Goal: Information Seeking & Learning: Learn about a topic

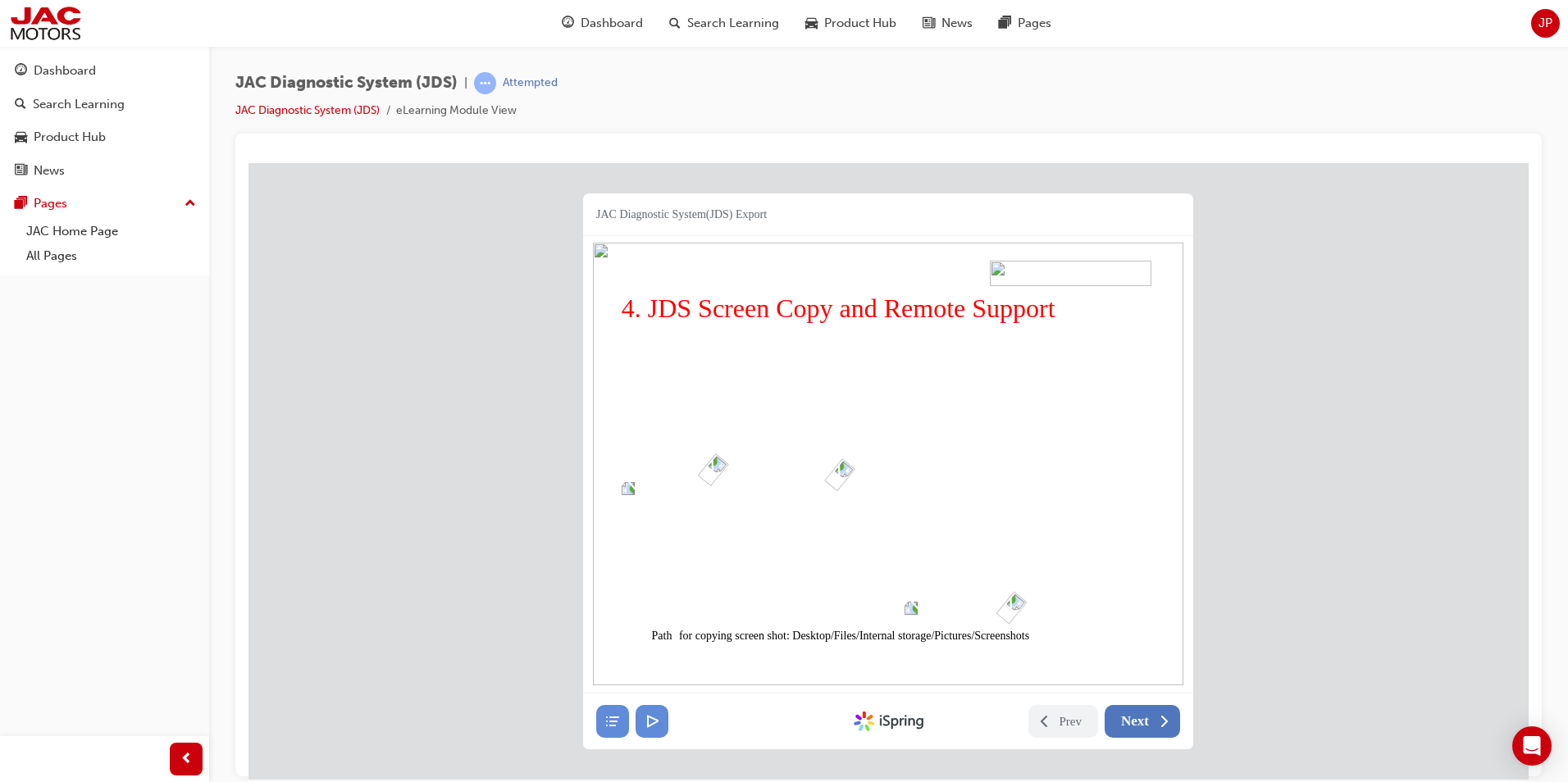
click at [1123, 717] on span "Next" at bounding box center [1135, 720] width 28 height 17
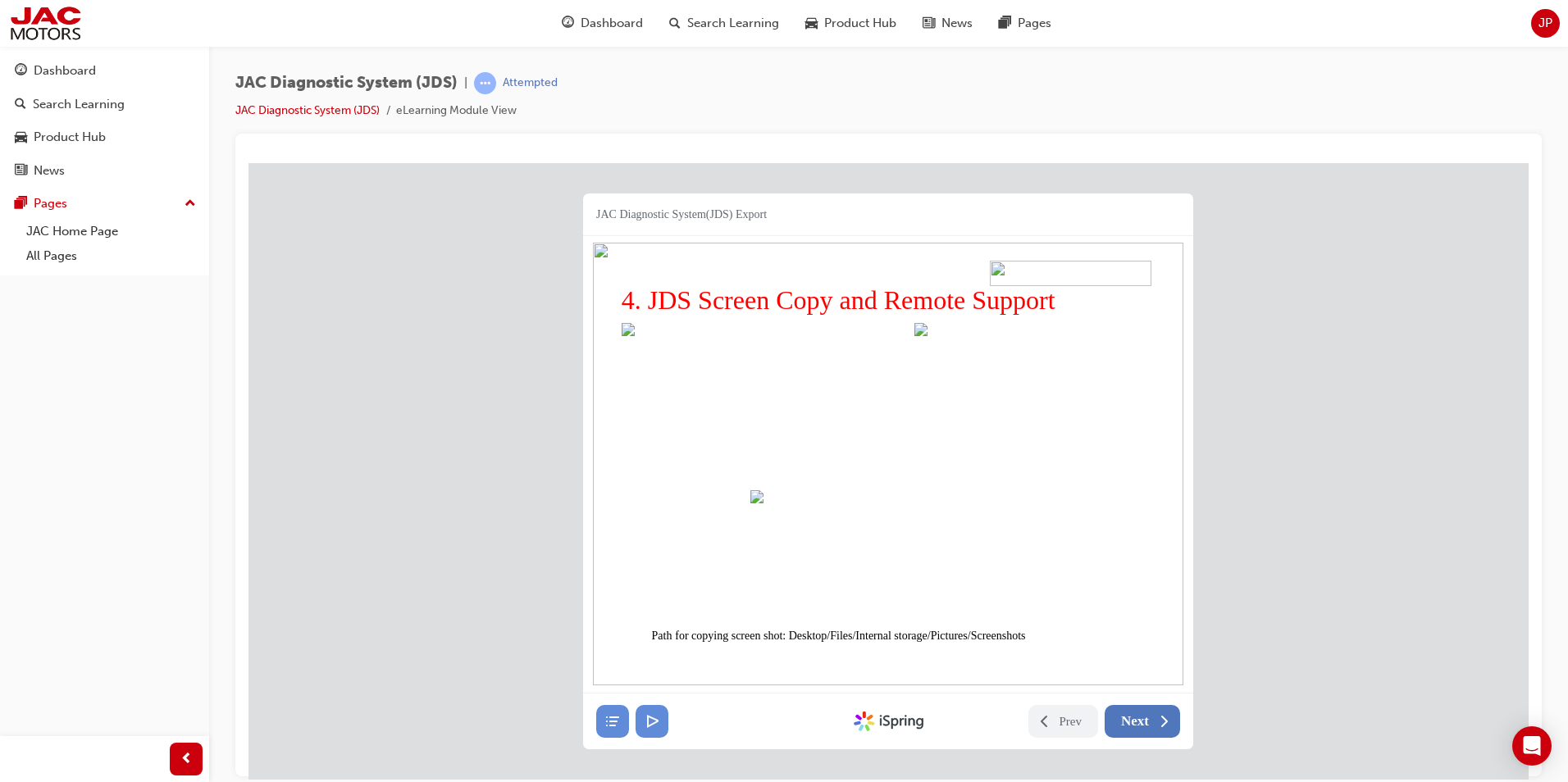
click at [1122, 715] on span "Next" at bounding box center [1135, 720] width 28 height 17
click at [1153, 717] on button "Next" at bounding box center [1142, 721] width 76 height 33
click at [1150, 712] on button "Next" at bounding box center [1142, 721] width 76 height 33
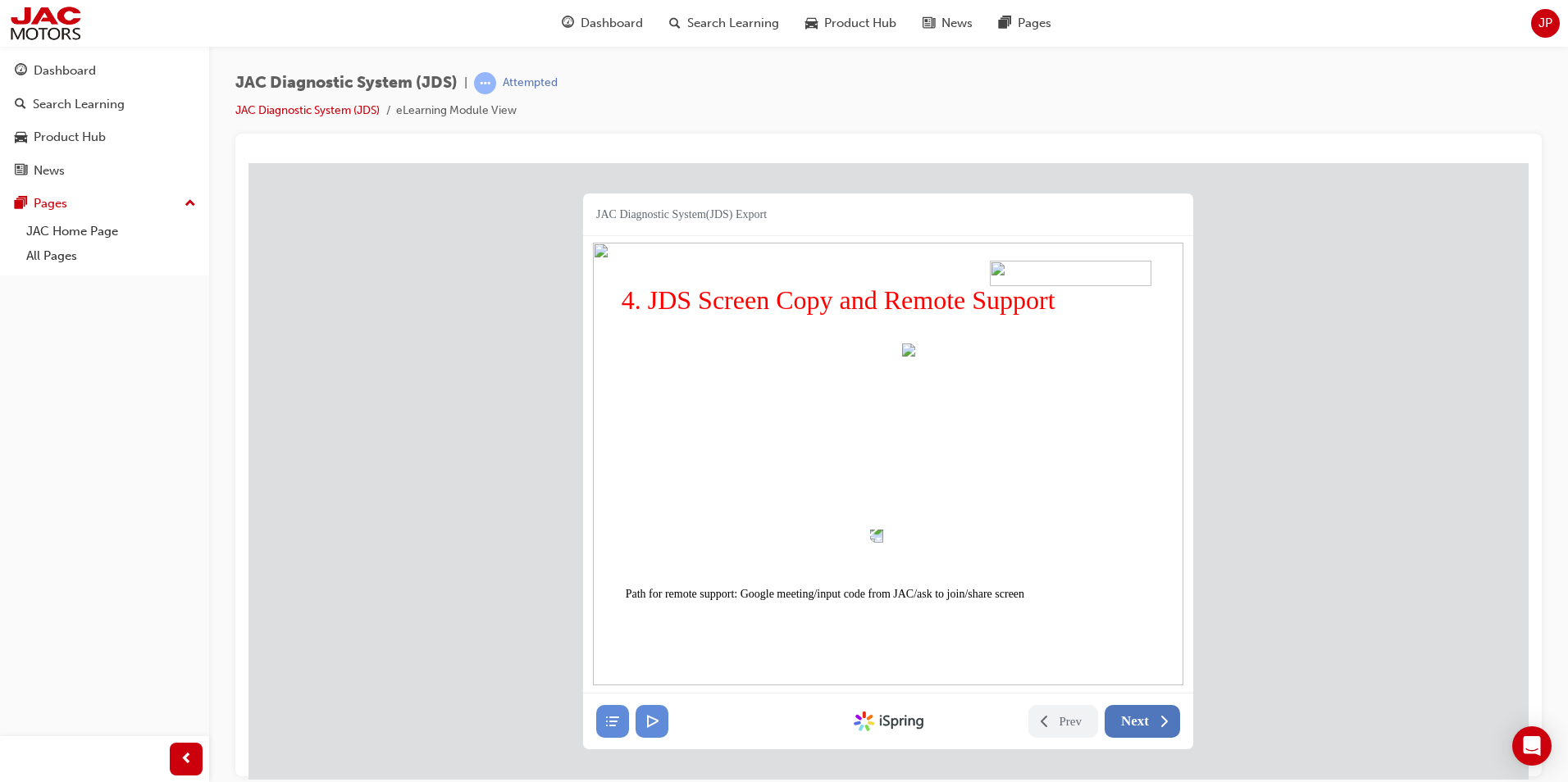
click at [1138, 722] on span "Next" at bounding box center [1135, 720] width 28 height 17
click at [1133, 720] on span "Next" at bounding box center [1135, 720] width 28 height 17
click at [1132, 720] on span "Next" at bounding box center [1135, 720] width 28 height 17
click at [1166, 714] on icon at bounding box center [1163, 720] width 17 height 17
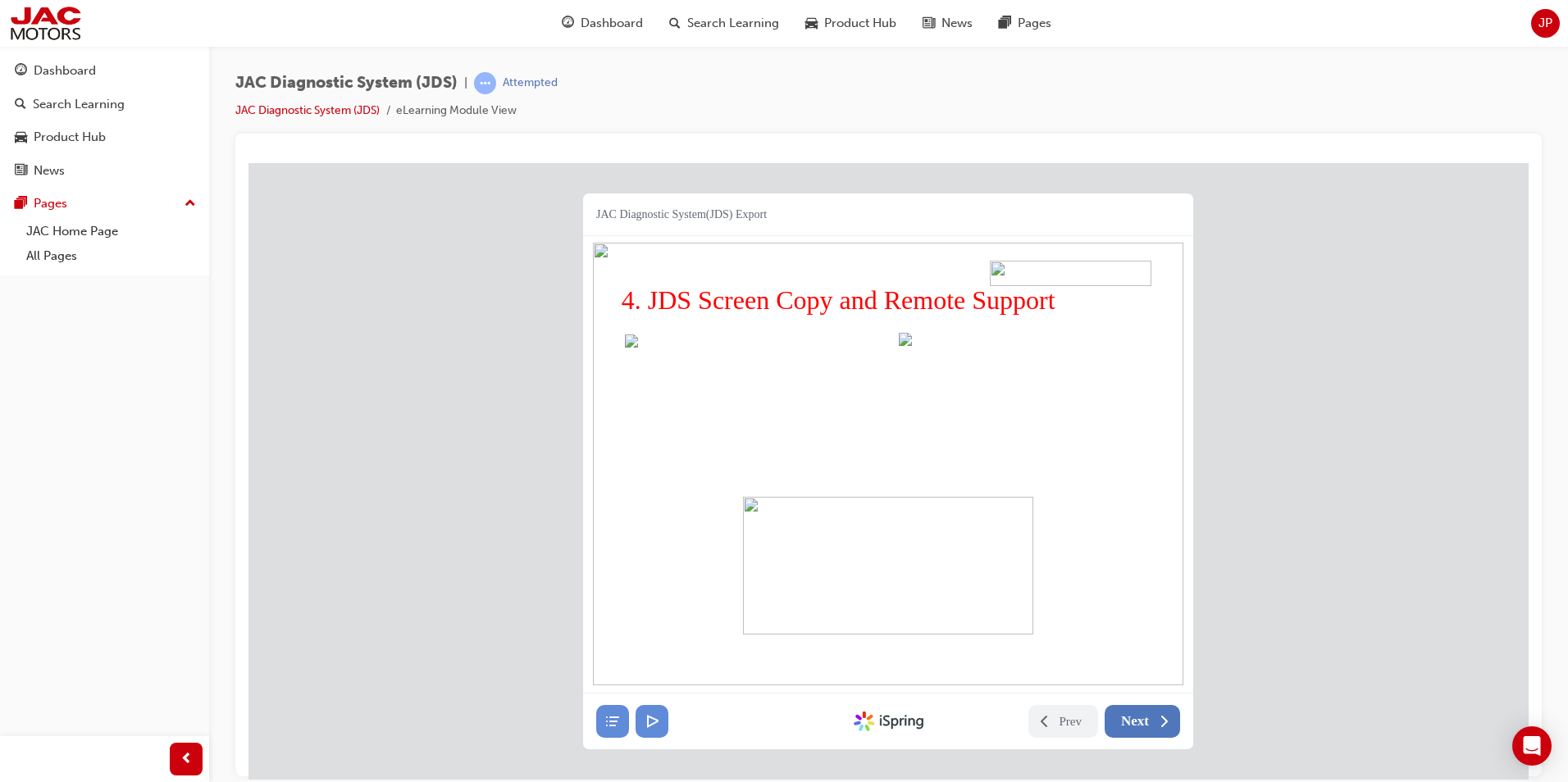
click at [1166, 714] on icon at bounding box center [1163, 720] width 17 height 17
click at [1160, 722] on icon at bounding box center [1163, 720] width 17 height 17
click at [997, 425] on img at bounding box center [1025, 410] width 253 height 158
click at [808, 405] on img at bounding box center [749, 411] width 250 height 156
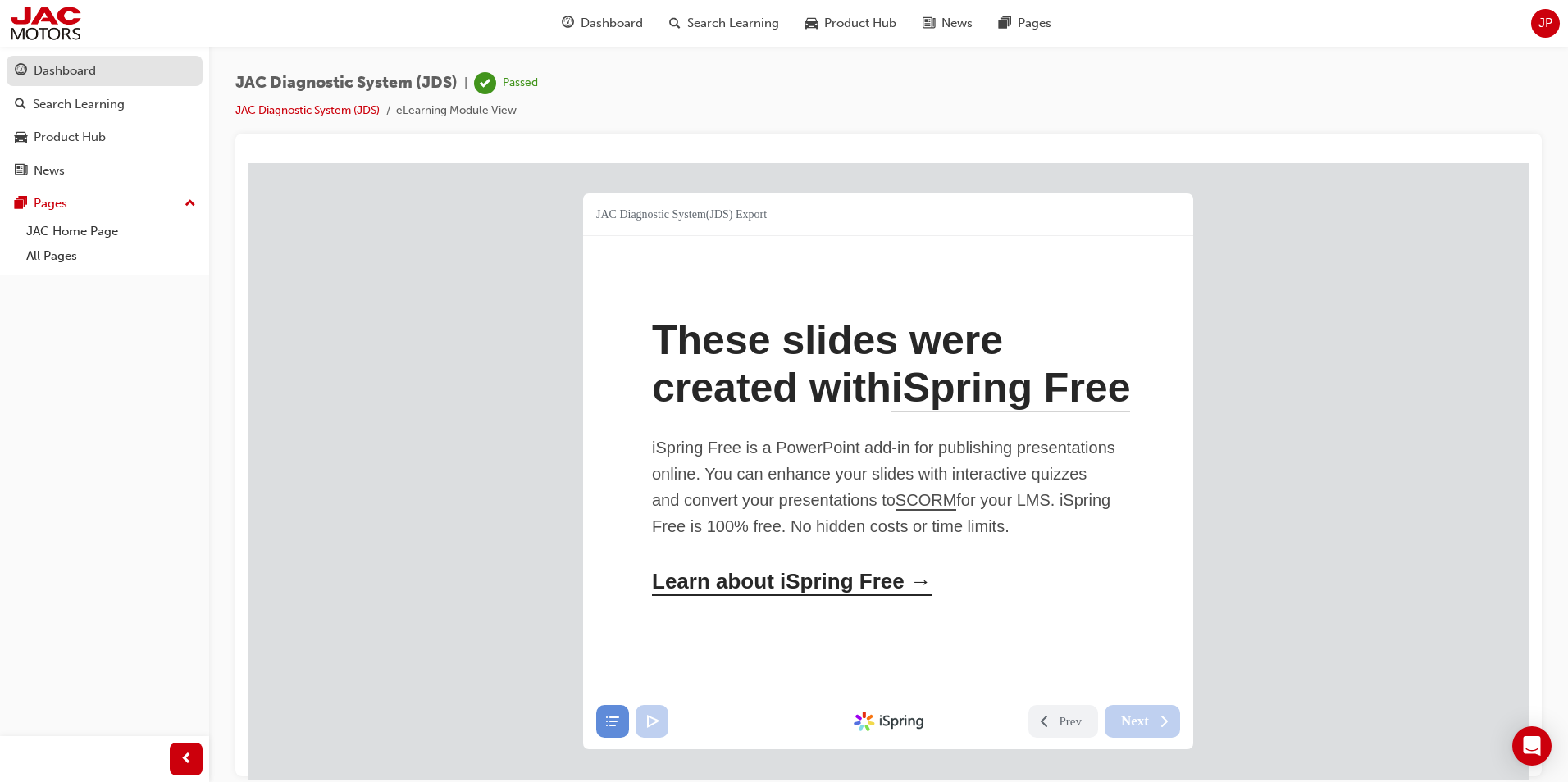
click at [51, 64] on div "Dashboard" at bounding box center [65, 71] width 63 height 19
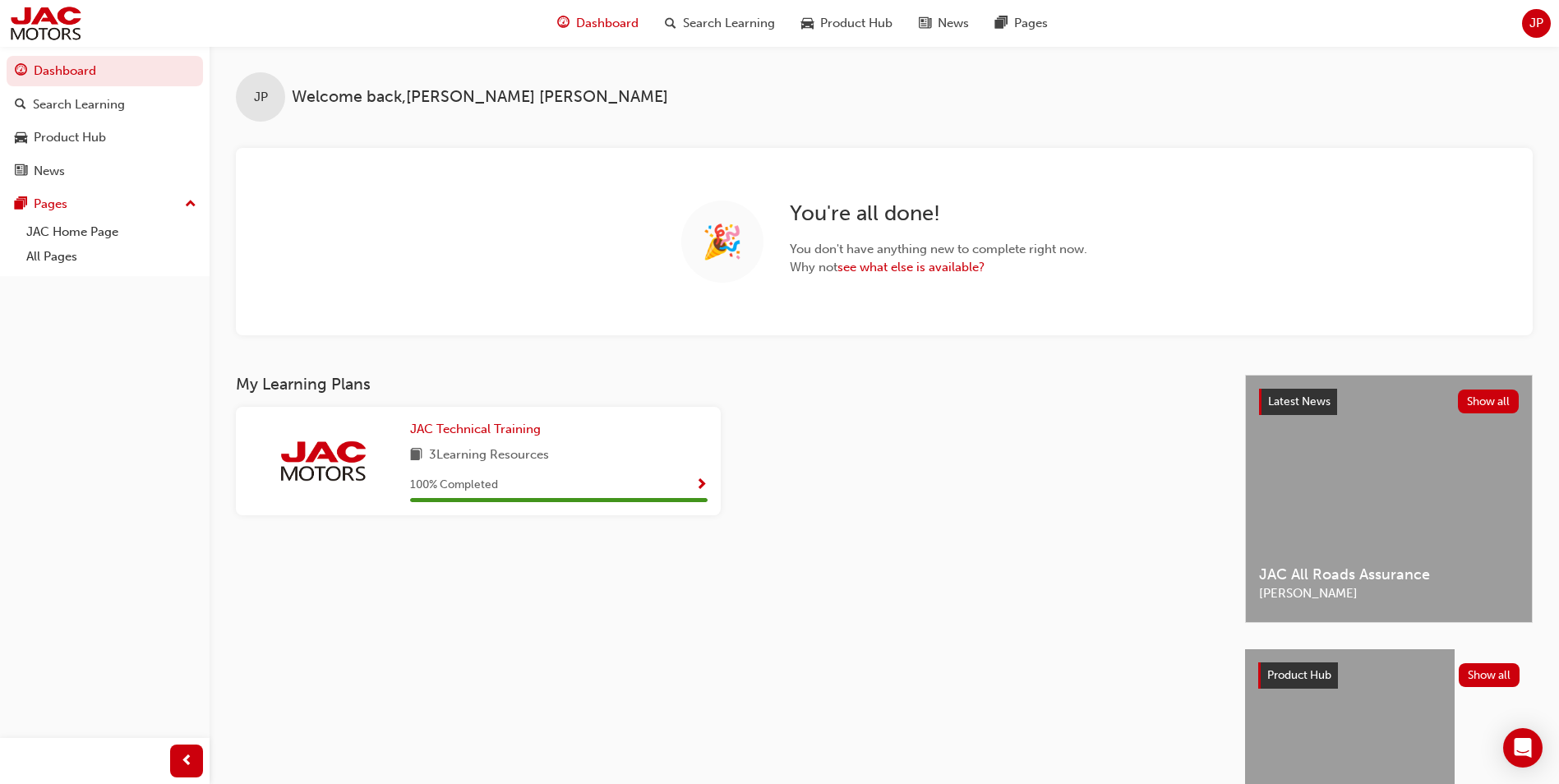
click at [700, 481] on span "Show Progress" at bounding box center [701, 485] width 12 height 15
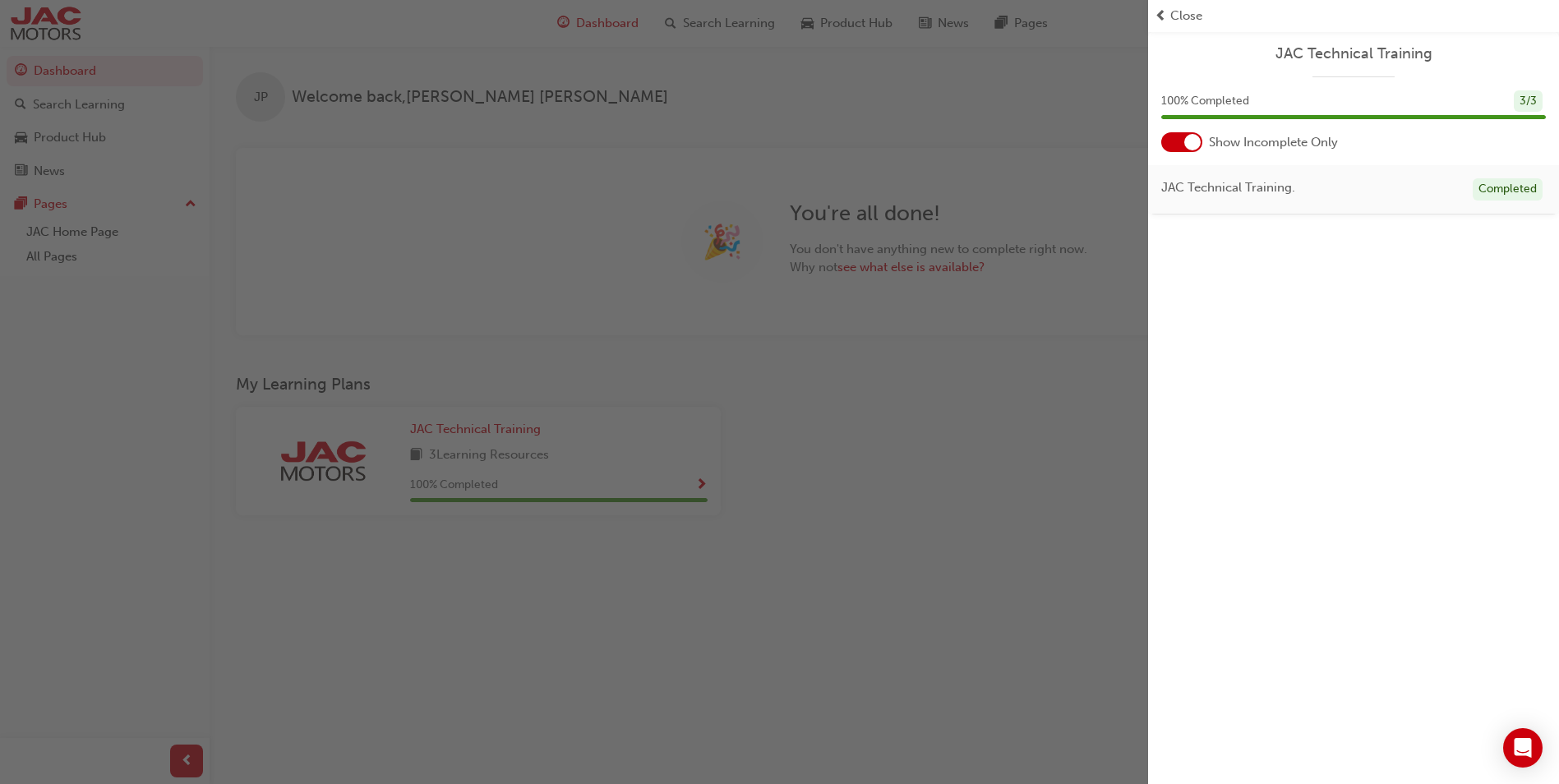
click at [1218, 461] on div "JAC Technical Training 100 % Completed 3 / 3 Show Incomplete Only JAC Technical…" at bounding box center [1354, 392] width 411 height 784
click at [1219, 465] on div "JAC Technical Training 100 % Completed 3 / 3 Show Incomplete Only JAC Technical…" at bounding box center [1354, 392] width 411 height 784
drag, startPoint x: 1219, startPoint y: 465, endPoint x: 1439, endPoint y: 368, distance: 240.4
click at [1440, 368] on div "JAC Technical Training 100 % Completed 3 / 3 Show Incomplete Only JAC Technical…" at bounding box center [1354, 392] width 411 height 784
click at [577, 478] on div "button" at bounding box center [574, 392] width 1149 height 784
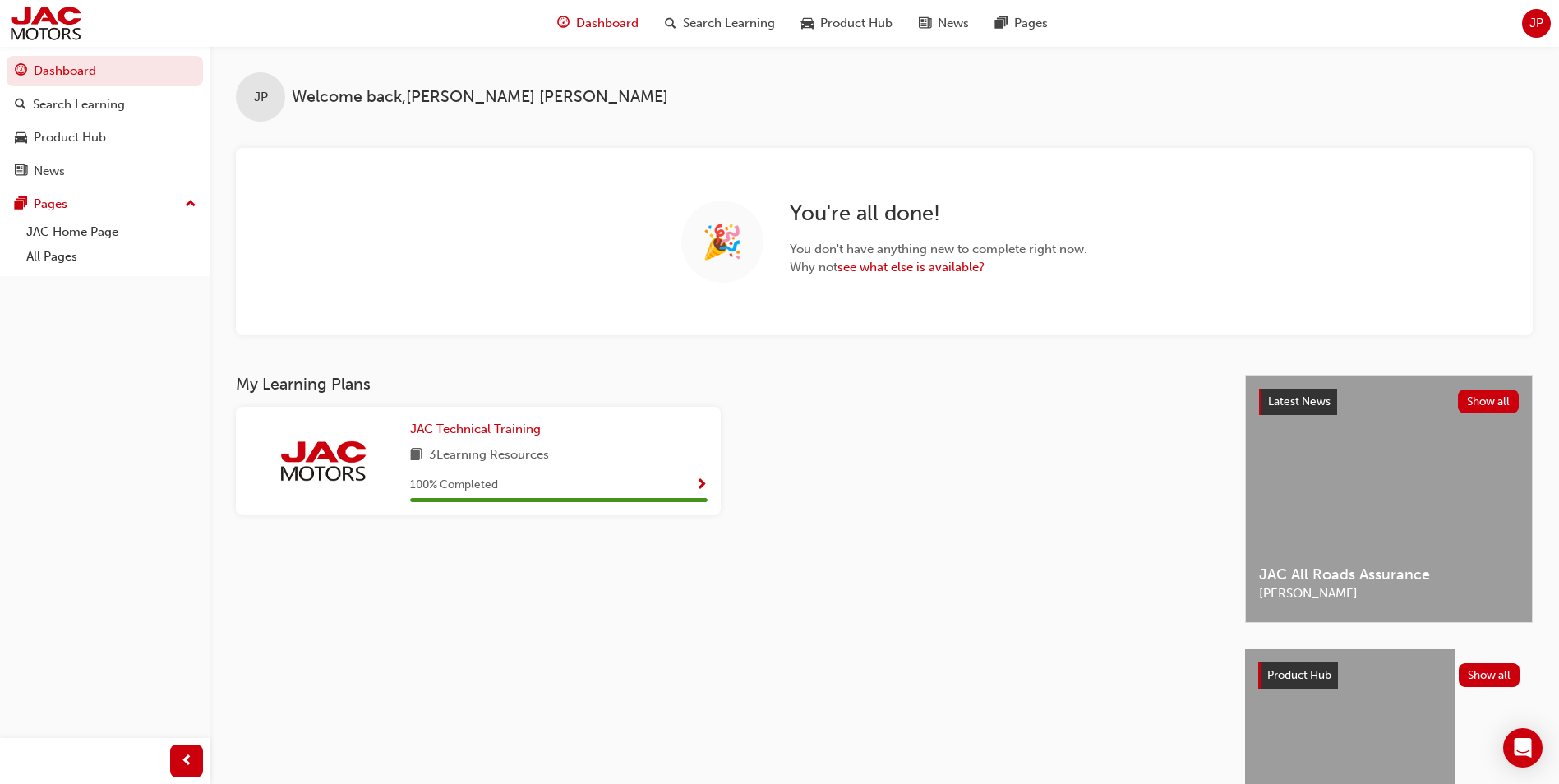
click at [873, 456] on div "JAC Technical Training 3 Learning Resources 100 % Completed" at bounding box center [728, 467] width 997 height 121
click at [900, 263] on link "see what else is available?" at bounding box center [911, 266] width 147 height 15
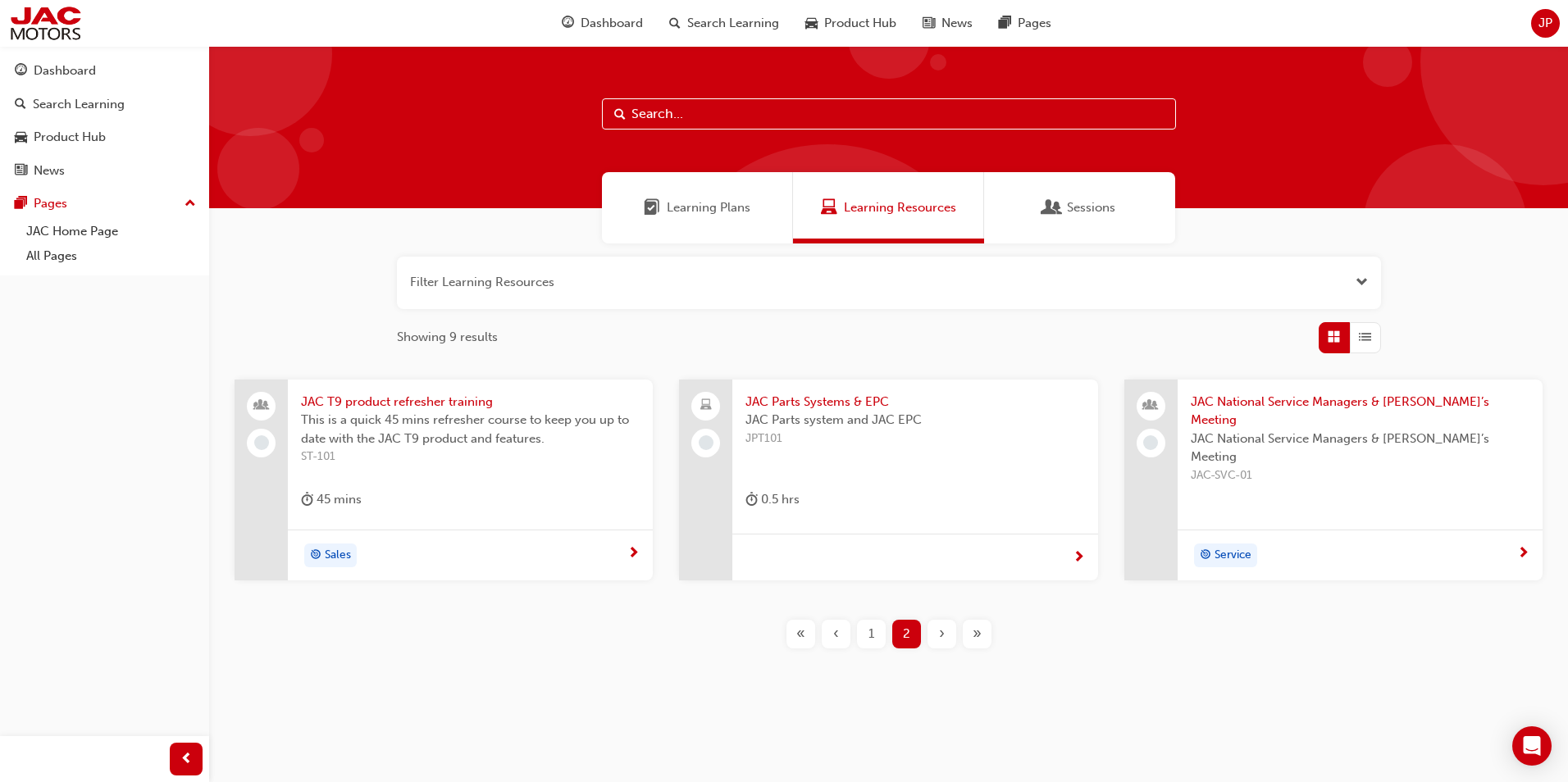
click at [814, 398] on span "JAC Parts Systems & EPC" at bounding box center [915, 402] width 339 height 19
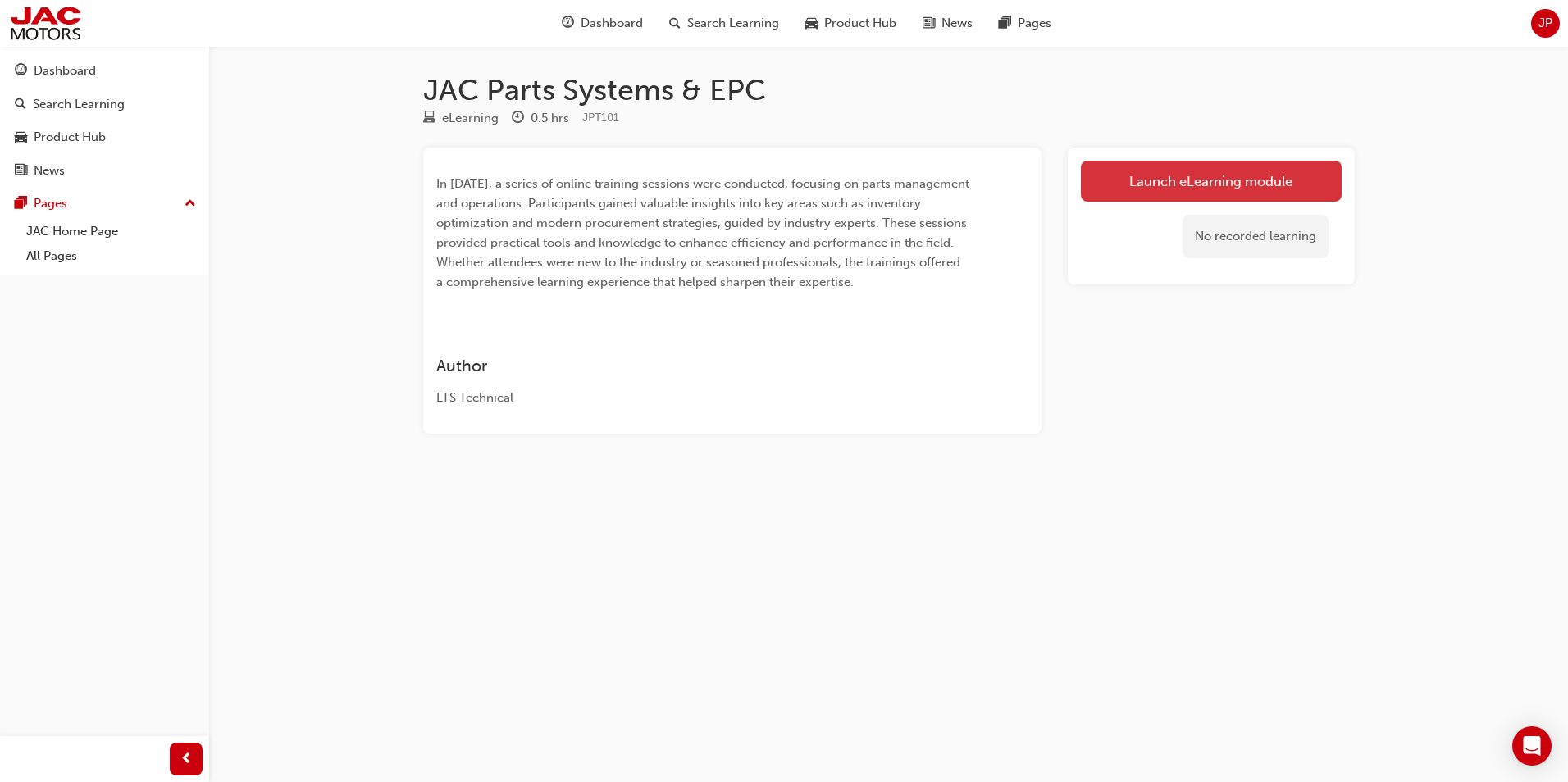
click at [1151, 180] on link "Launch eLearning module" at bounding box center [1211, 180] width 260 height 41
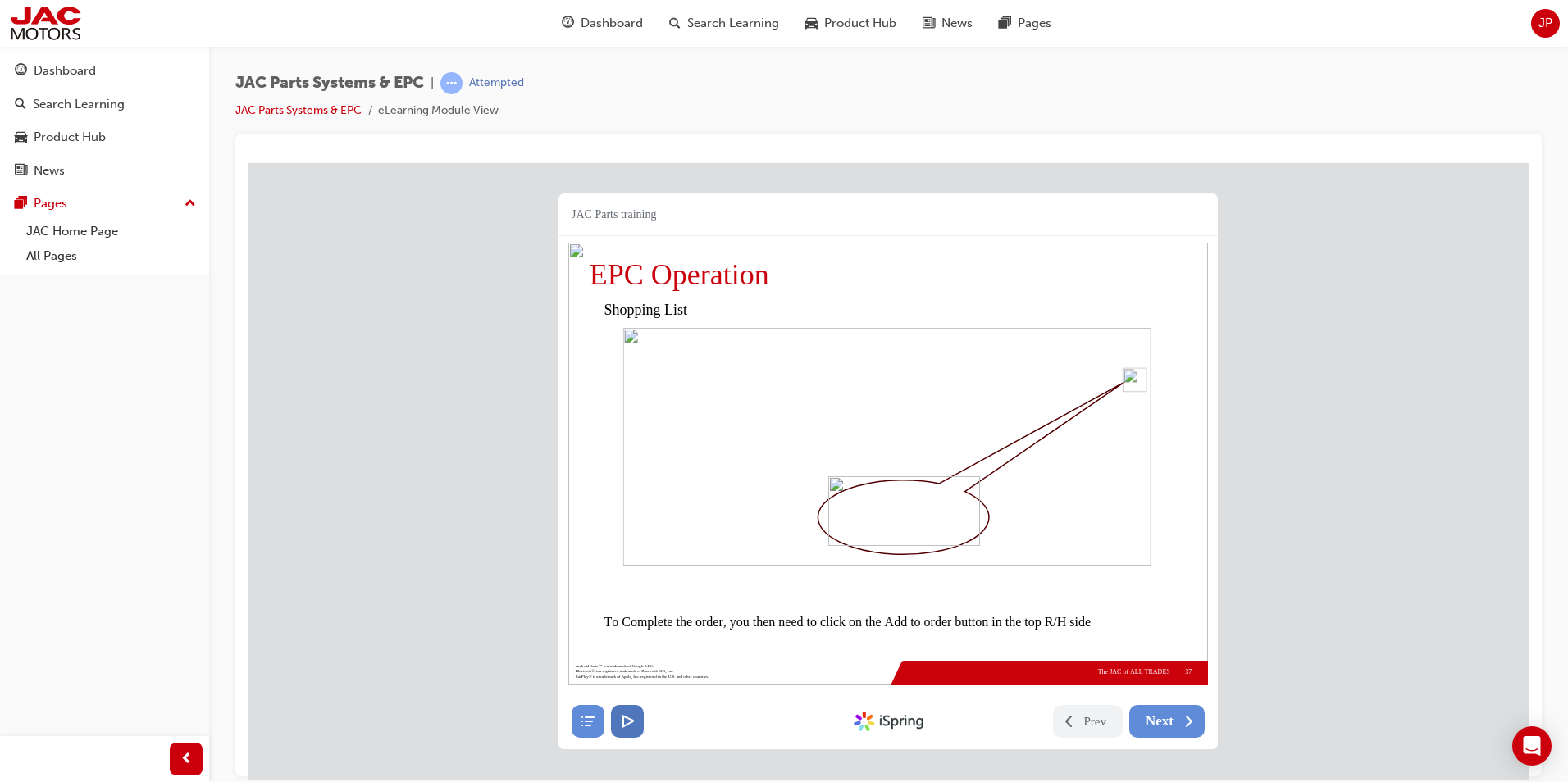
click at [620, 707] on button at bounding box center [627, 721] width 33 height 33
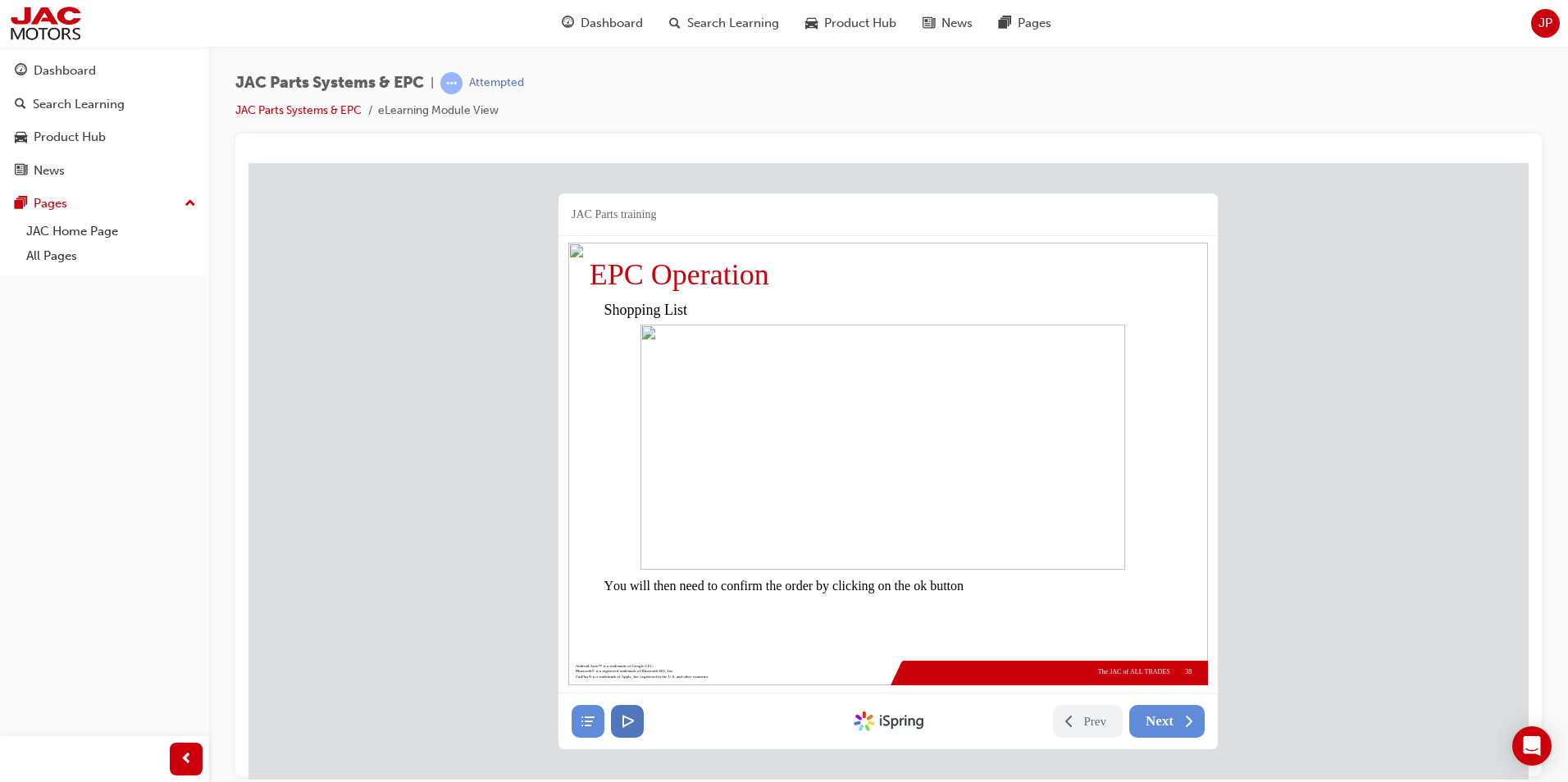
click at [620, 707] on button at bounding box center [627, 721] width 33 height 33
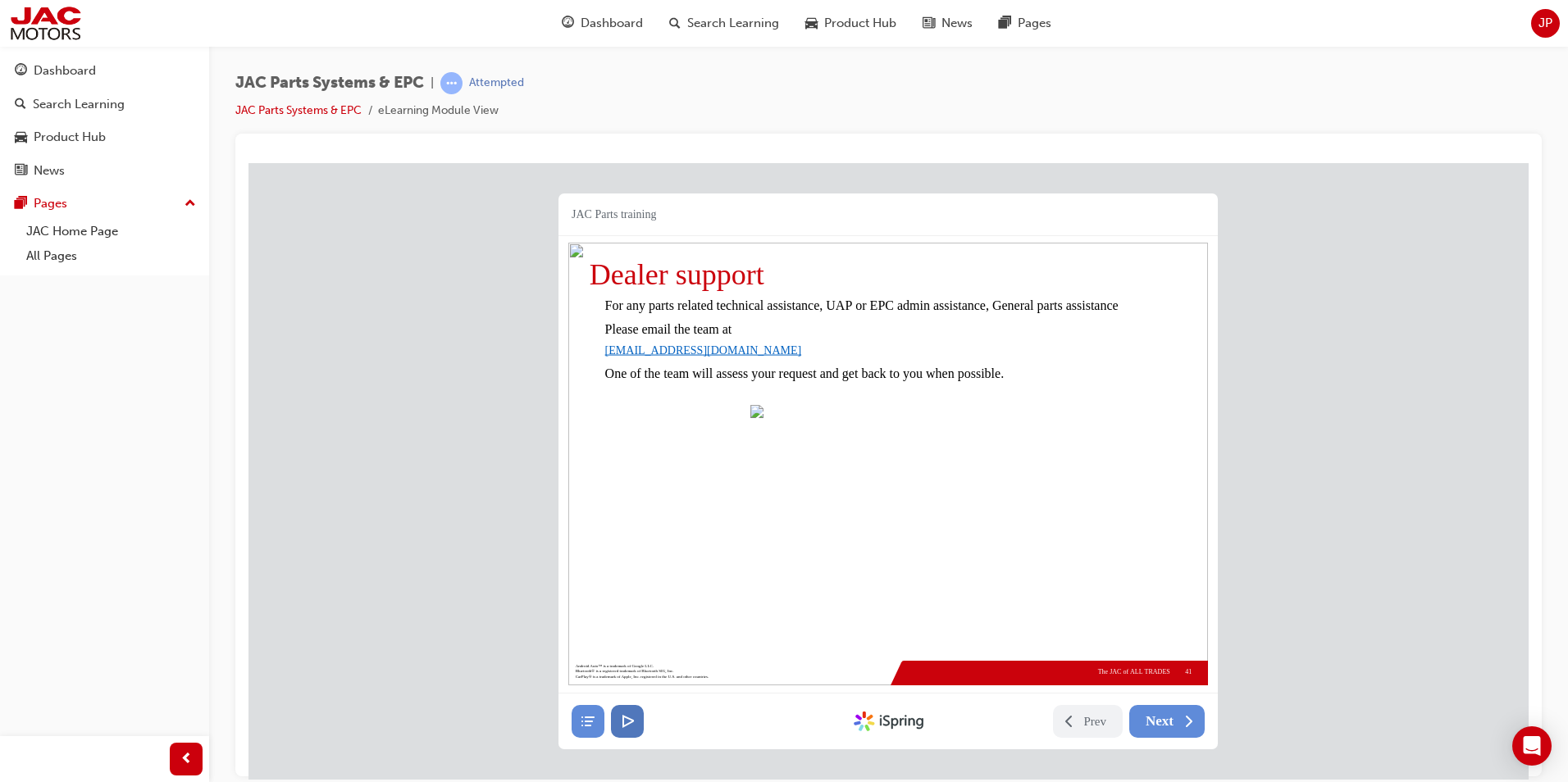
click at [619, 707] on button at bounding box center [627, 721] width 33 height 33
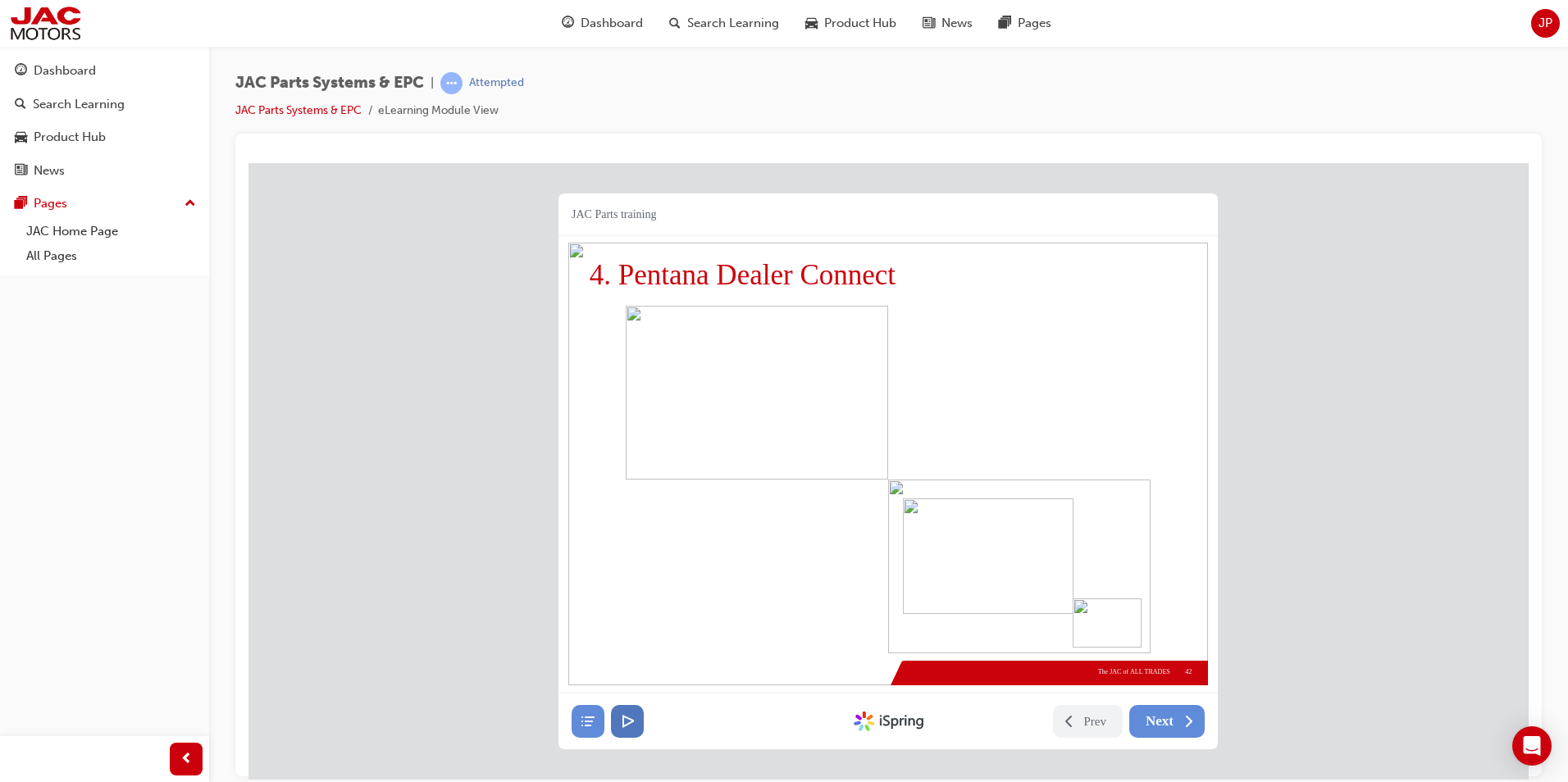
click at [619, 707] on button at bounding box center [627, 721] width 33 height 33
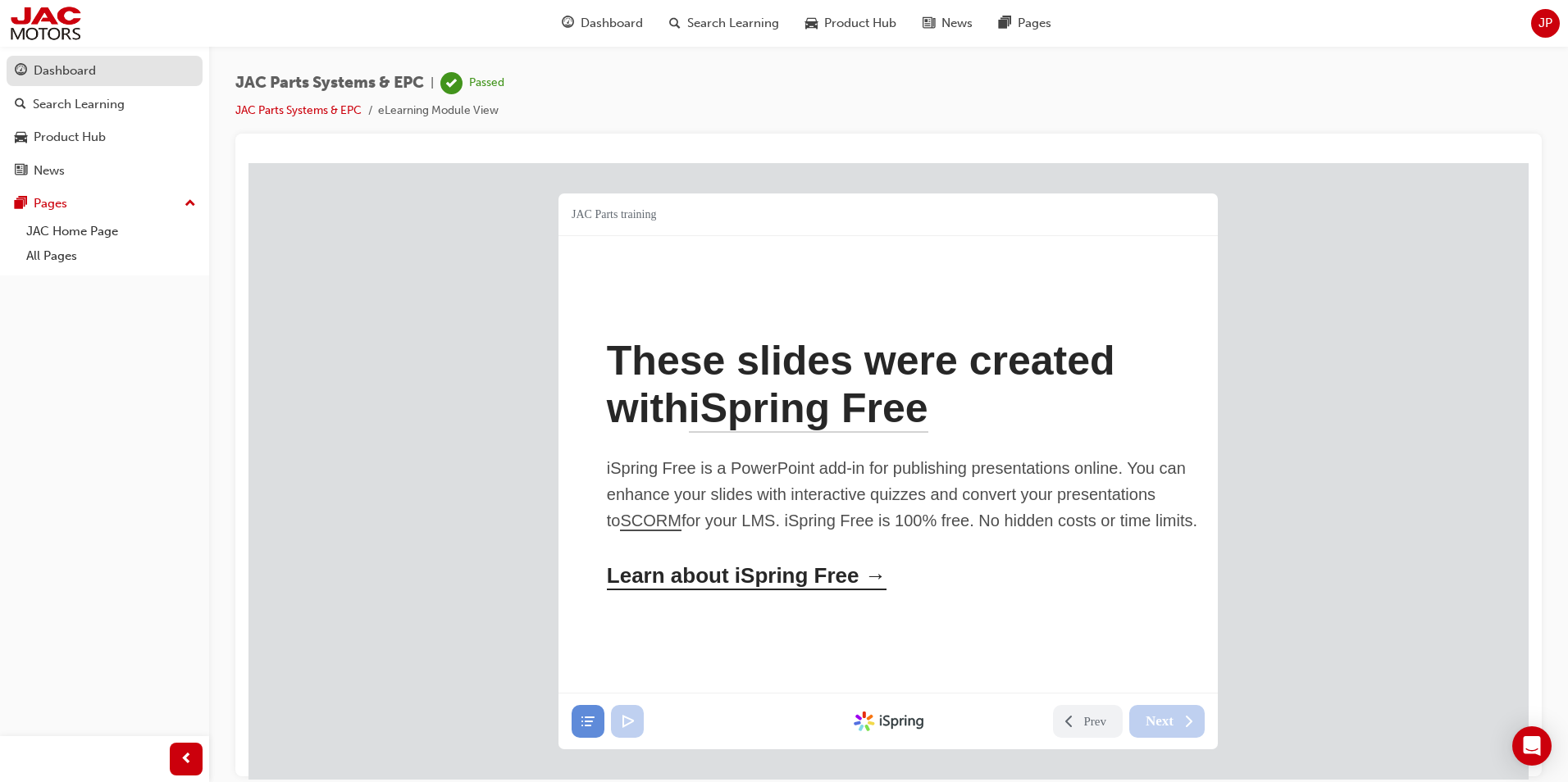
click at [54, 71] on div "Dashboard" at bounding box center [65, 71] width 63 height 19
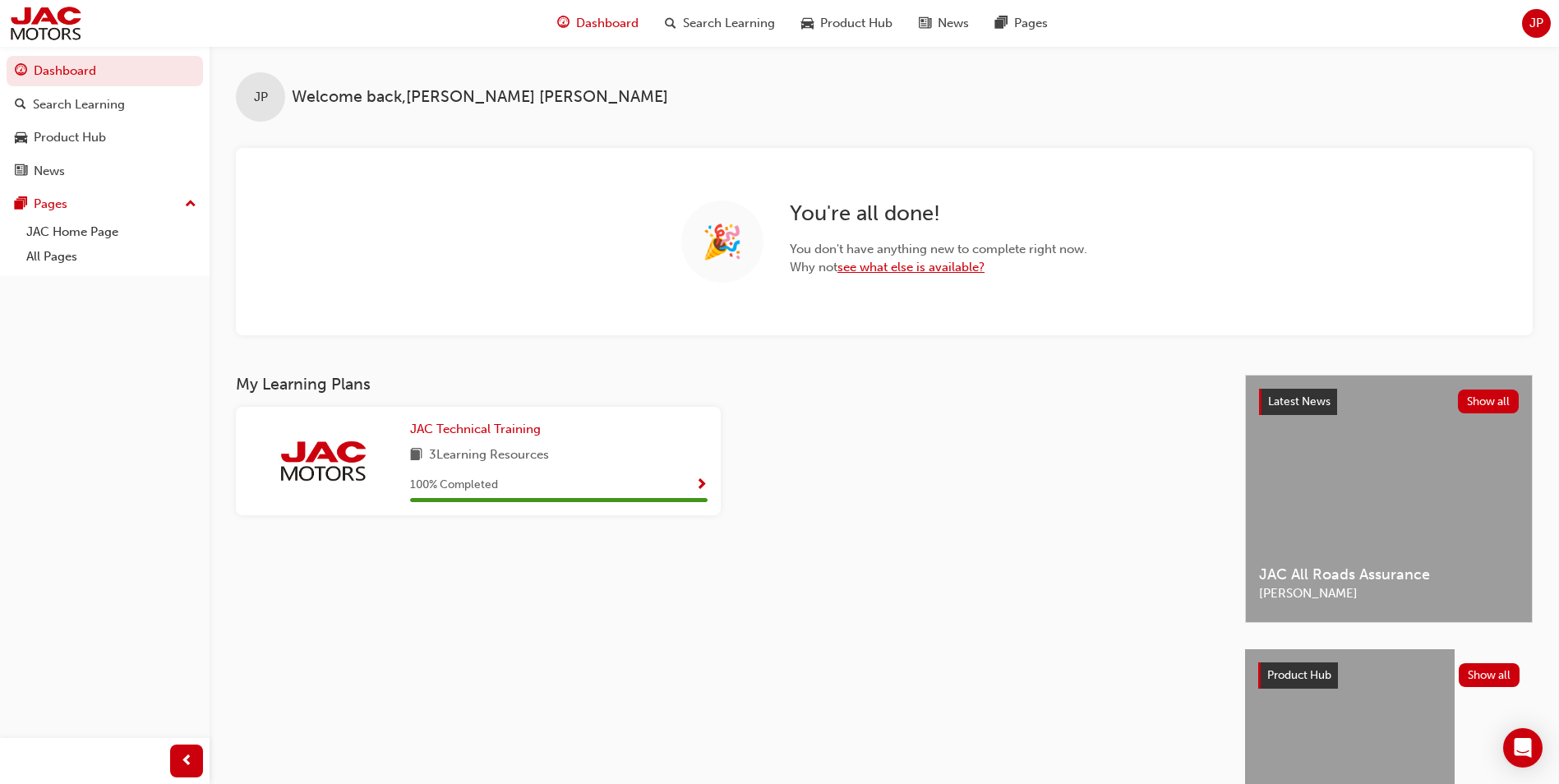
click at [921, 267] on link "see what else is available?" at bounding box center [911, 266] width 147 height 15
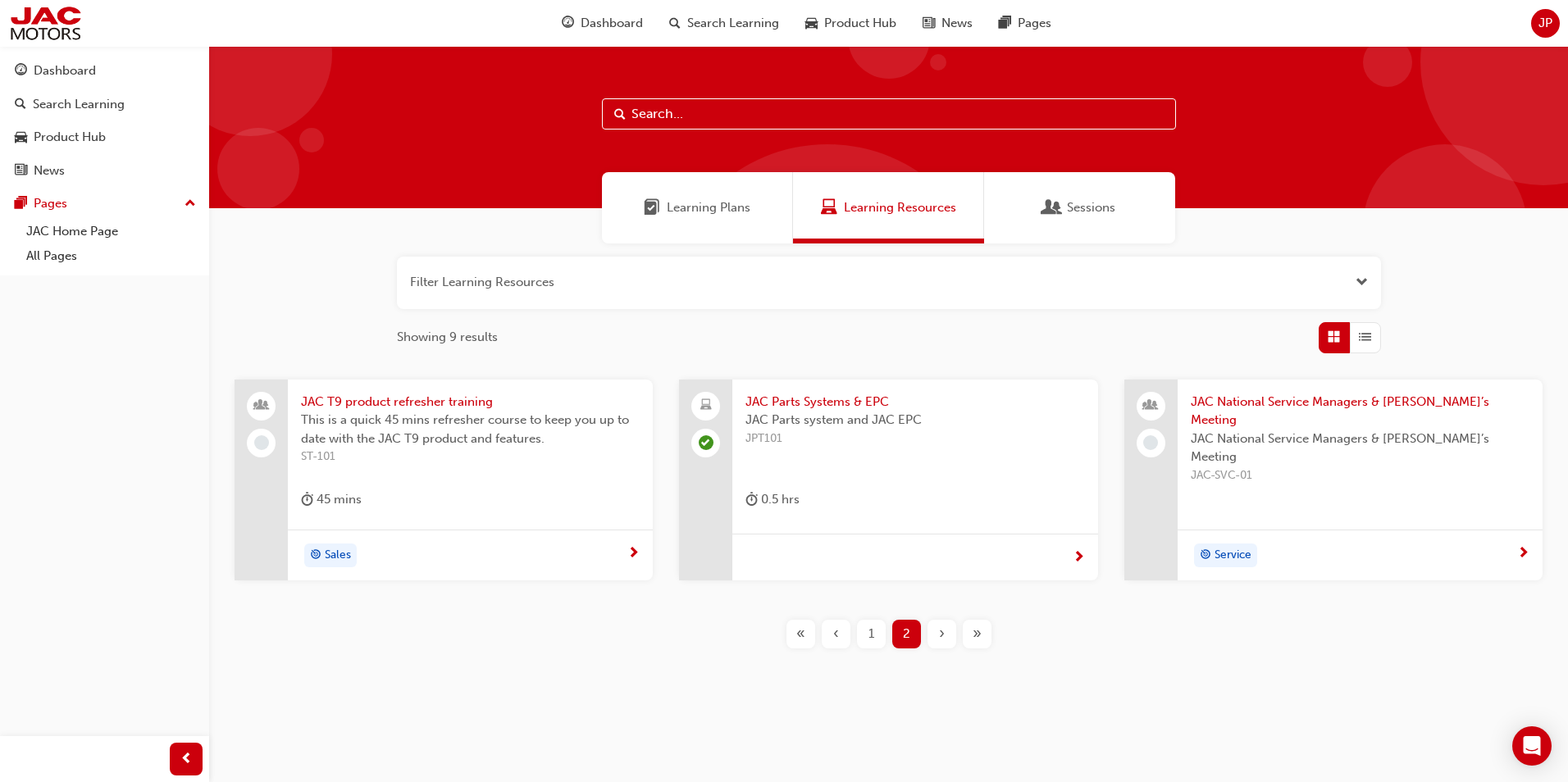
click at [871, 630] on span "1" at bounding box center [871, 634] width 6 height 19
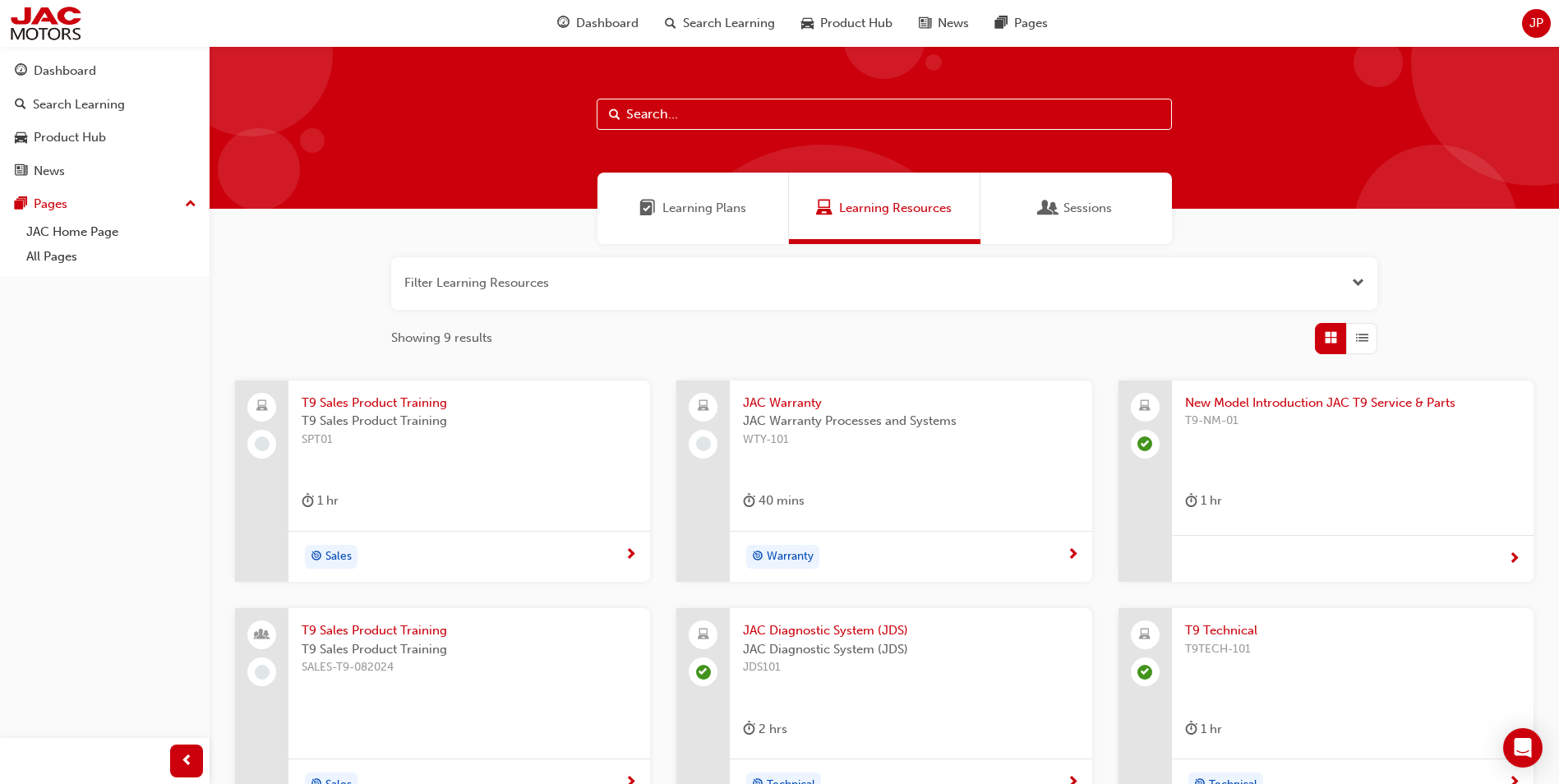
scroll to position [164, 0]
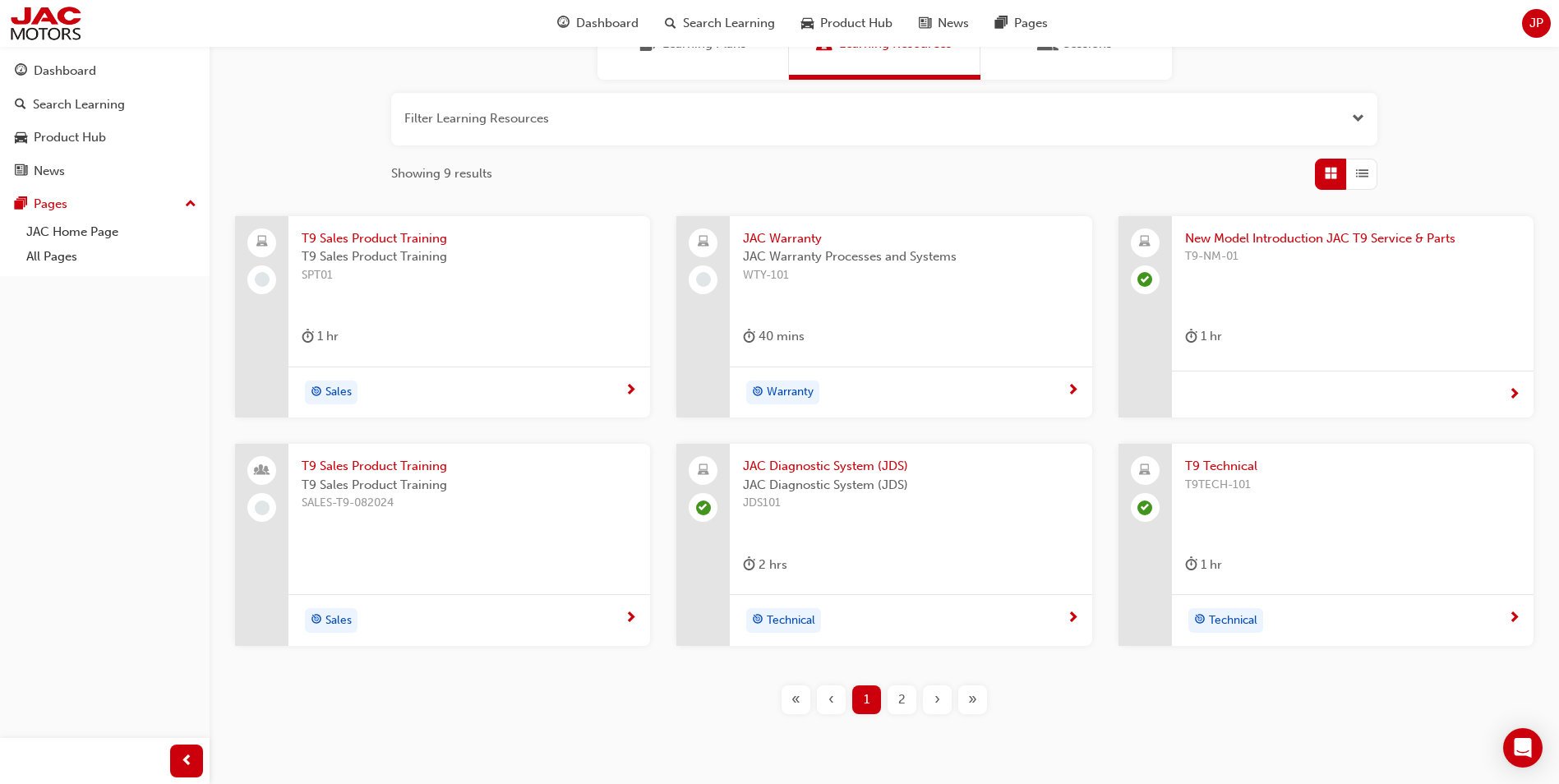
click at [784, 237] on span "JAC Warranty" at bounding box center [911, 239] width 335 height 19
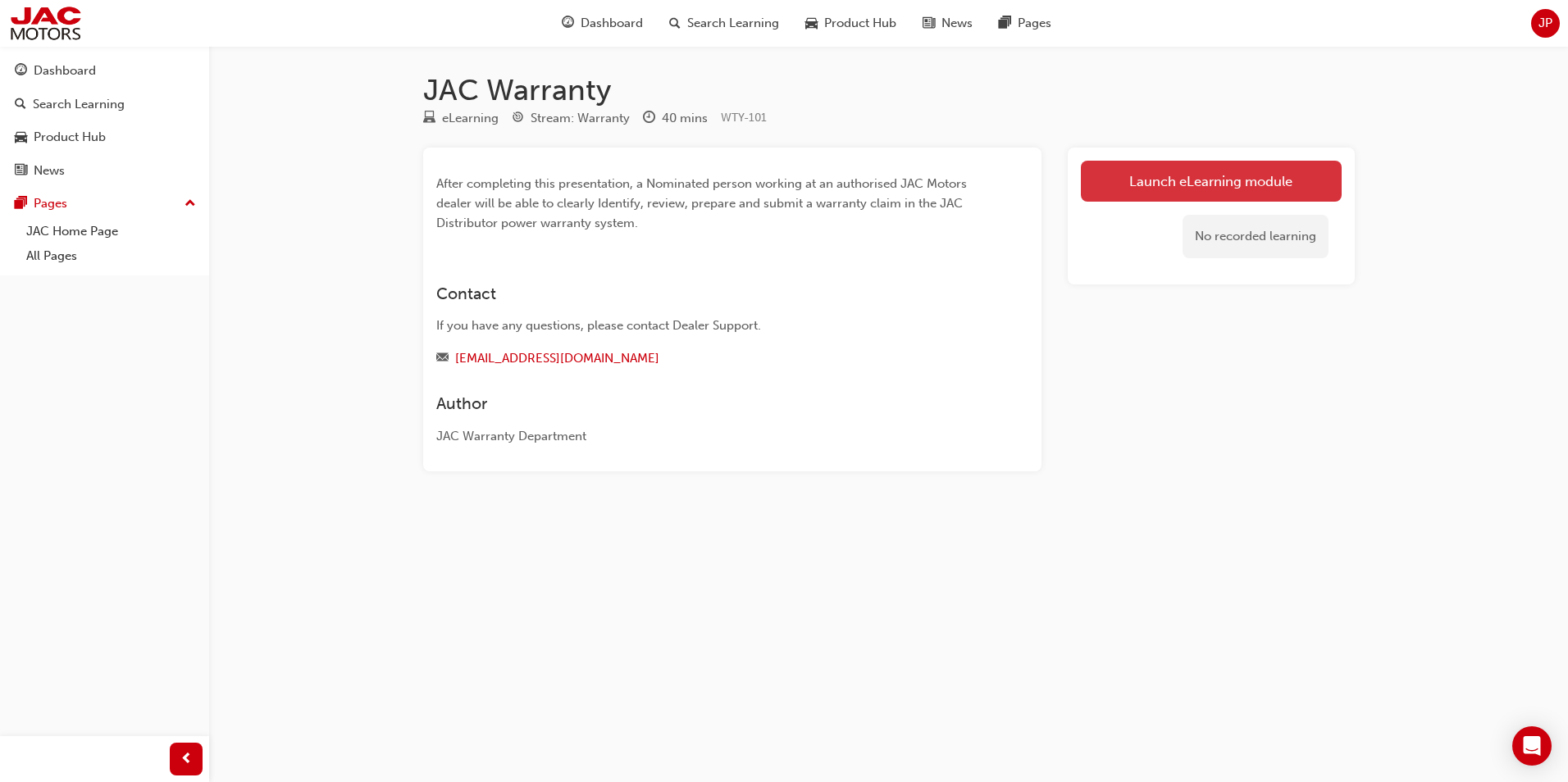
click at [1161, 185] on link "Launch eLearning module" at bounding box center [1211, 180] width 260 height 41
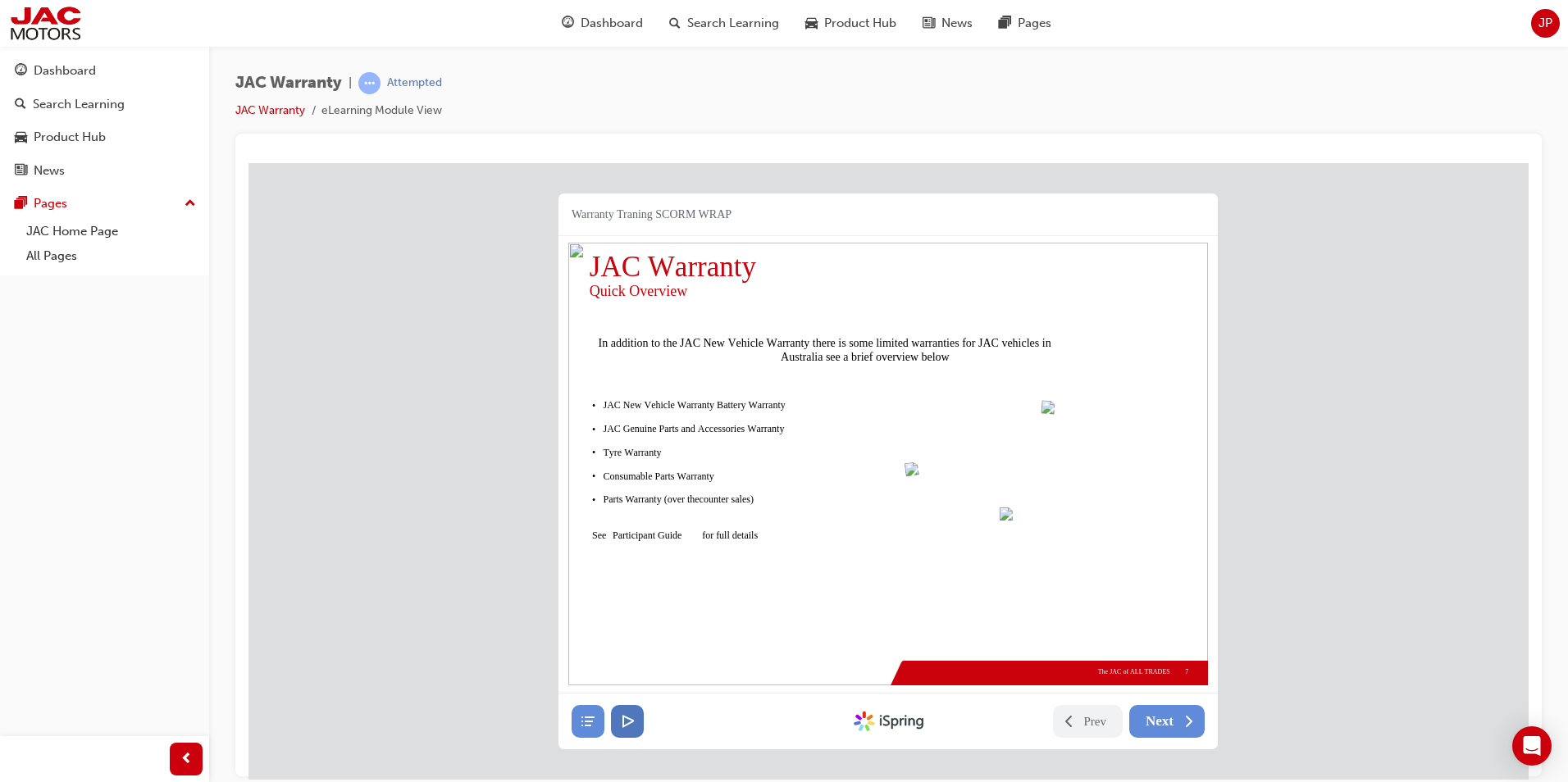
click at [635, 718] on button at bounding box center [627, 721] width 33 height 33
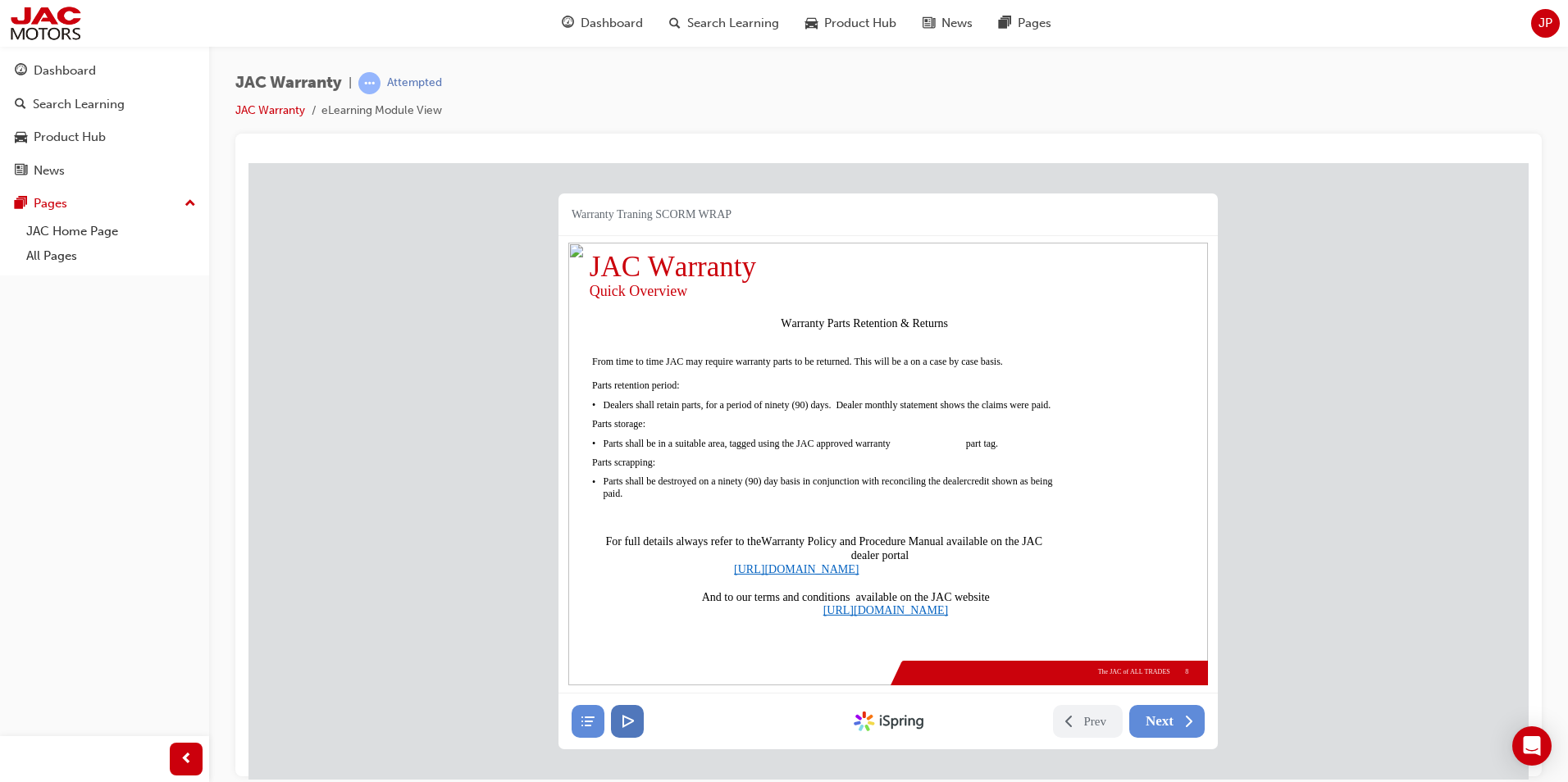
click at [635, 718] on button at bounding box center [627, 721] width 33 height 33
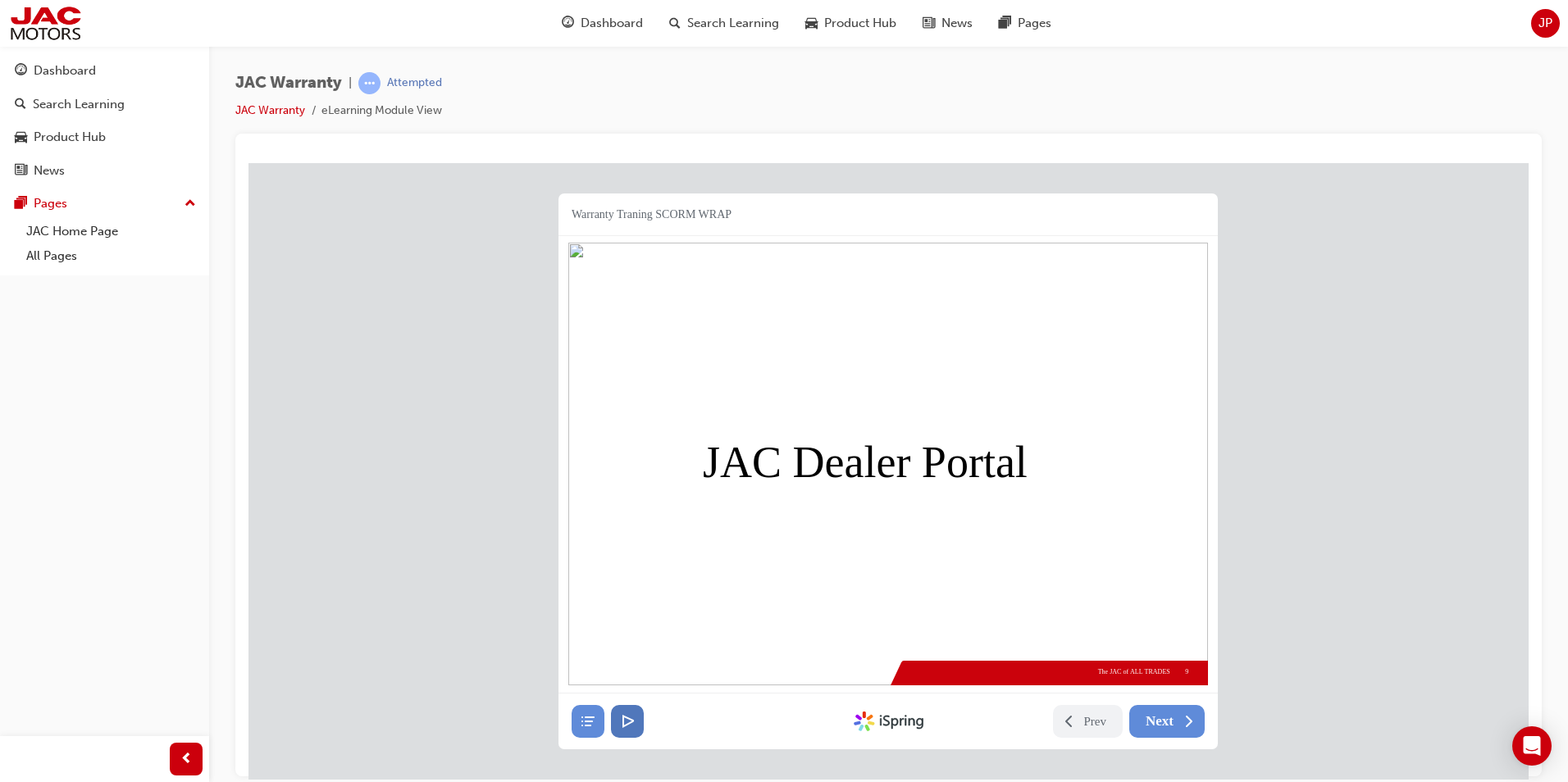
click at [635, 718] on button at bounding box center [627, 721] width 33 height 33
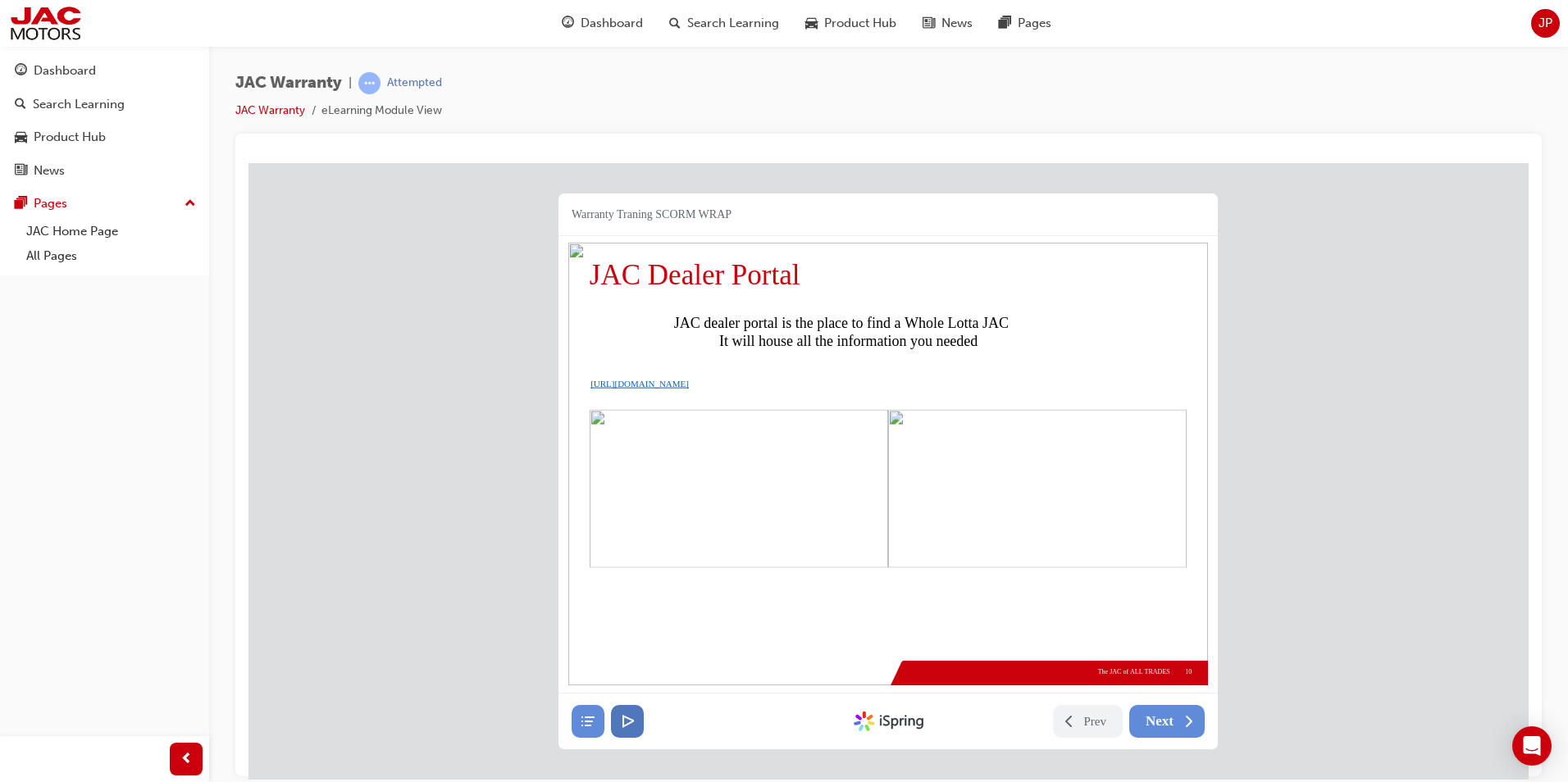
click at [635, 718] on button at bounding box center [627, 721] width 33 height 33
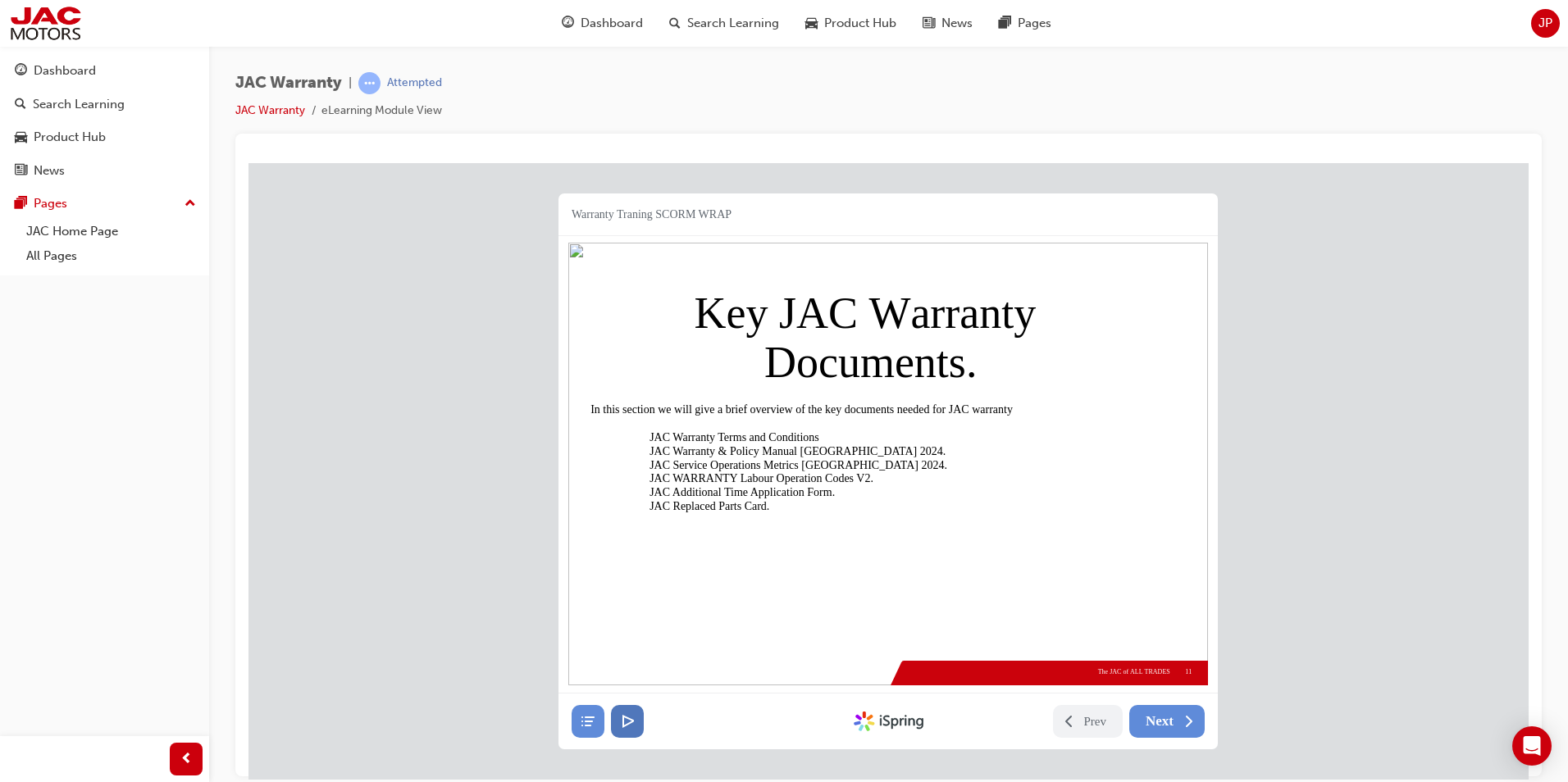
click at [635, 718] on button at bounding box center [627, 721] width 33 height 33
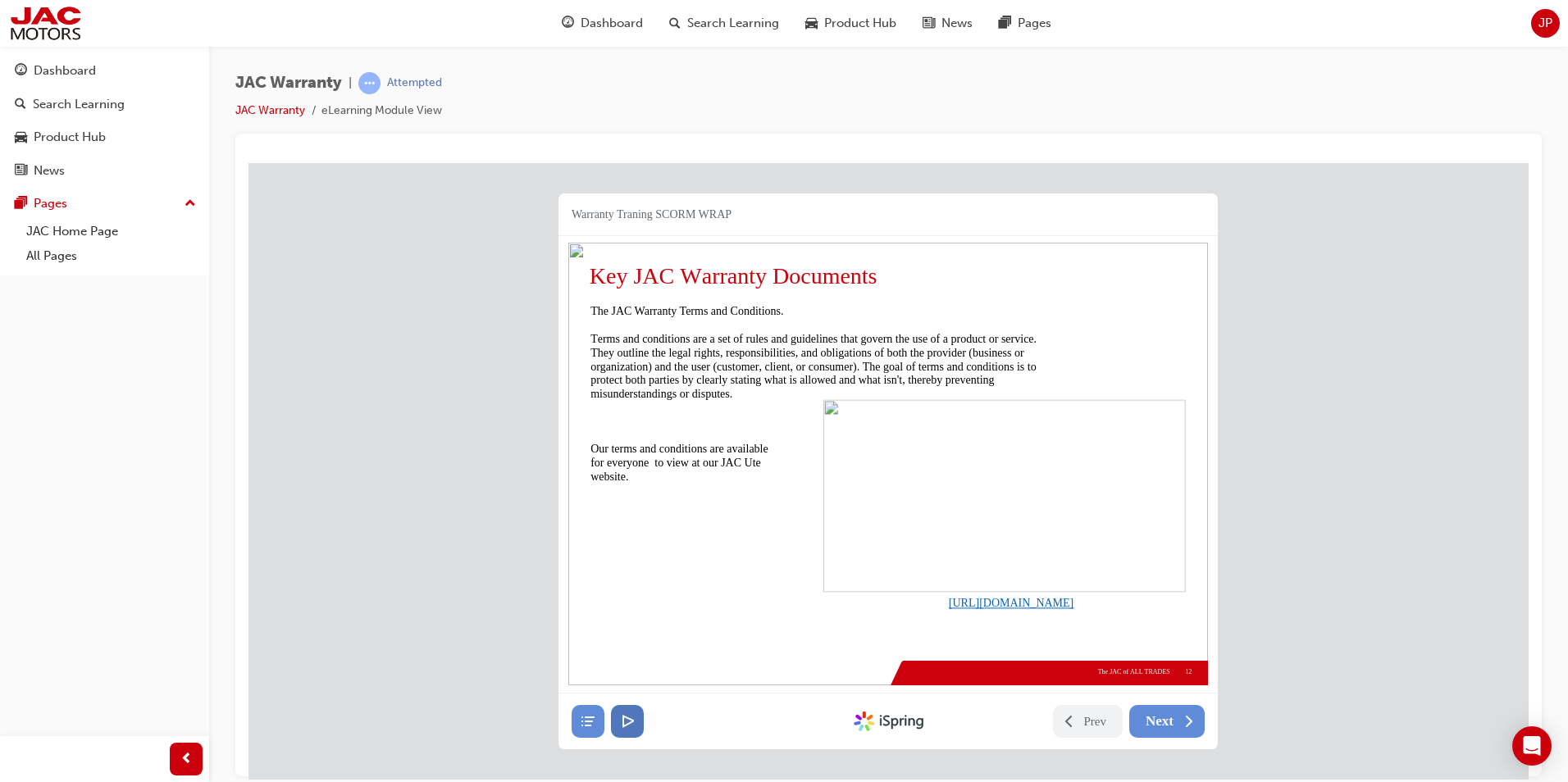
click at [635, 718] on button at bounding box center [627, 721] width 33 height 33
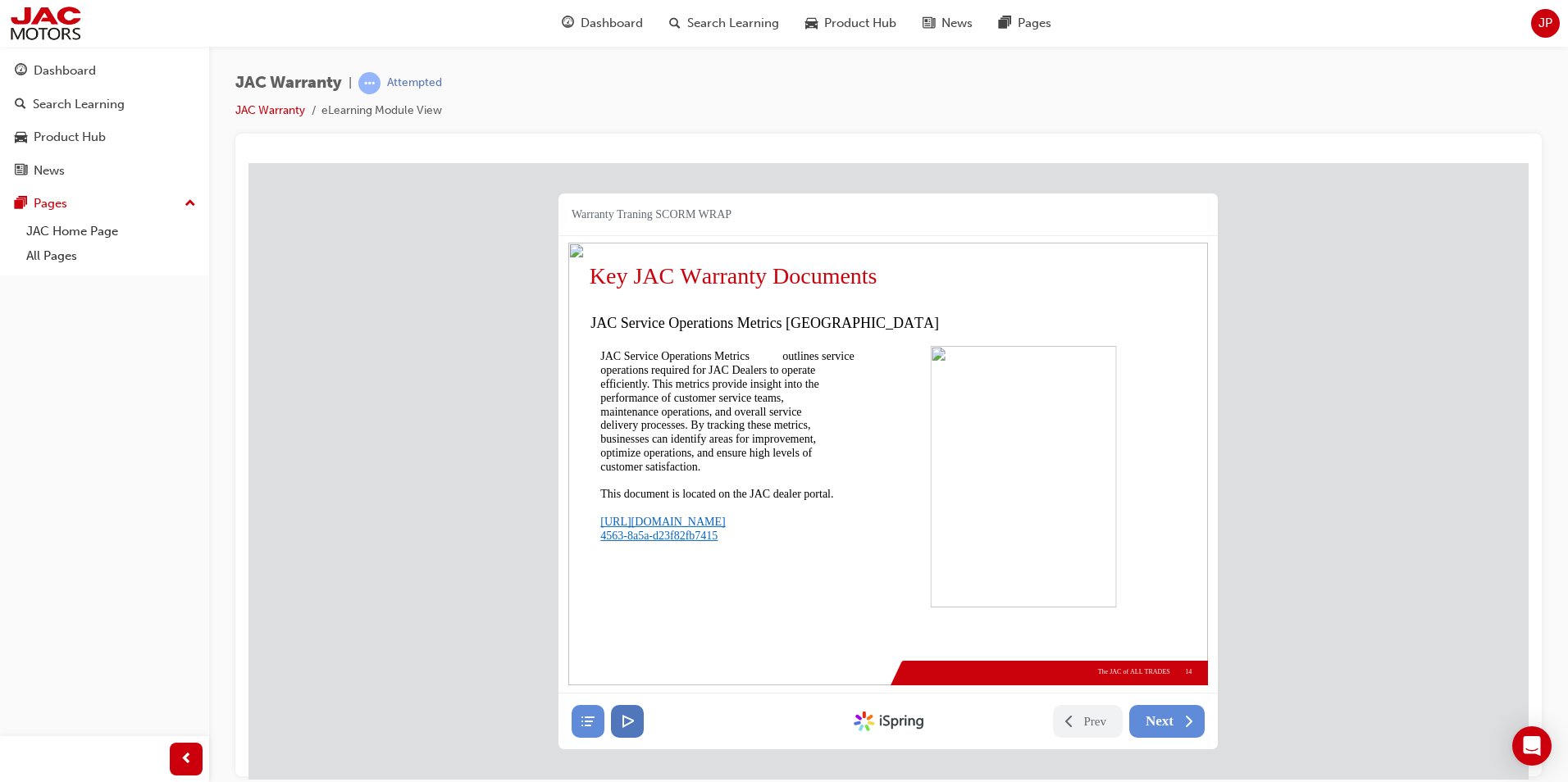
click at [635, 718] on button at bounding box center [627, 721] width 33 height 33
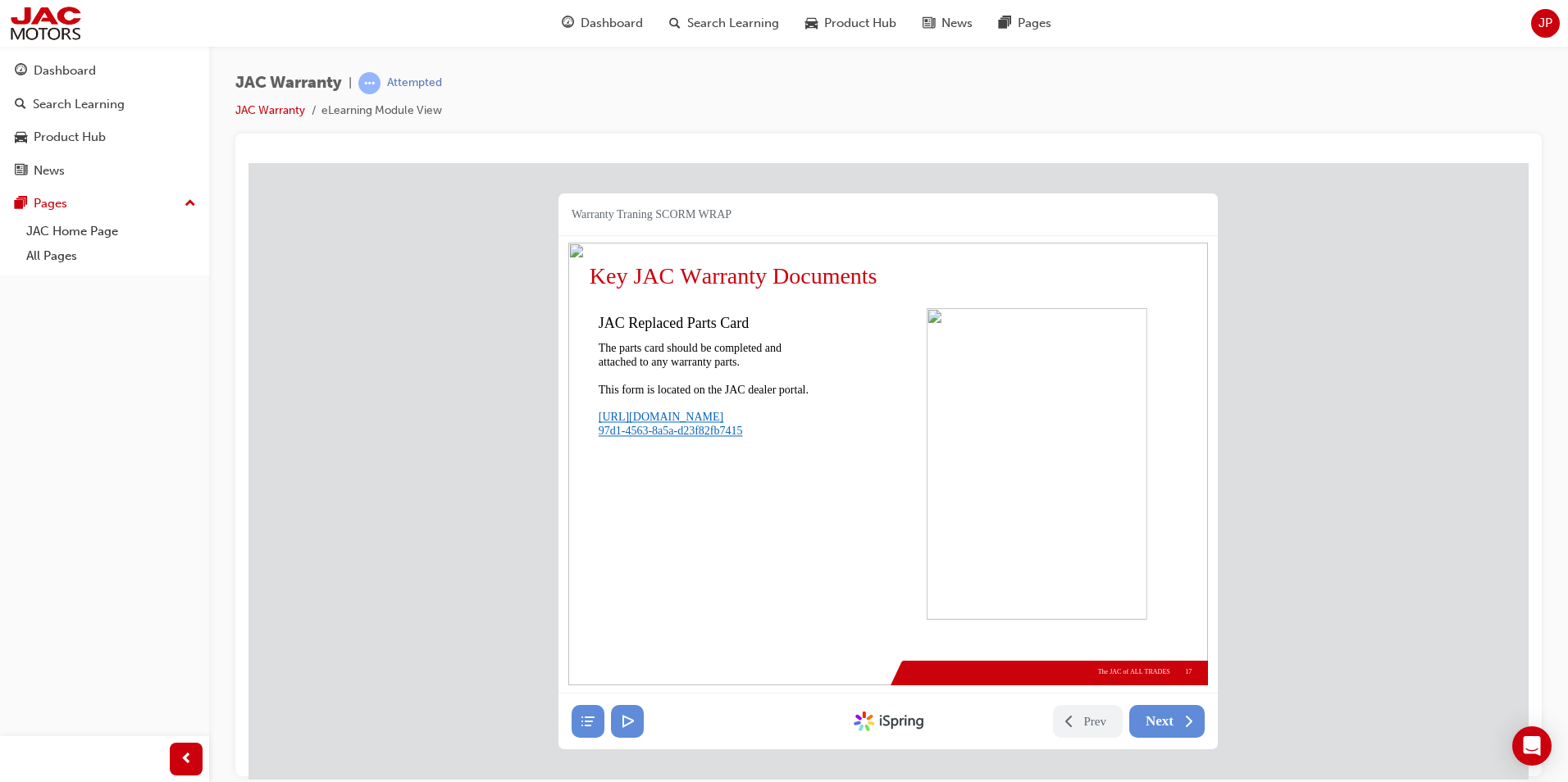
click at [668, 425] on span "97d1-4563-8a5a-d23f82fb7415" at bounding box center [671, 431] width 145 height 14
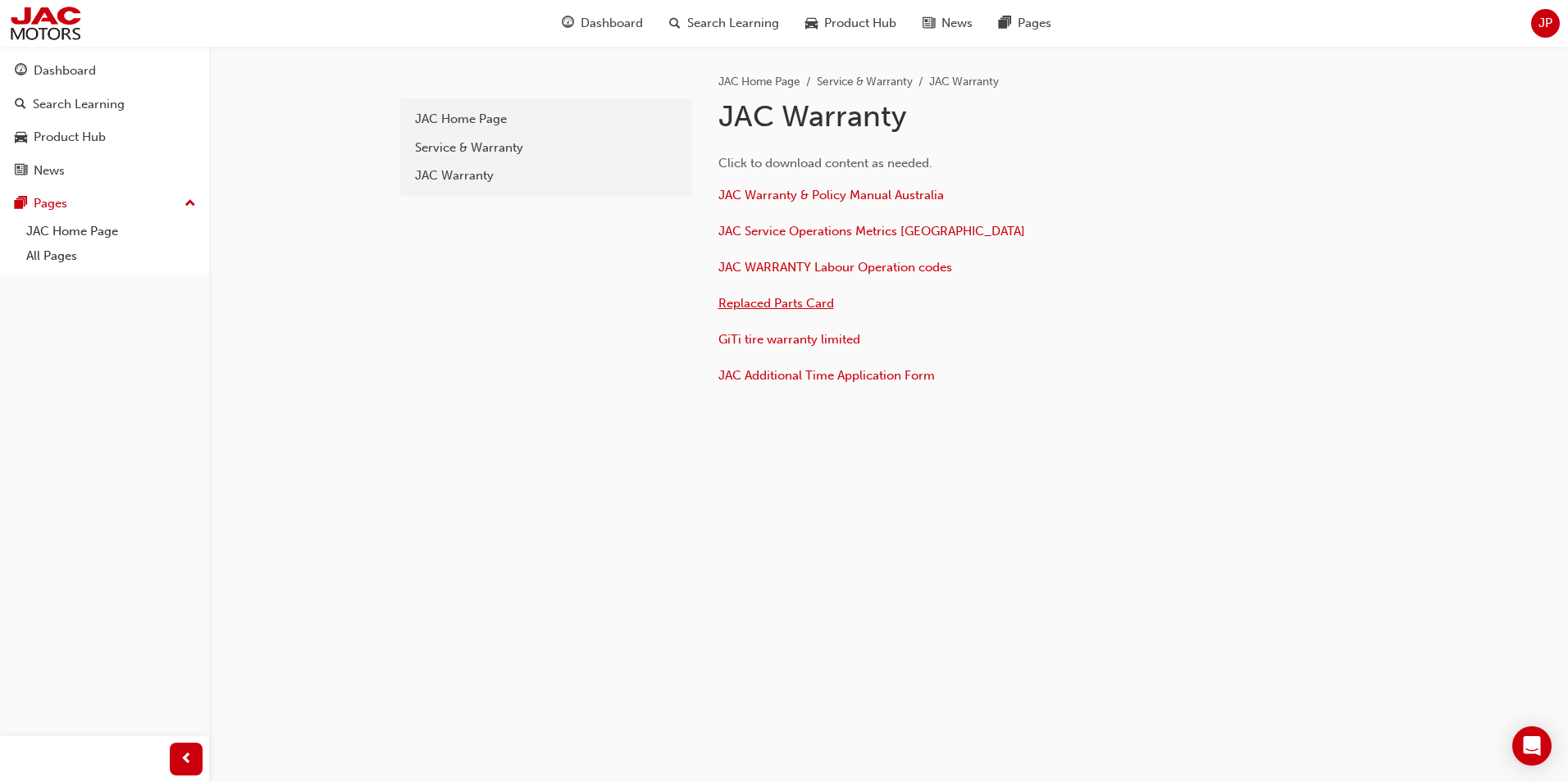
click at [777, 303] on span "Replaced Parts Card" at bounding box center [776, 303] width 116 height 15
click at [38, 75] on div "Dashboard" at bounding box center [65, 71] width 63 height 19
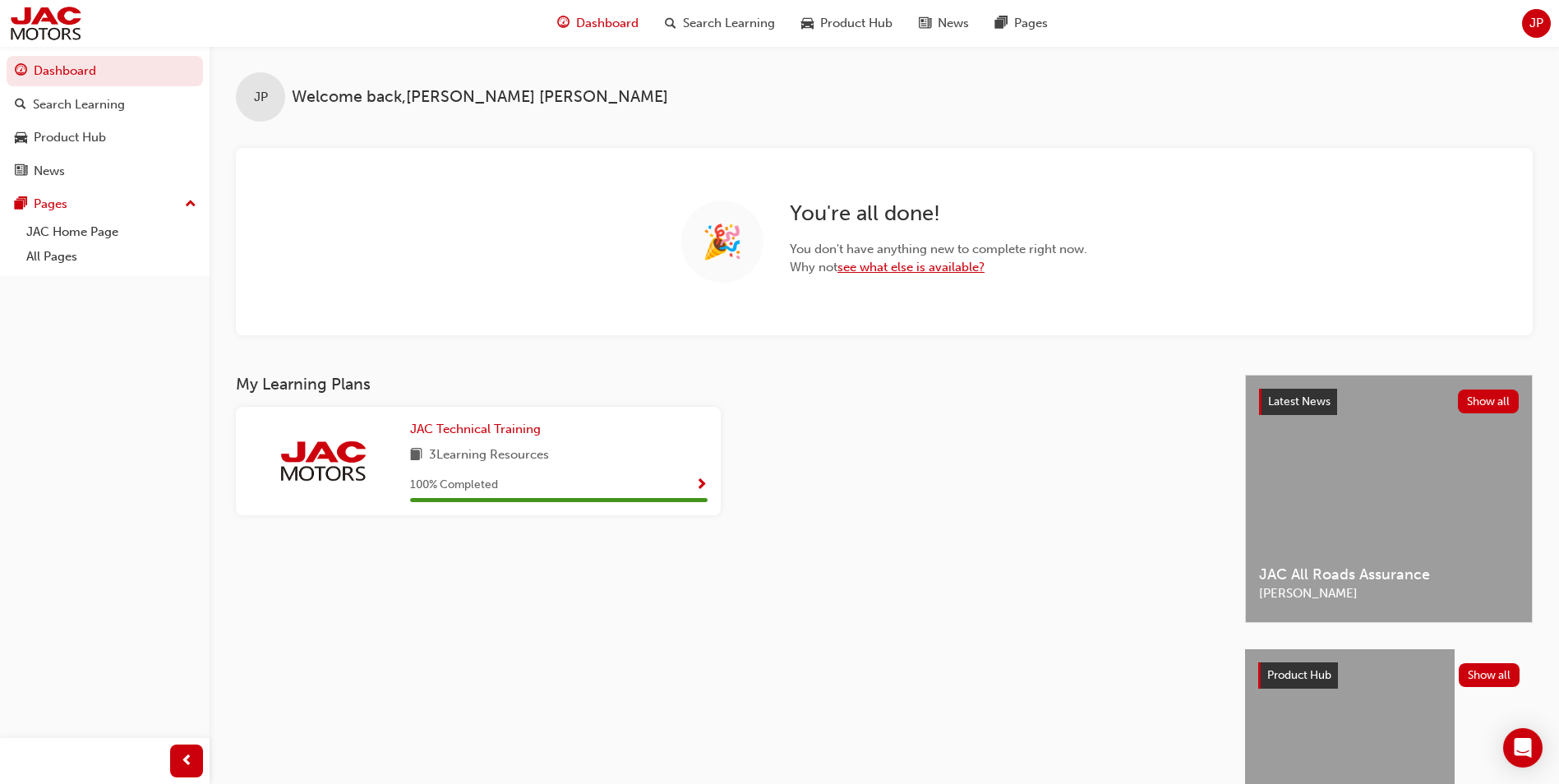
click at [866, 269] on link "see what else is available?" at bounding box center [911, 266] width 147 height 15
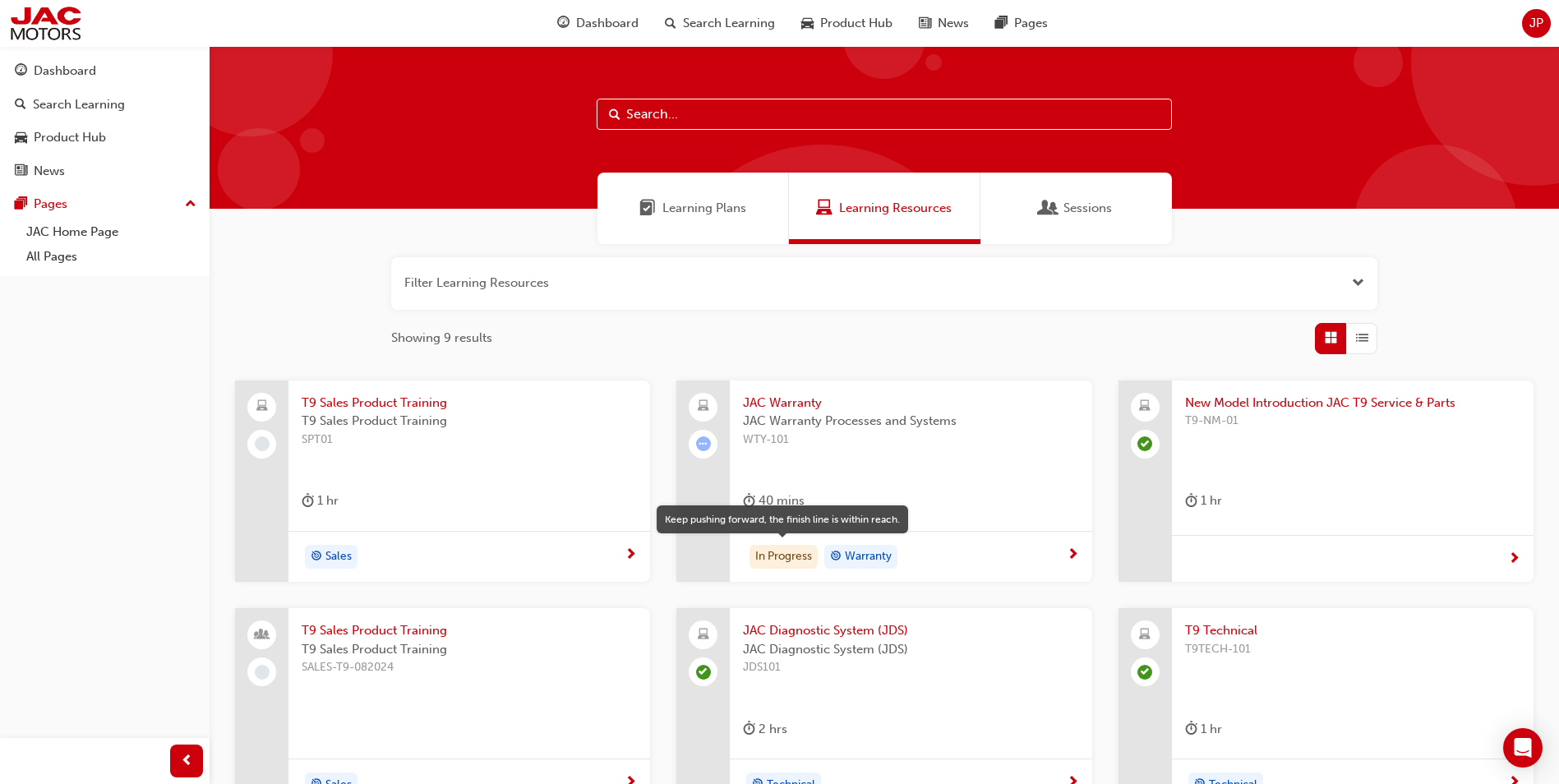
click at [774, 553] on div "In Progress" at bounding box center [783, 557] width 68 height 24
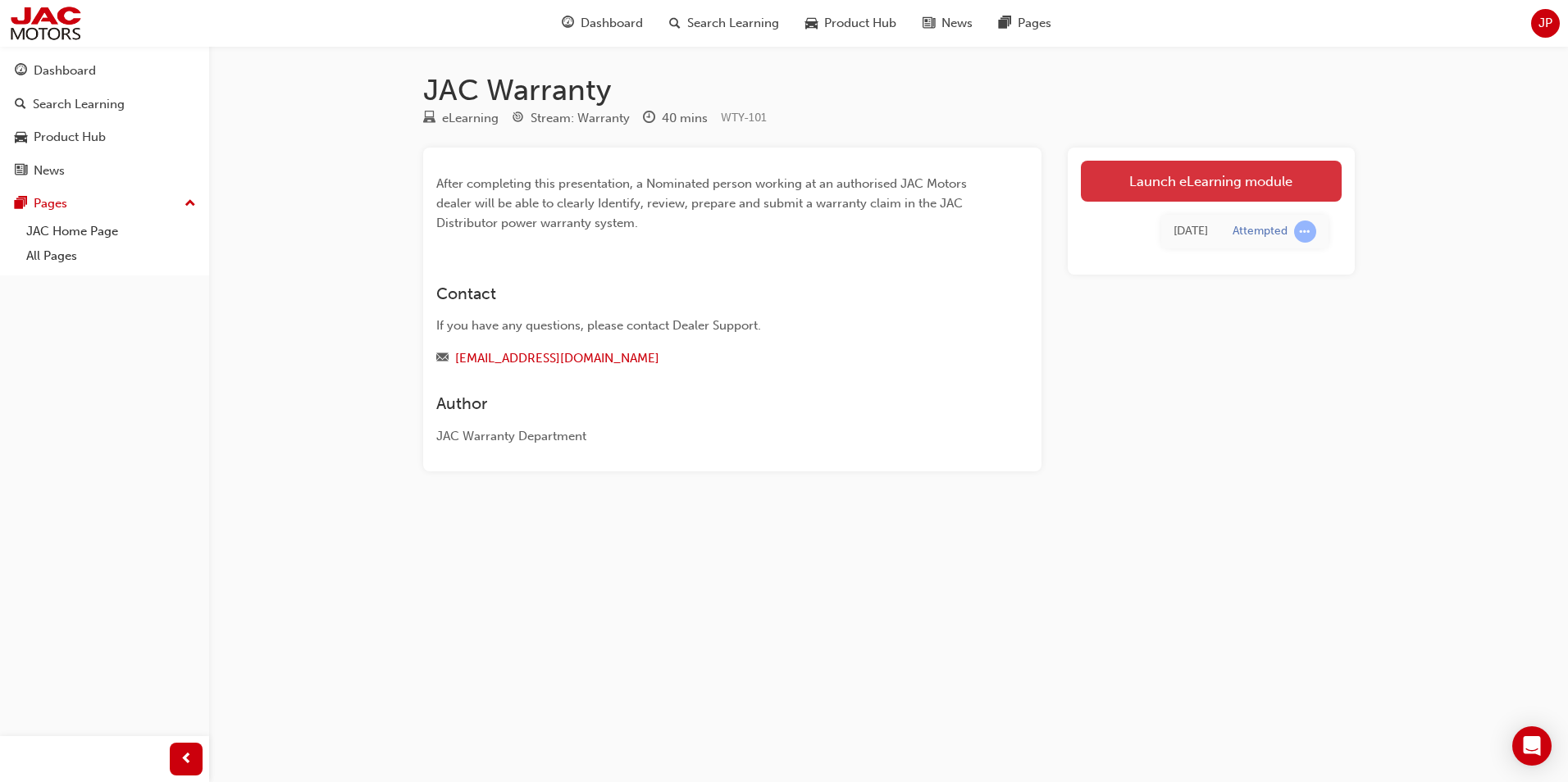
click at [1190, 186] on link "Launch eLearning module" at bounding box center [1211, 180] width 260 height 41
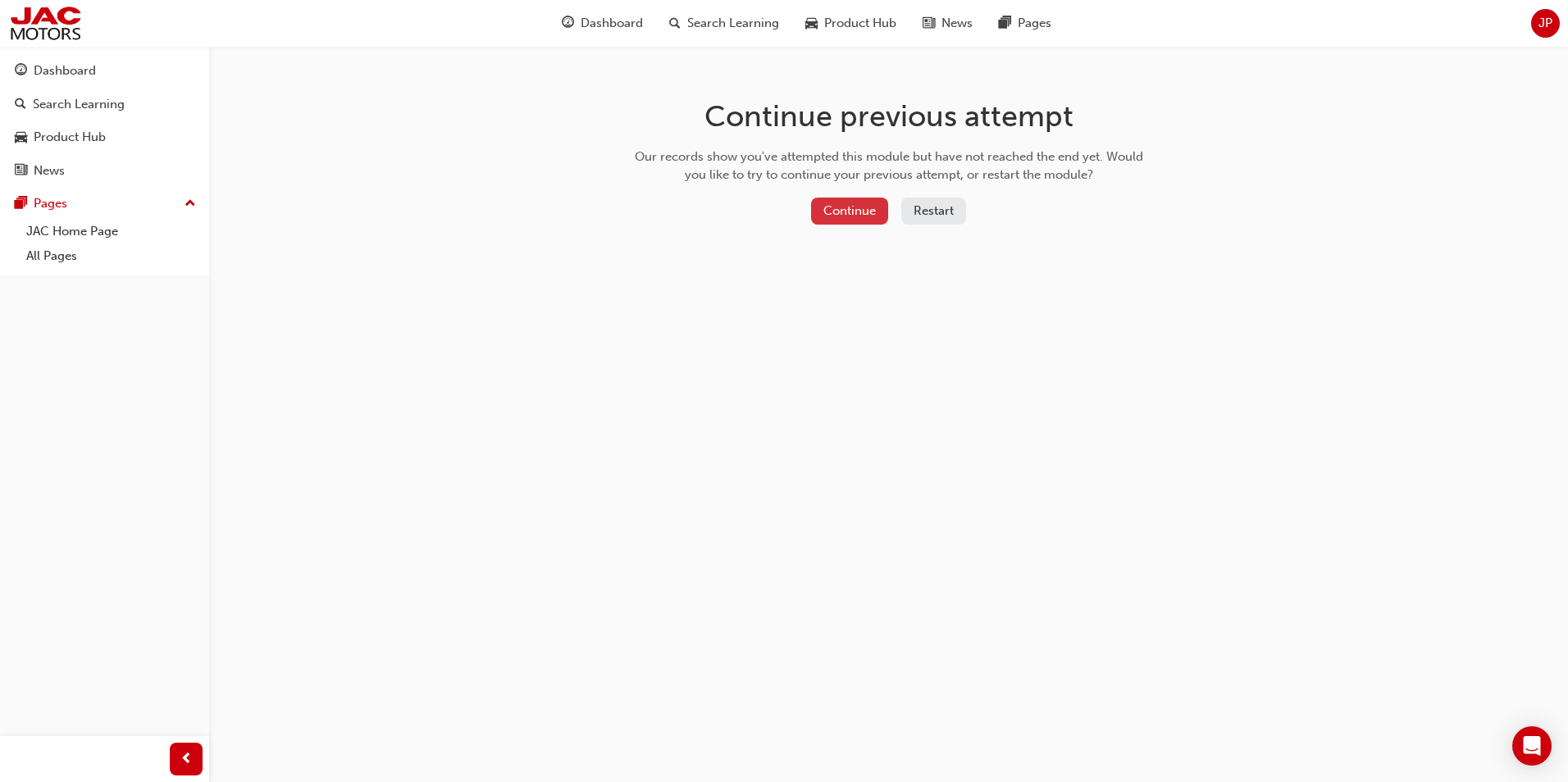
click at [841, 206] on button "Continue" at bounding box center [849, 211] width 77 height 27
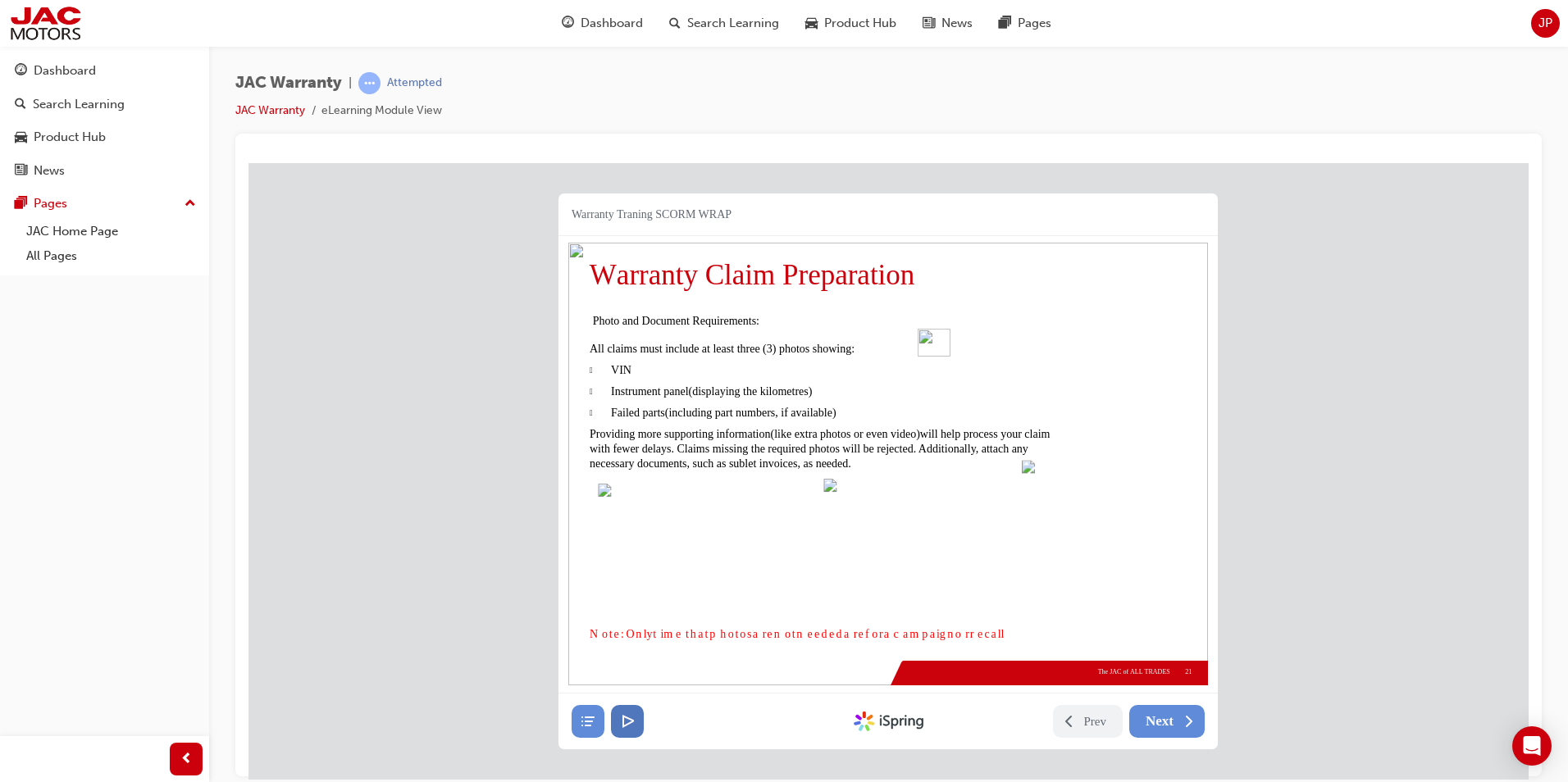
click at [631, 711] on button at bounding box center [627, 721] width 33 height 33
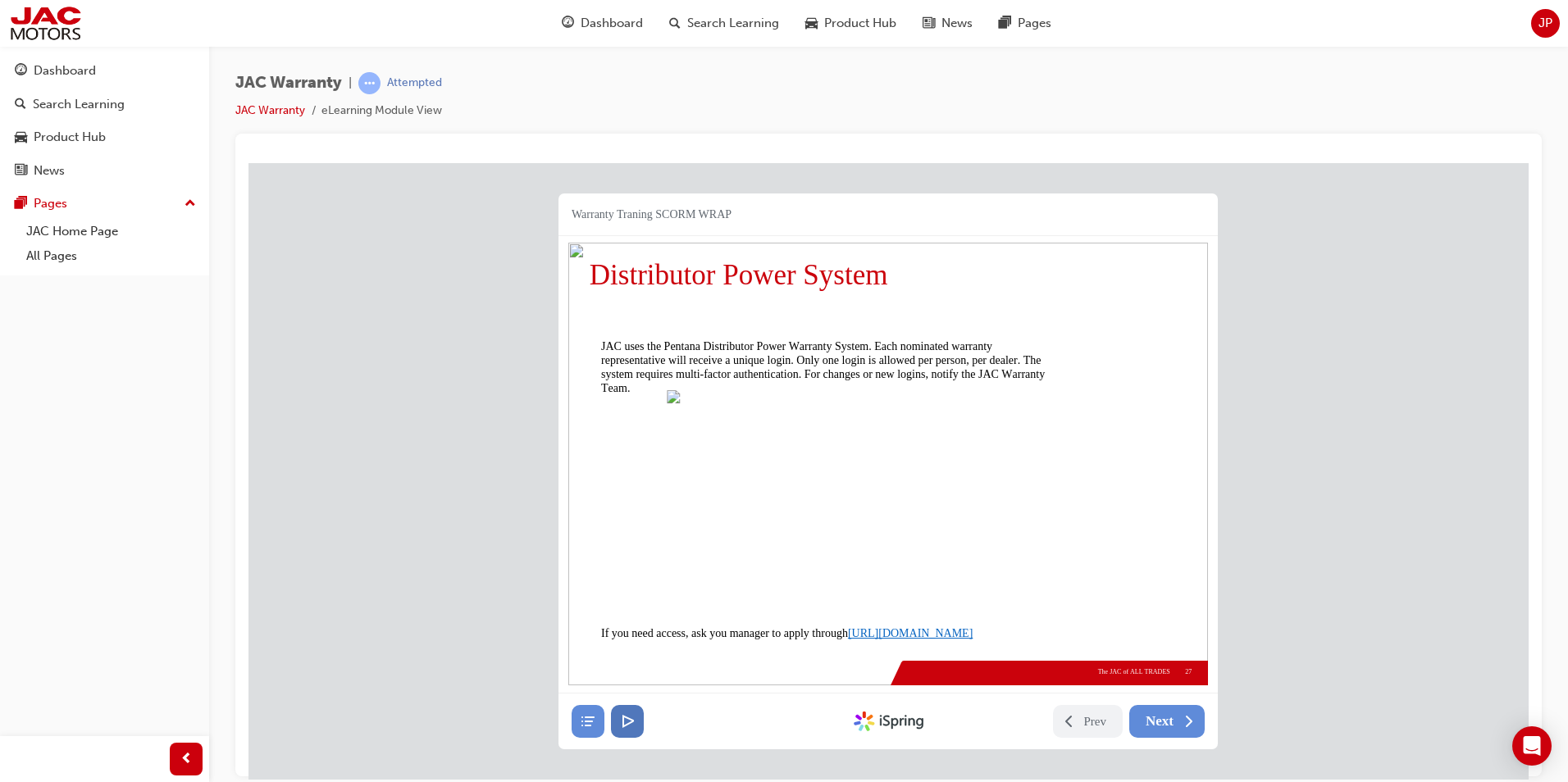
click at [626, 711] on button at bounding box center [627, 721] width 33 height 33
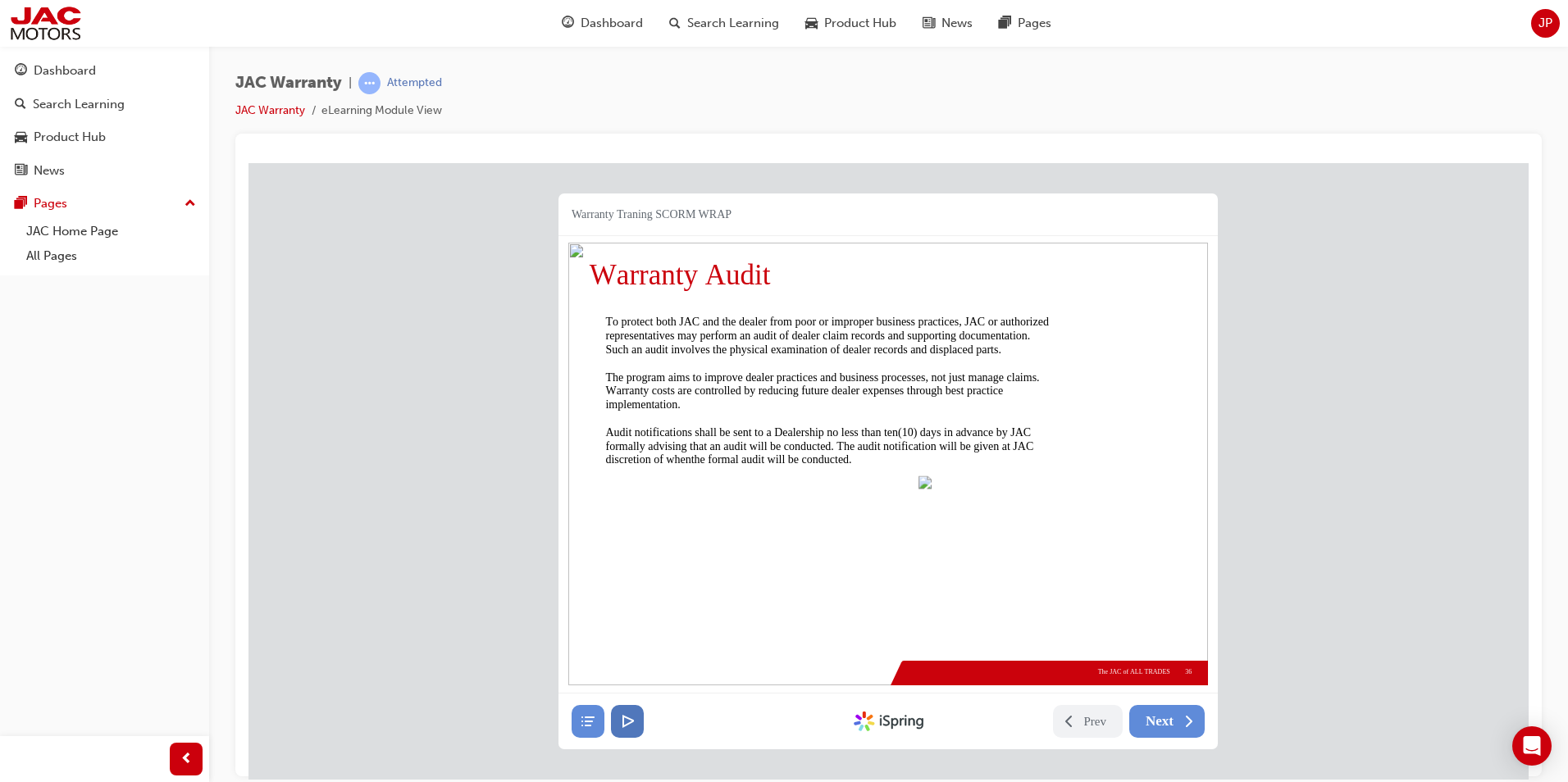
click at [626, 709] on button at bounding box center [627, 721] width 33 height 33
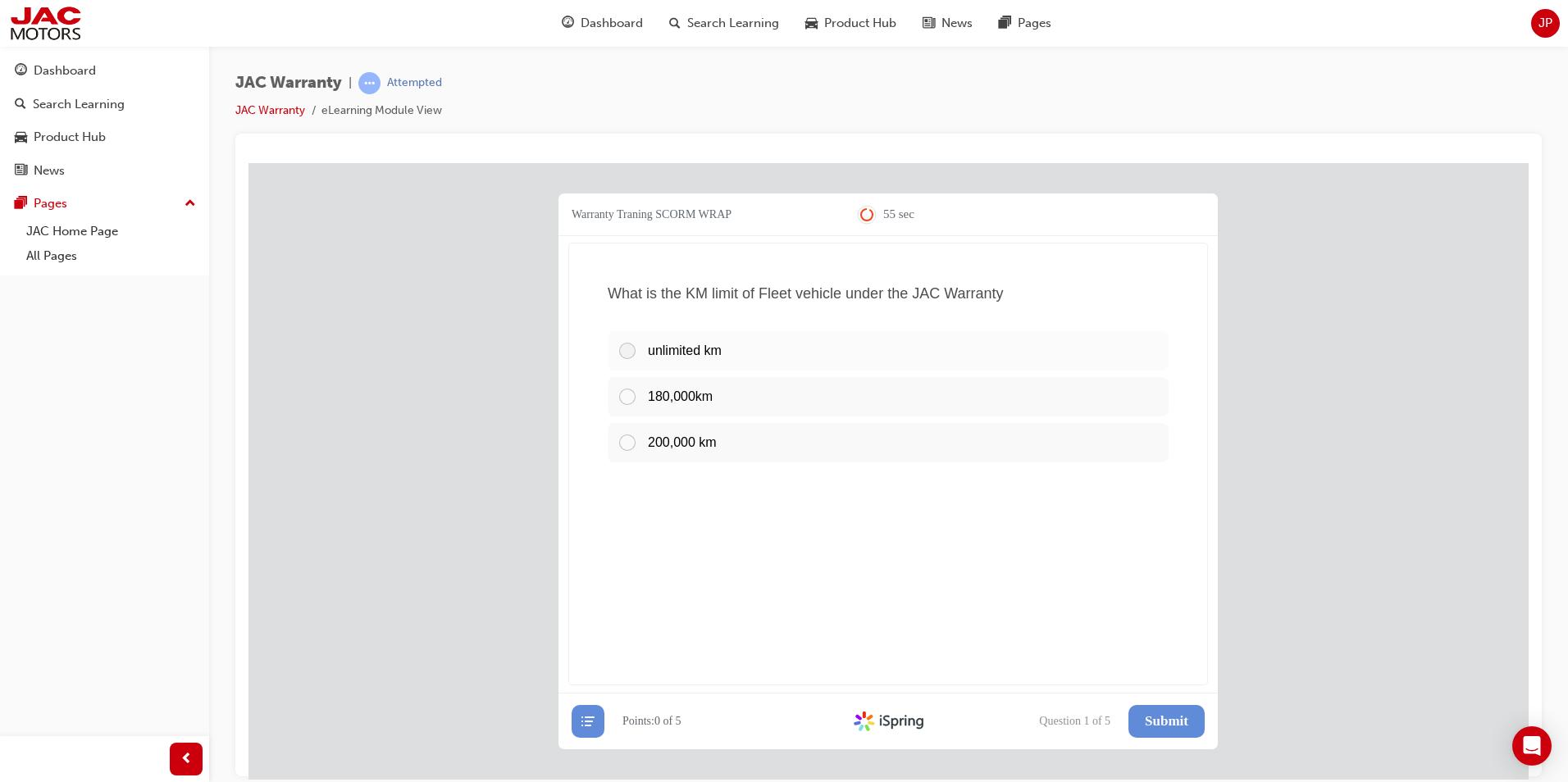
click at [626, 353] on div at bounding box center [632, 350] width 30 height 20
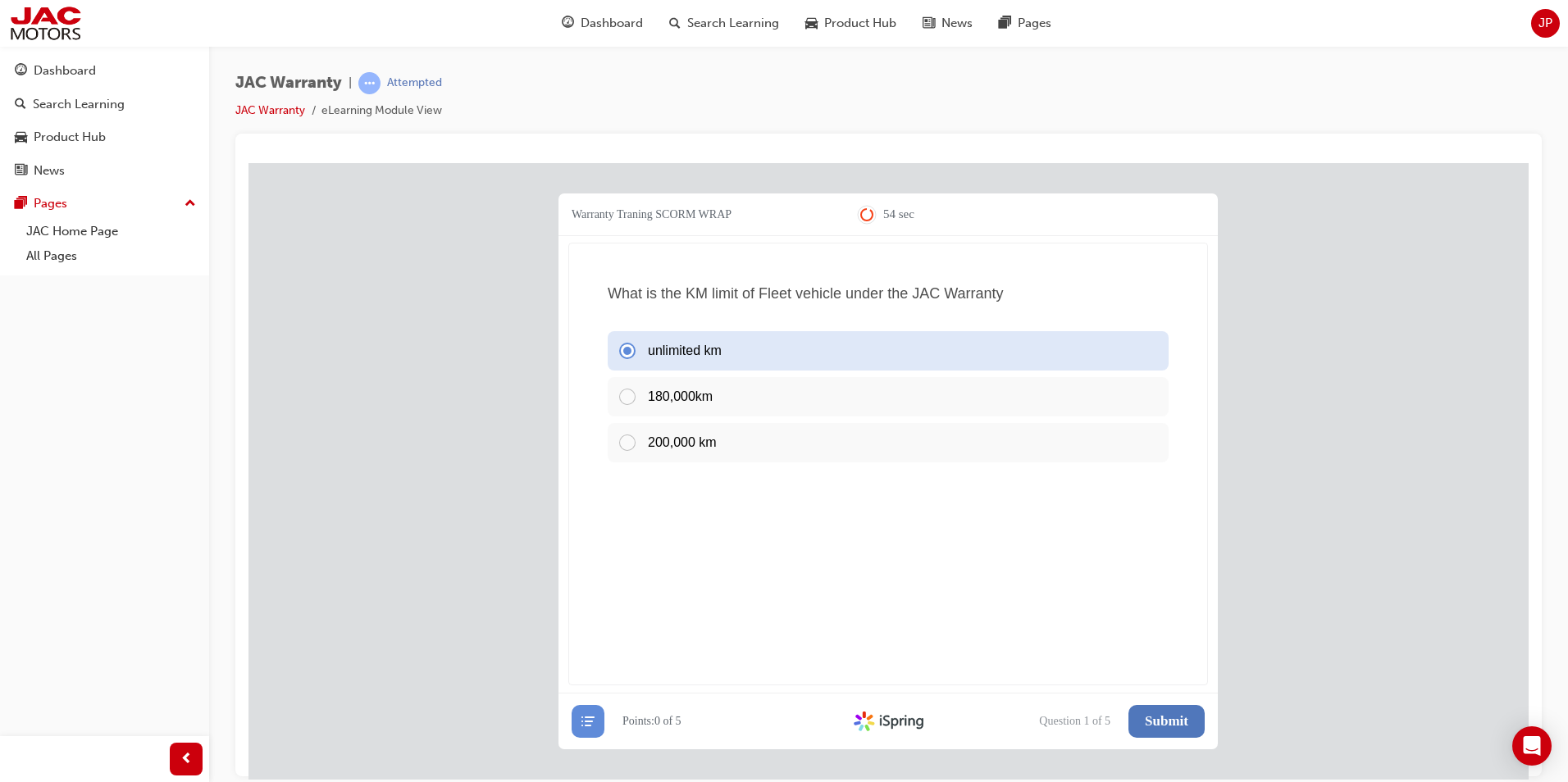
click at [1174, 712] on span "Submit" at bounding box center [1166, 720] width 44 height 17
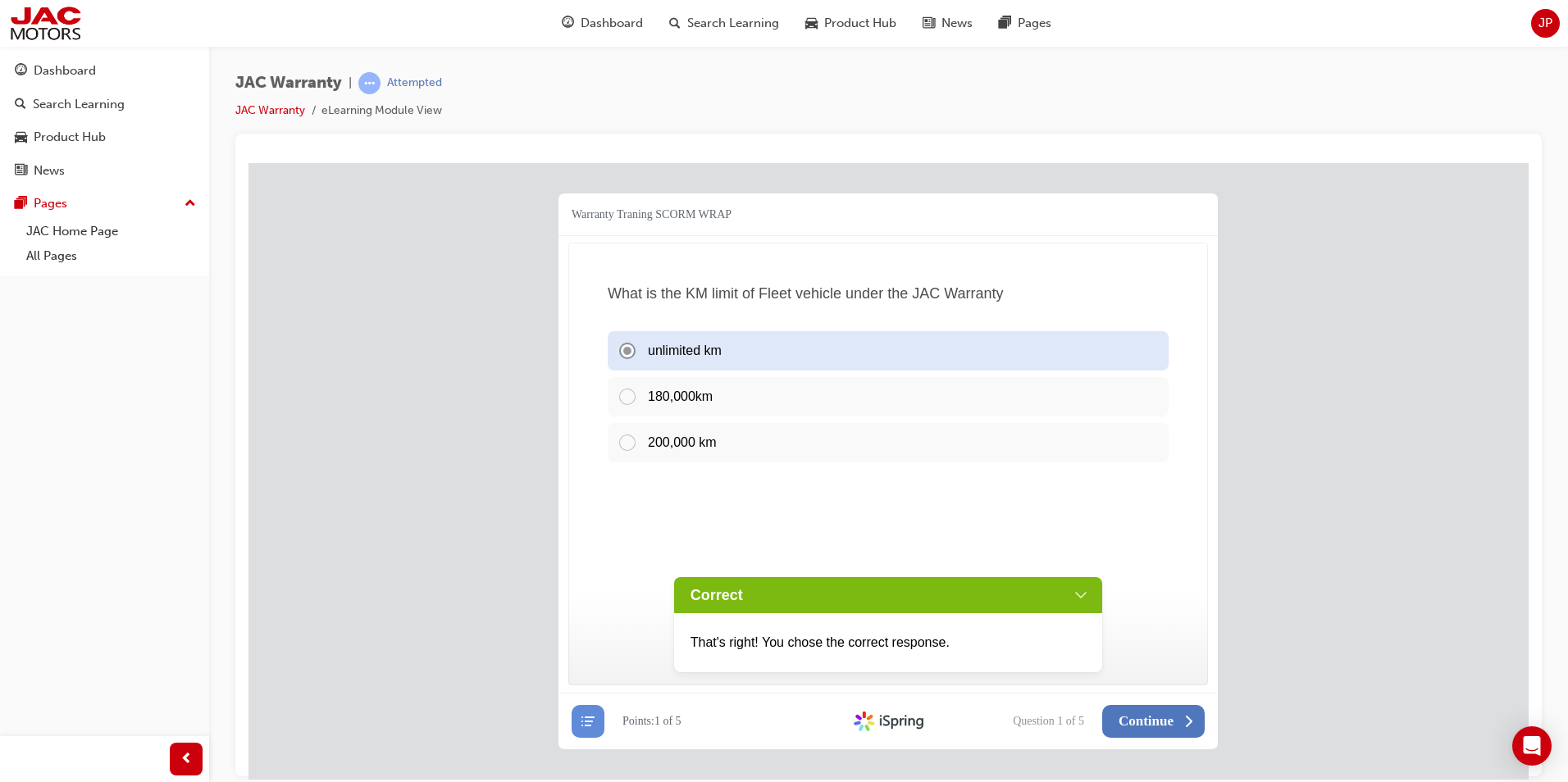
click at [1139, 710] on button "Continue" at bounding box center [1153, 721] width 103 height 33
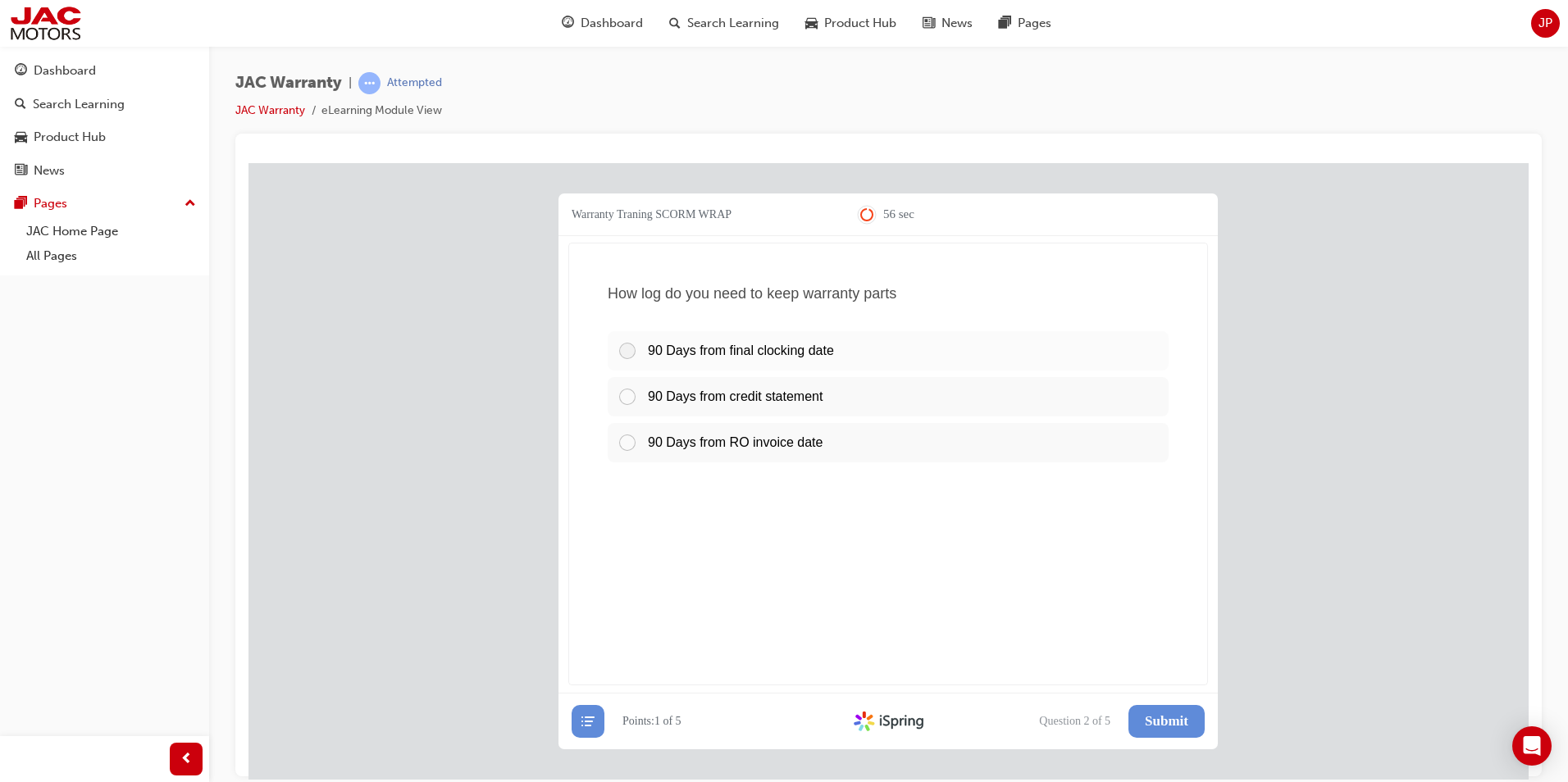
click at [625, 348] on div at bounding box center [632, 350] width 30 height 20
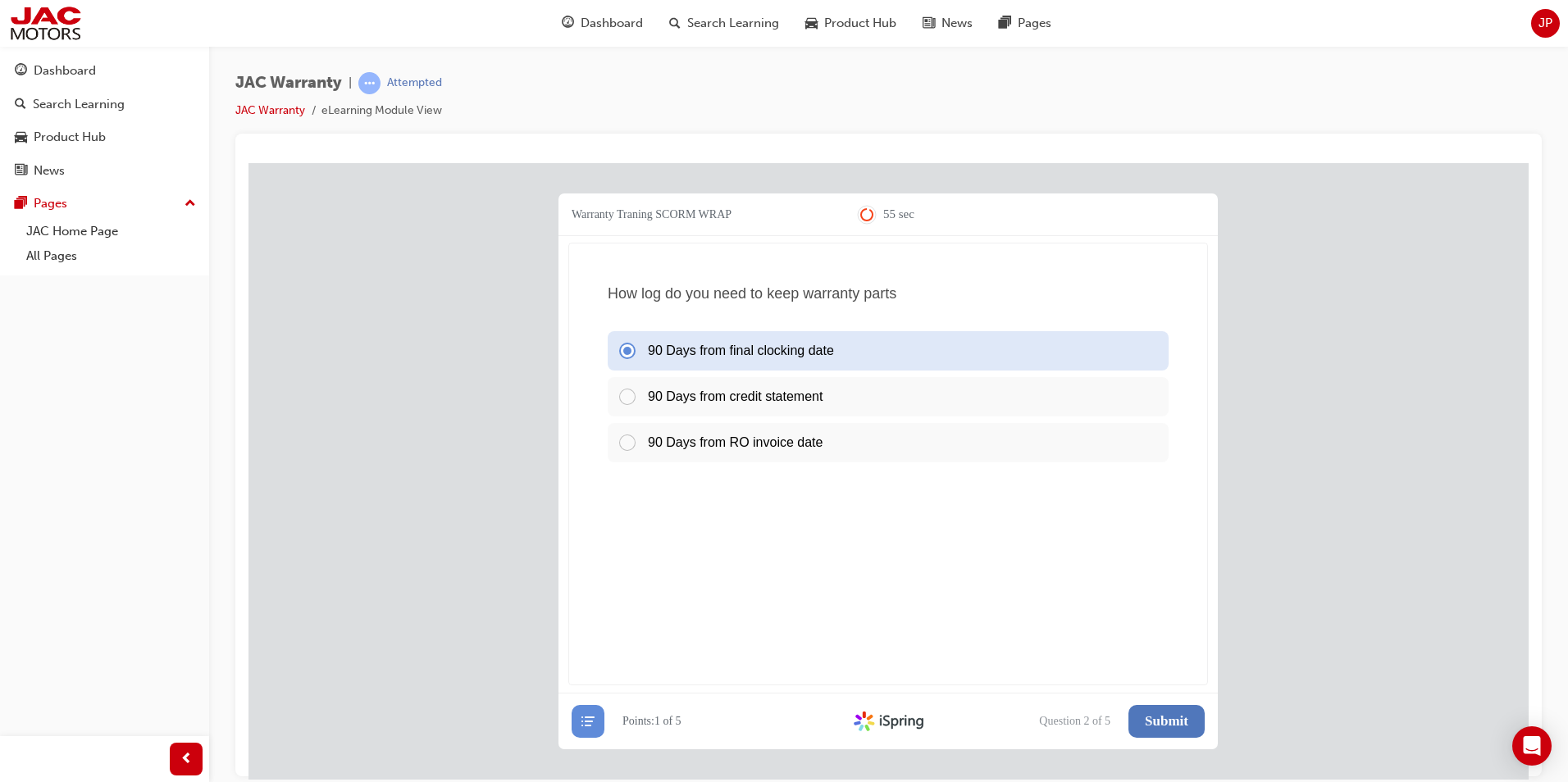
click at [1172, 709] on button "Submit" at bounding box center [1166, 721] width 77 height 33
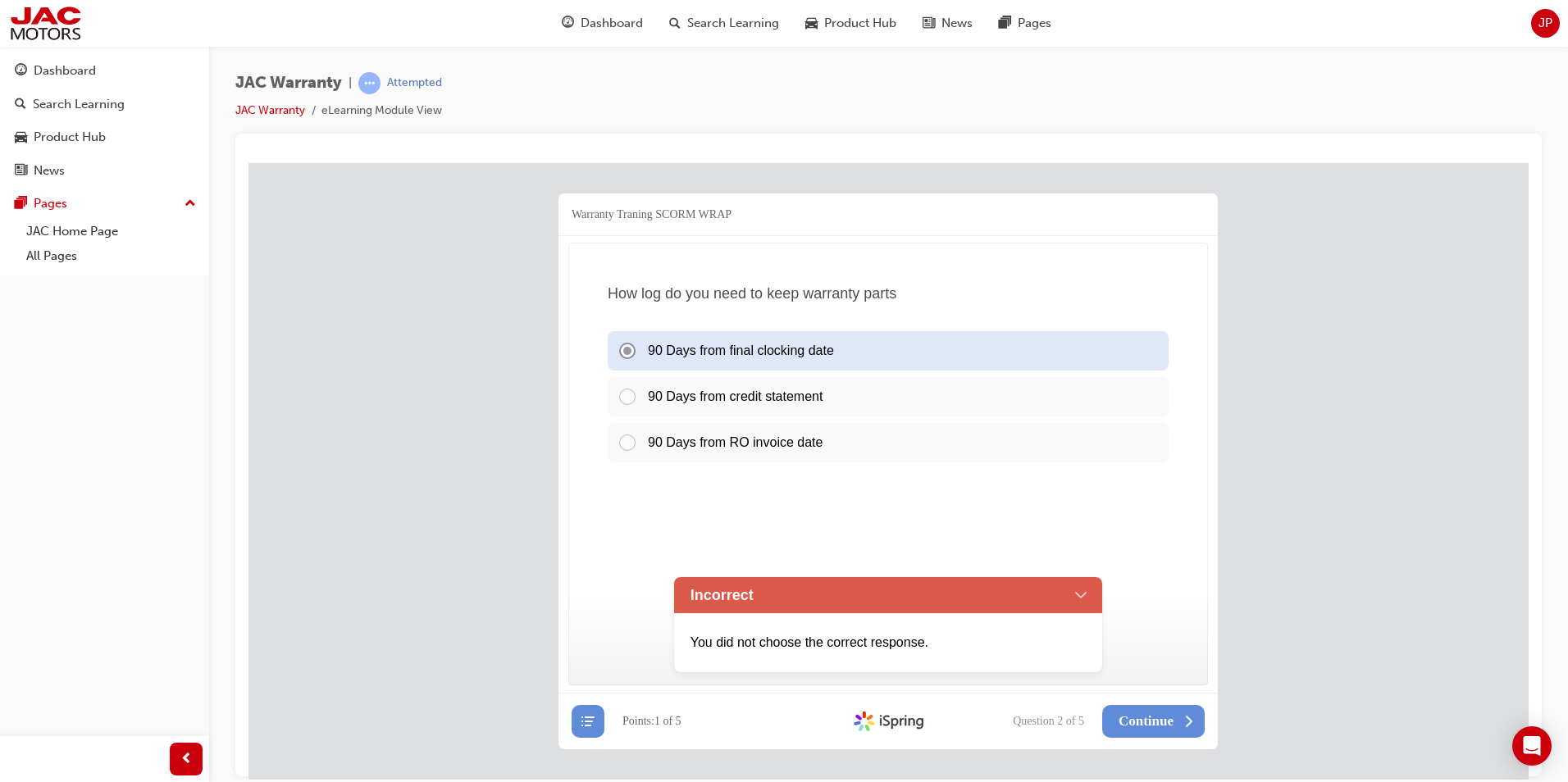
click at [625, 394] on div "90 Days from credit statement" at bounding box center [888, 395] width 561 height 39
click at [1083, 590] on div "Incorrect" at bounding box center [889, 594] width 429 height 36
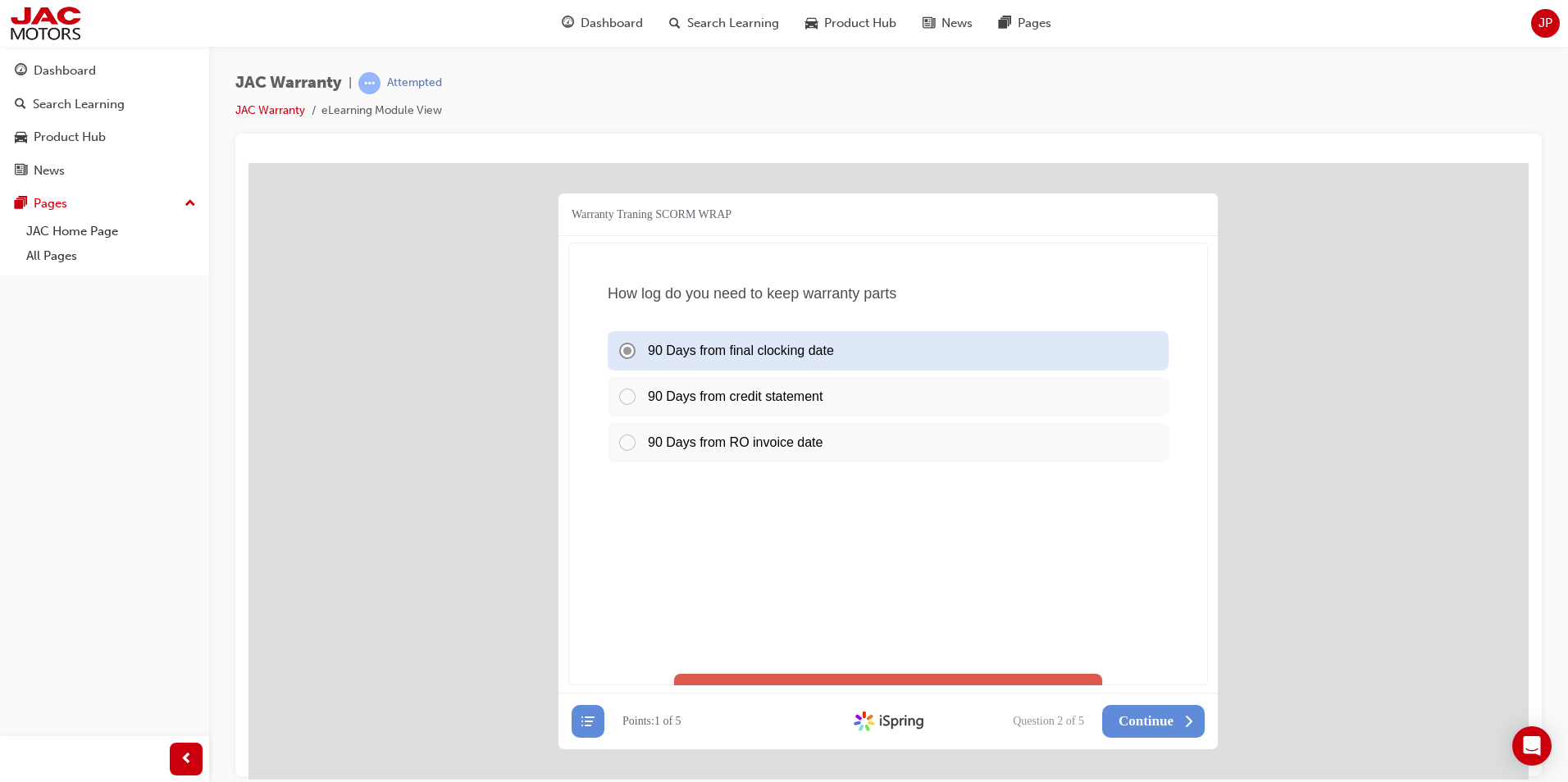
click at [620, 442] on div "90 Days from RO invoice date" at bounding box center [888, 442] width 561 height 39
click at [626, 392] on div "90 Days from credit statement" at bounding box center [888, 395] width 561 height 39
click at [627, 440] on div "90 Days from RO invoice date" at bounding box center [888, 442] width 561 height 39
click at [1153, 712] on span "Continue" at bounding box center [1146, 720] width 55 height 17
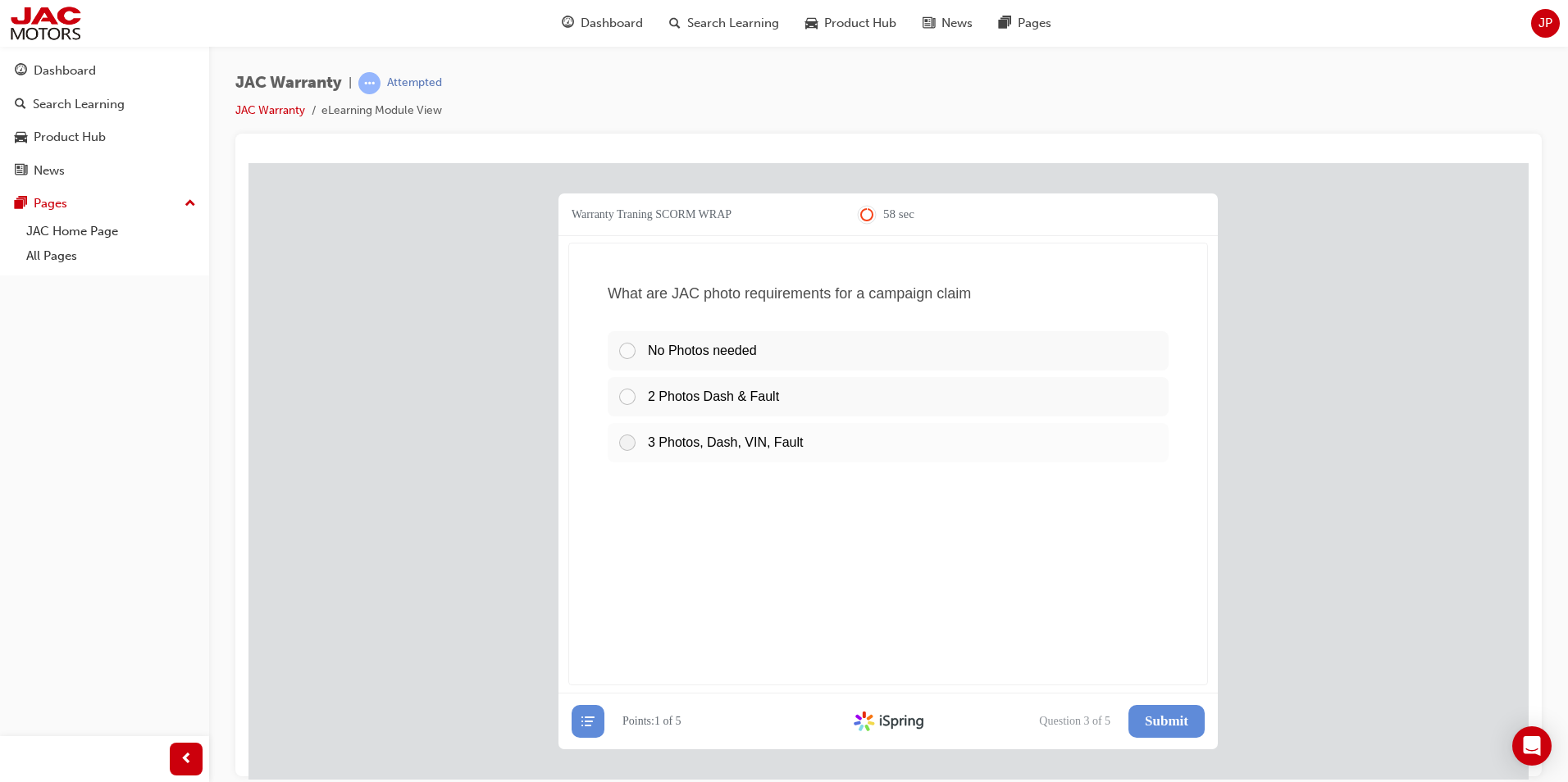
click at [630, 444] on div at bounding box center [632, 442] width 30 height 20
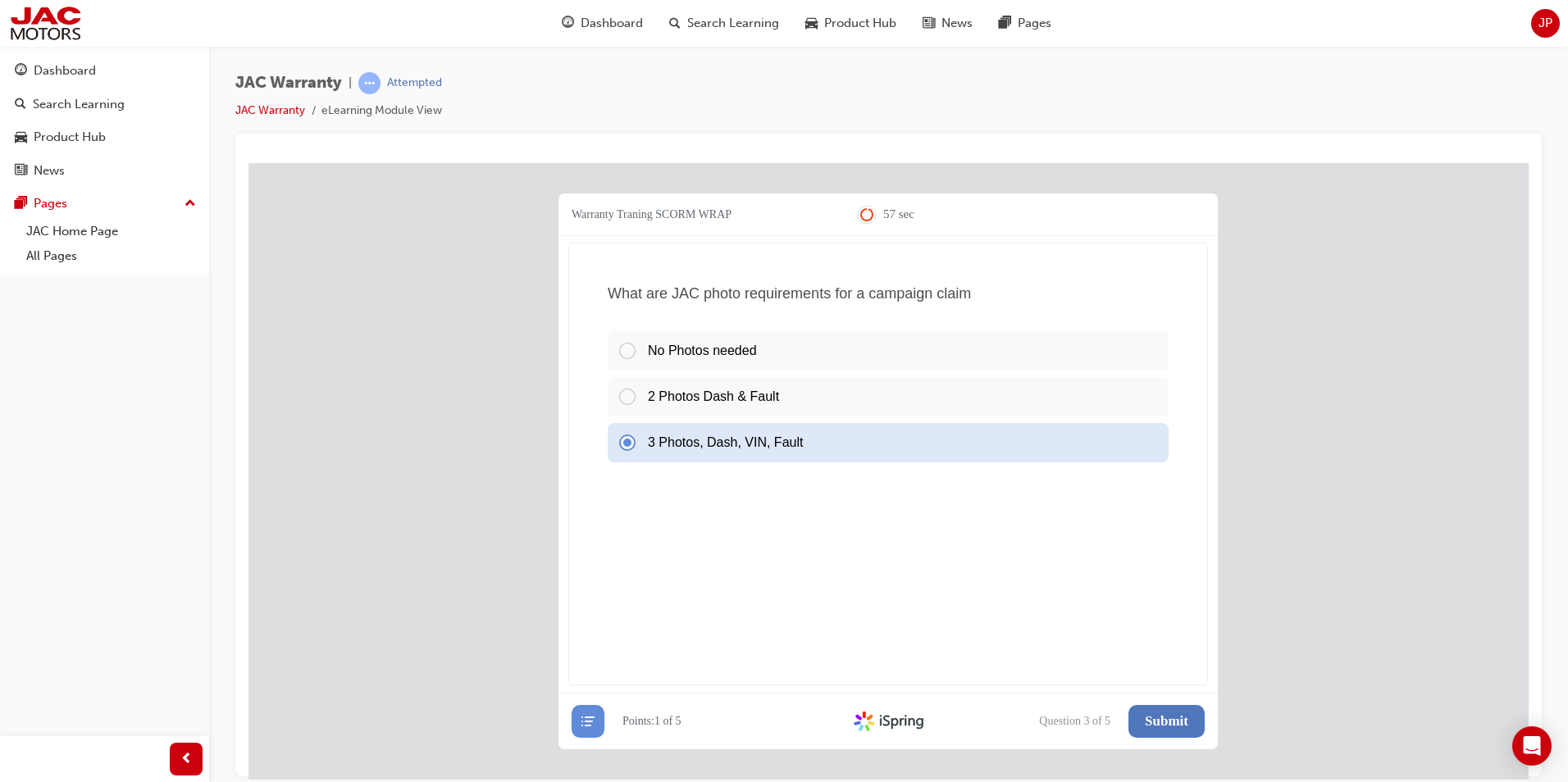
click at [1154, 714] on span "Submit" at bounding box center [1166, 720] width 44 height 17
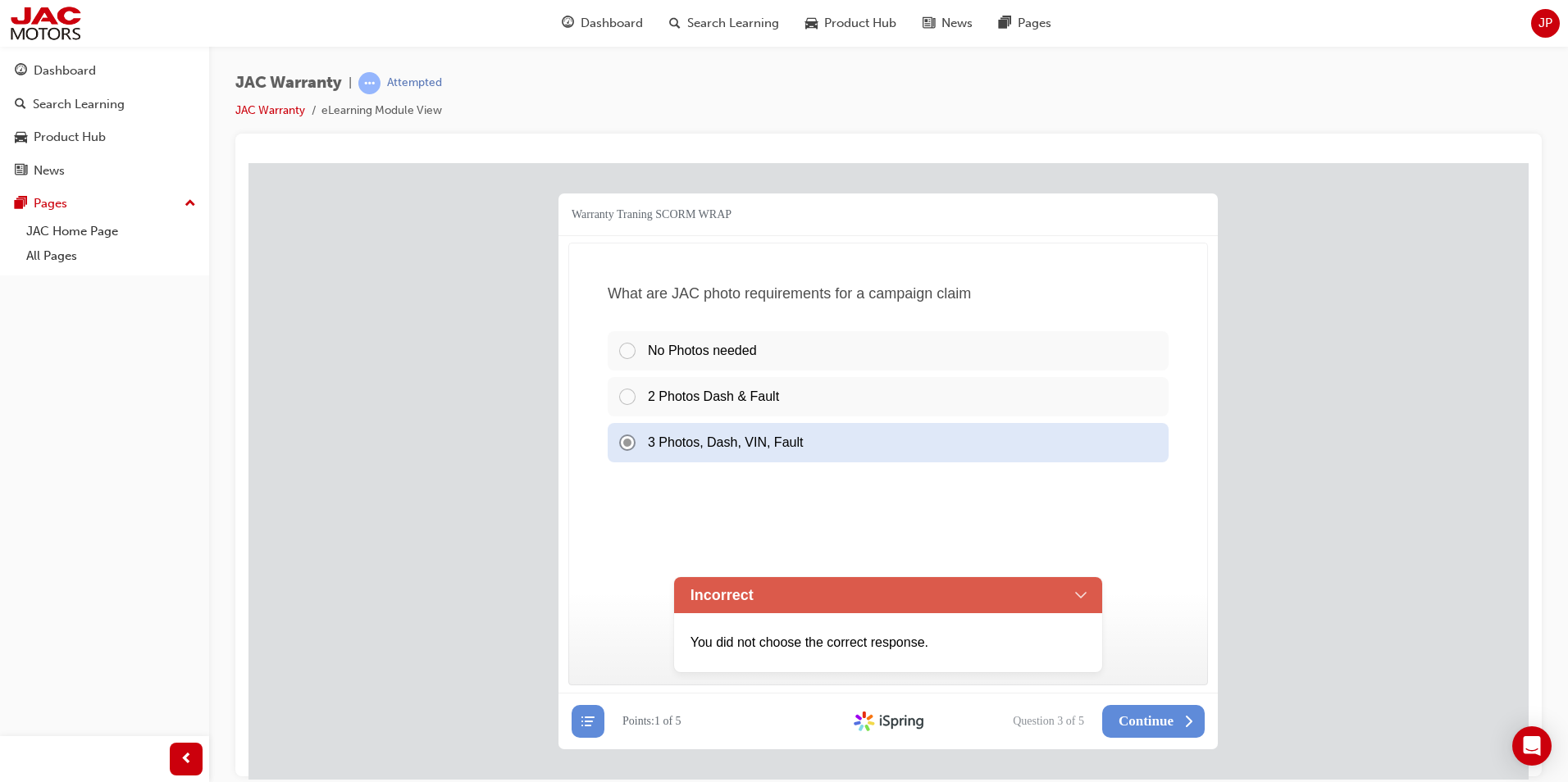
click at [1074, 593] on div "Incorrect" at bounding box center [889, 594] width 429 height 36
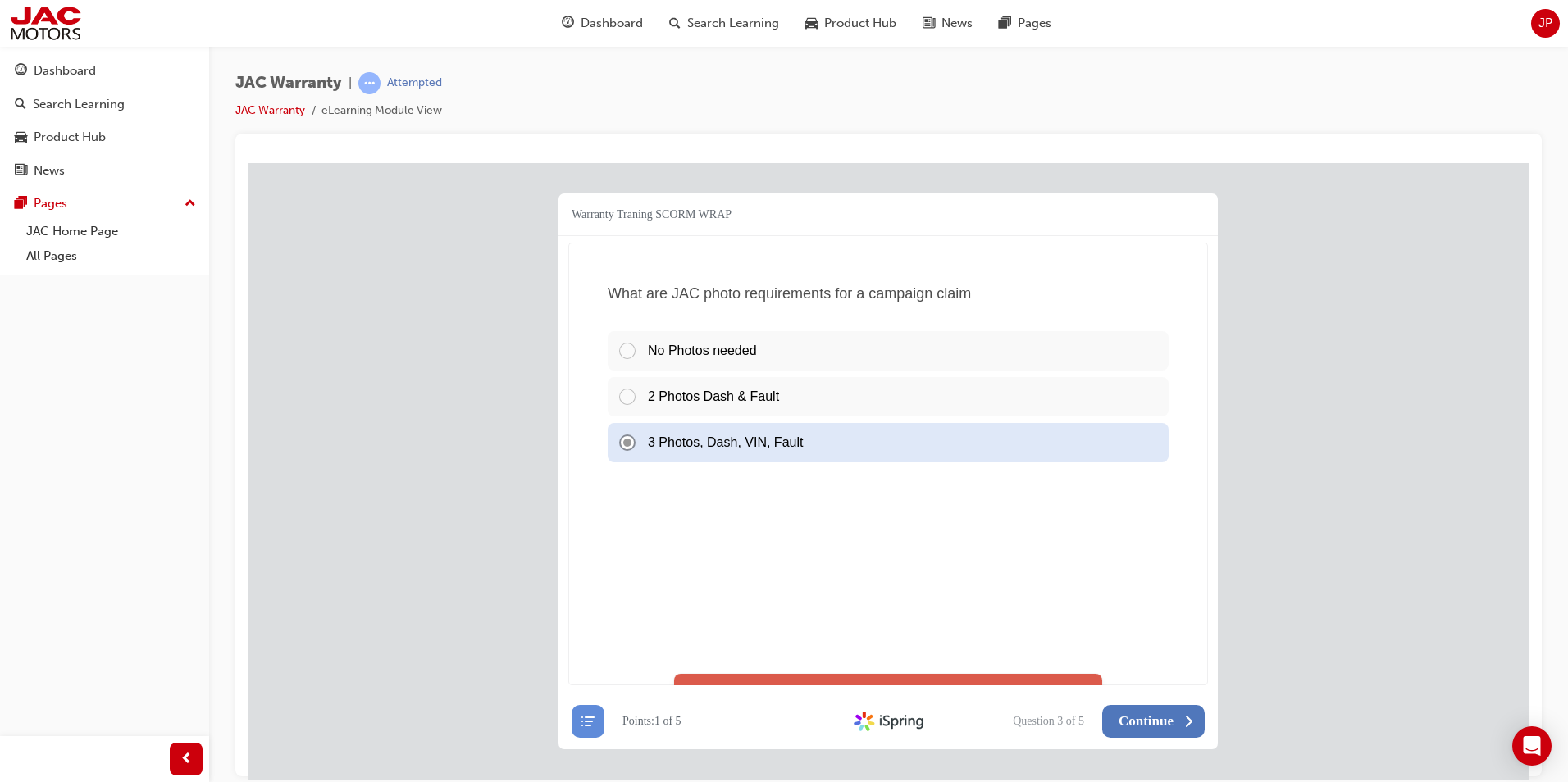
click at [1148, 718] on span "Continue" at bounding box center [1146, 720] width 55 height 17
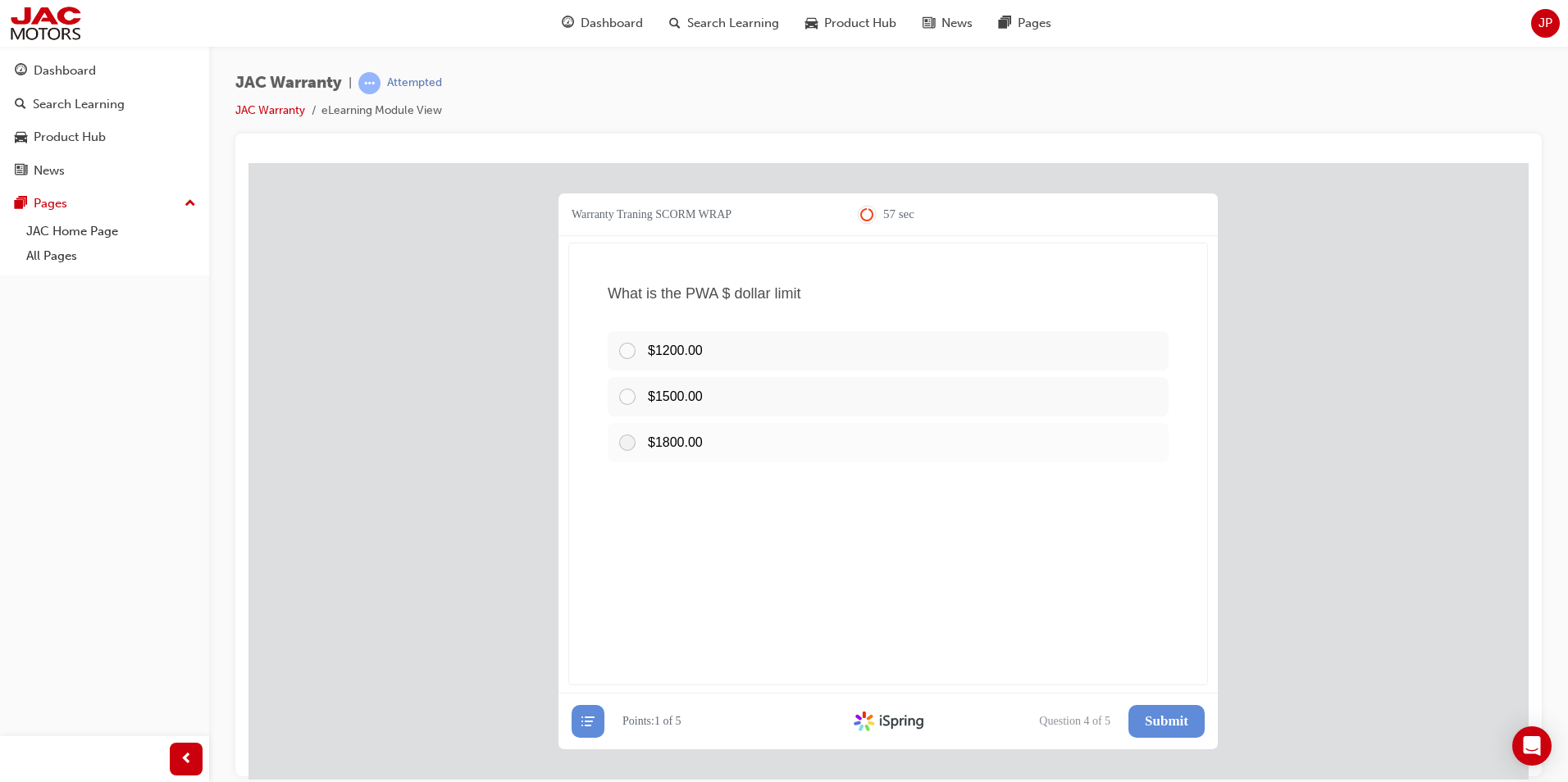
click at [631, 438] on div at bounding box center [632, 442] width 30 height 20
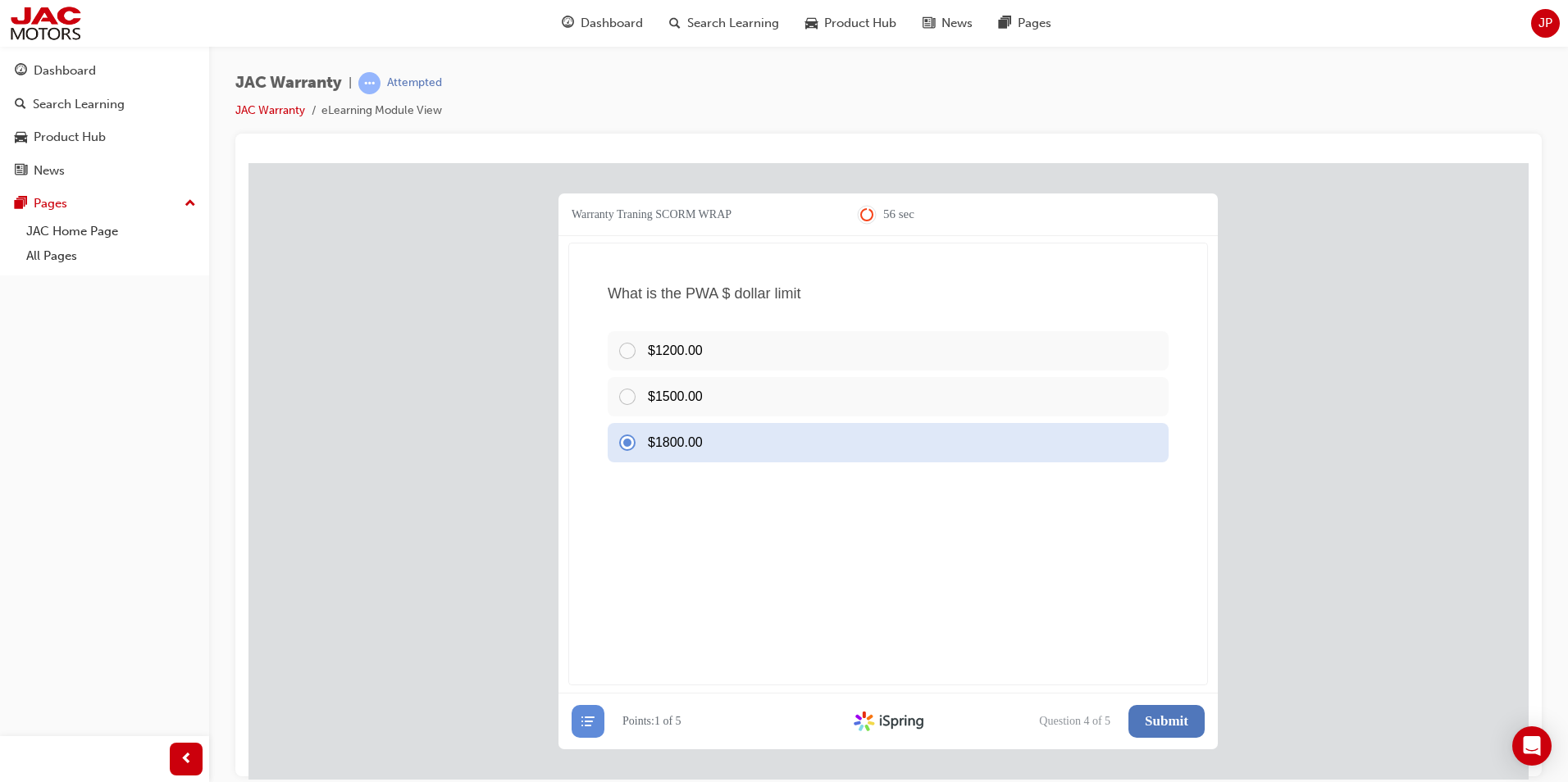
click at [1166, 719] on span "Submit" at bounding box center [1166, 720] width 44 height 17
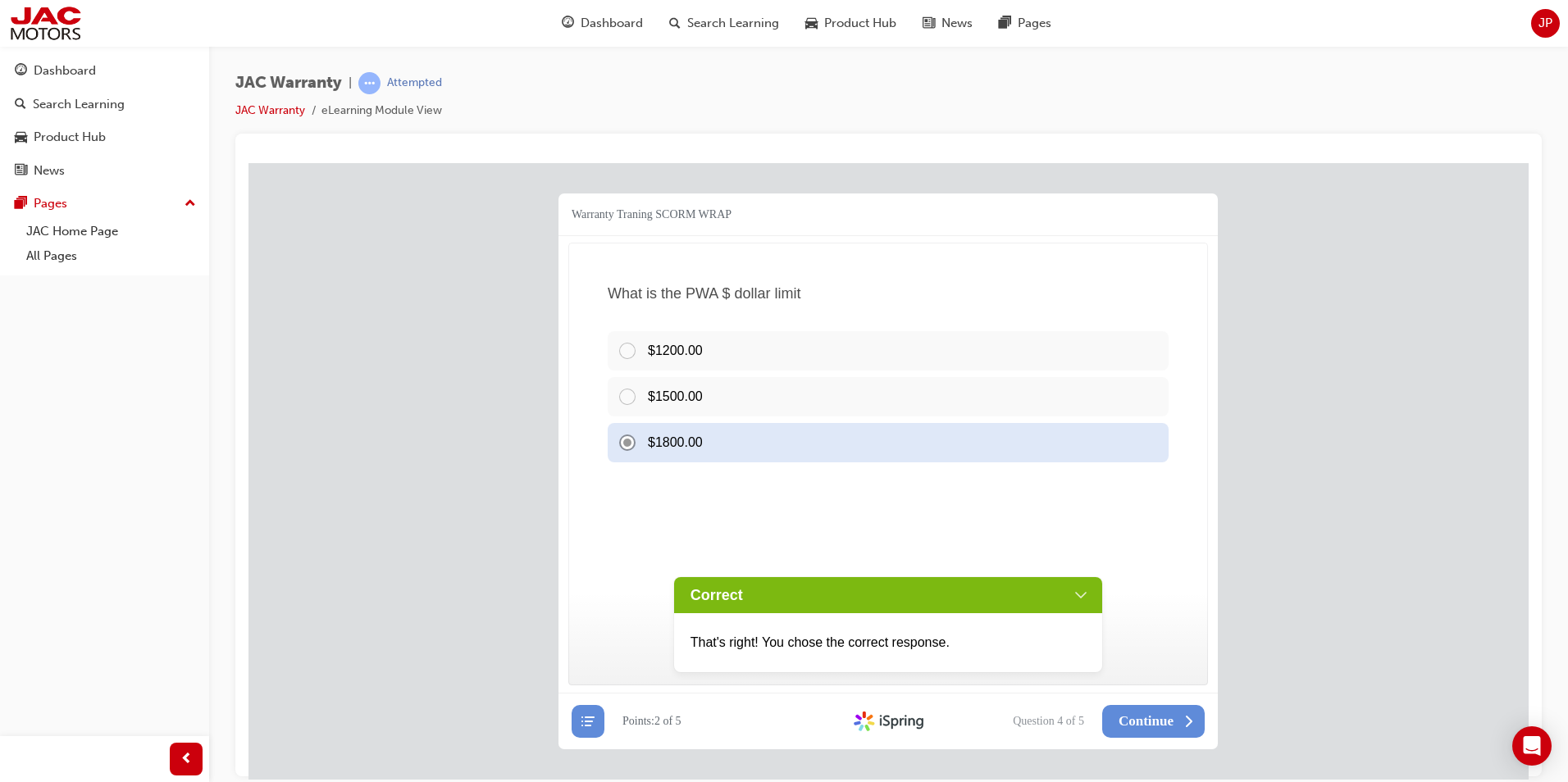
click at [1081, 589] on div "Correct" at bounding box center [889, 594] width 429 height 36
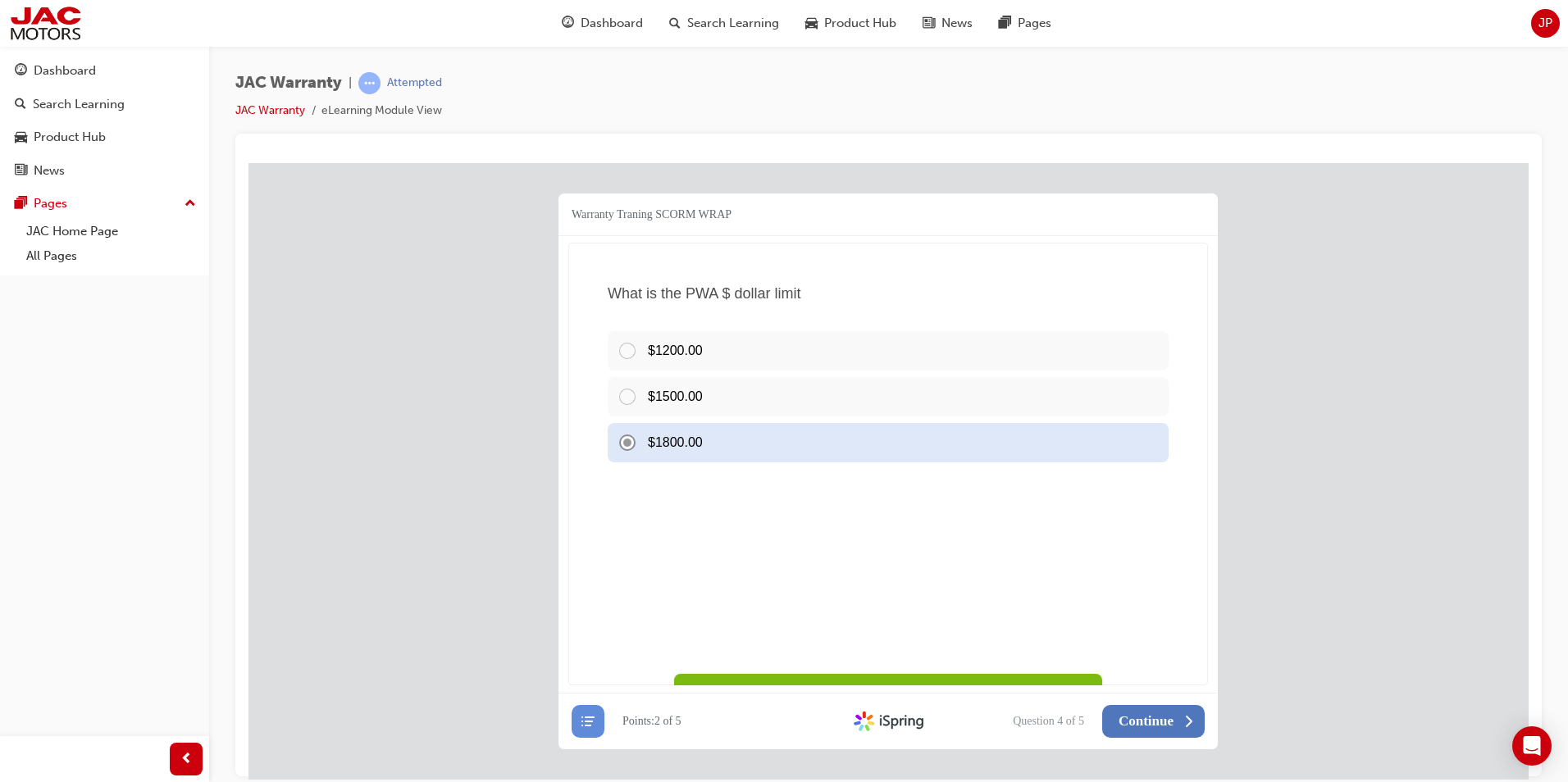
click at [1139, 715] on span "Continue" at bounding box center [1146, 720] width 55 height 17
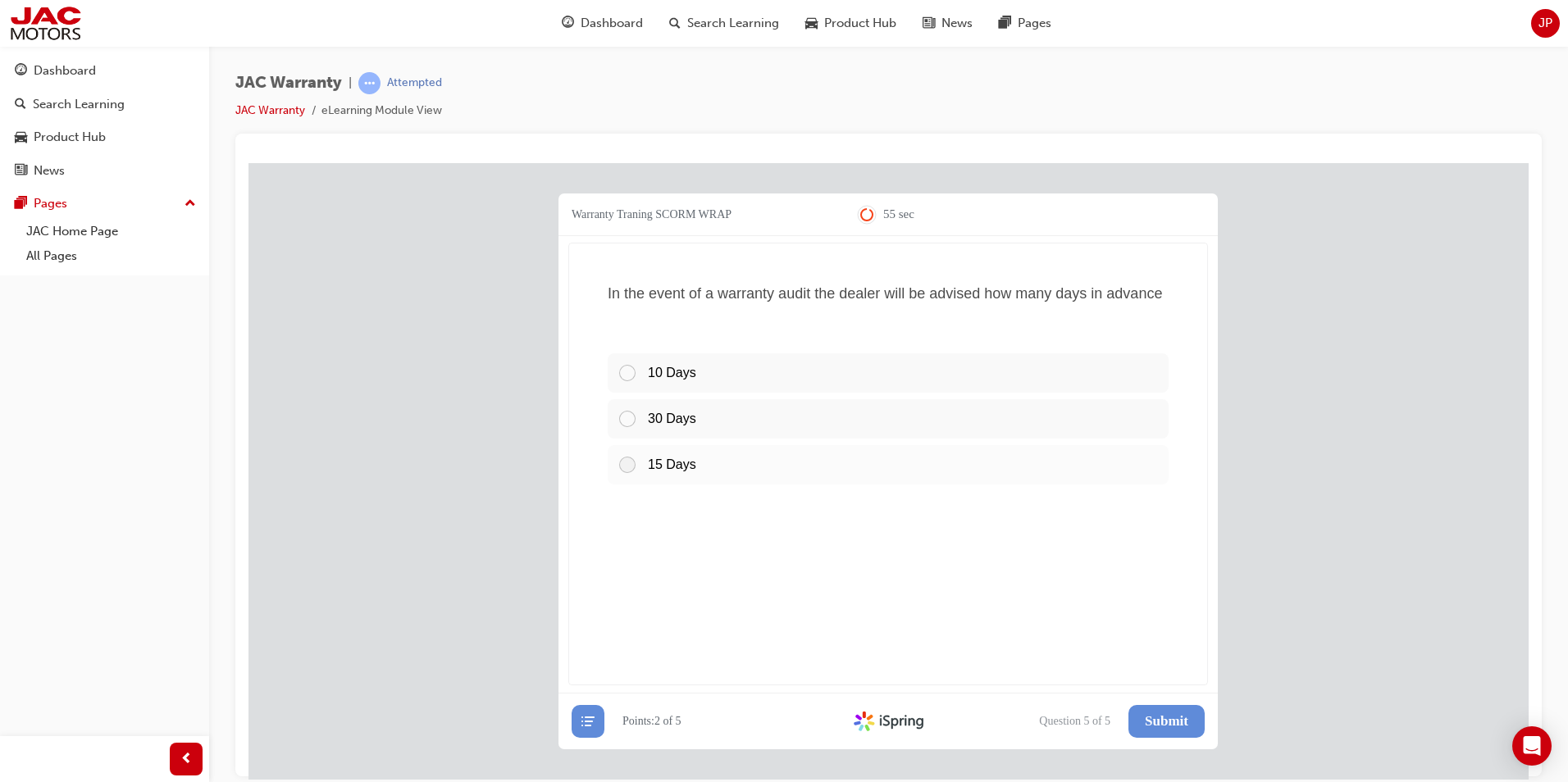
click at [629, 463] on div at bounding box center [632, 463] width 30 height 20
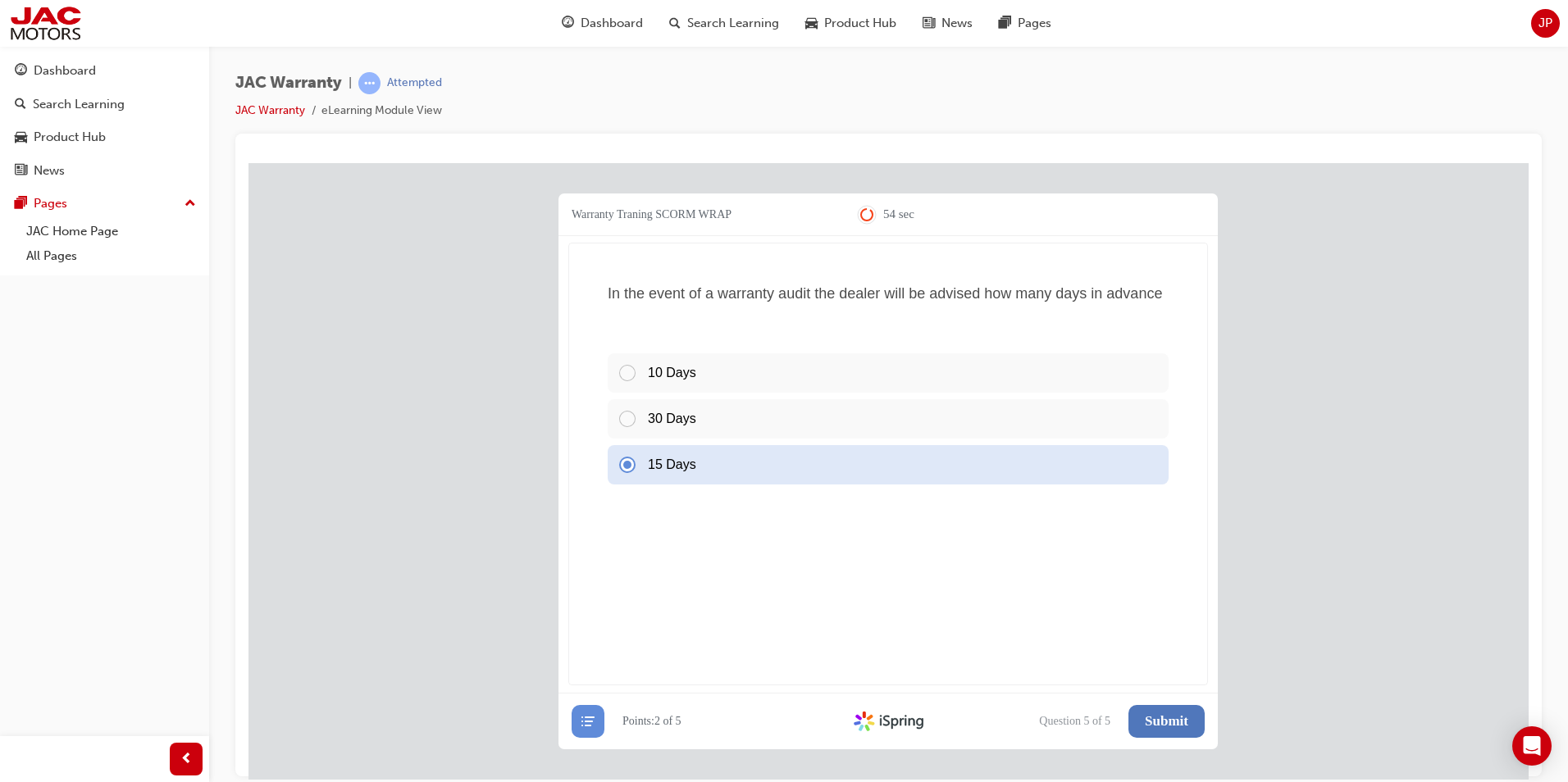
click at [1162, 718] on span "Submit" at bounding box center [1166, 720] width 44 height 17
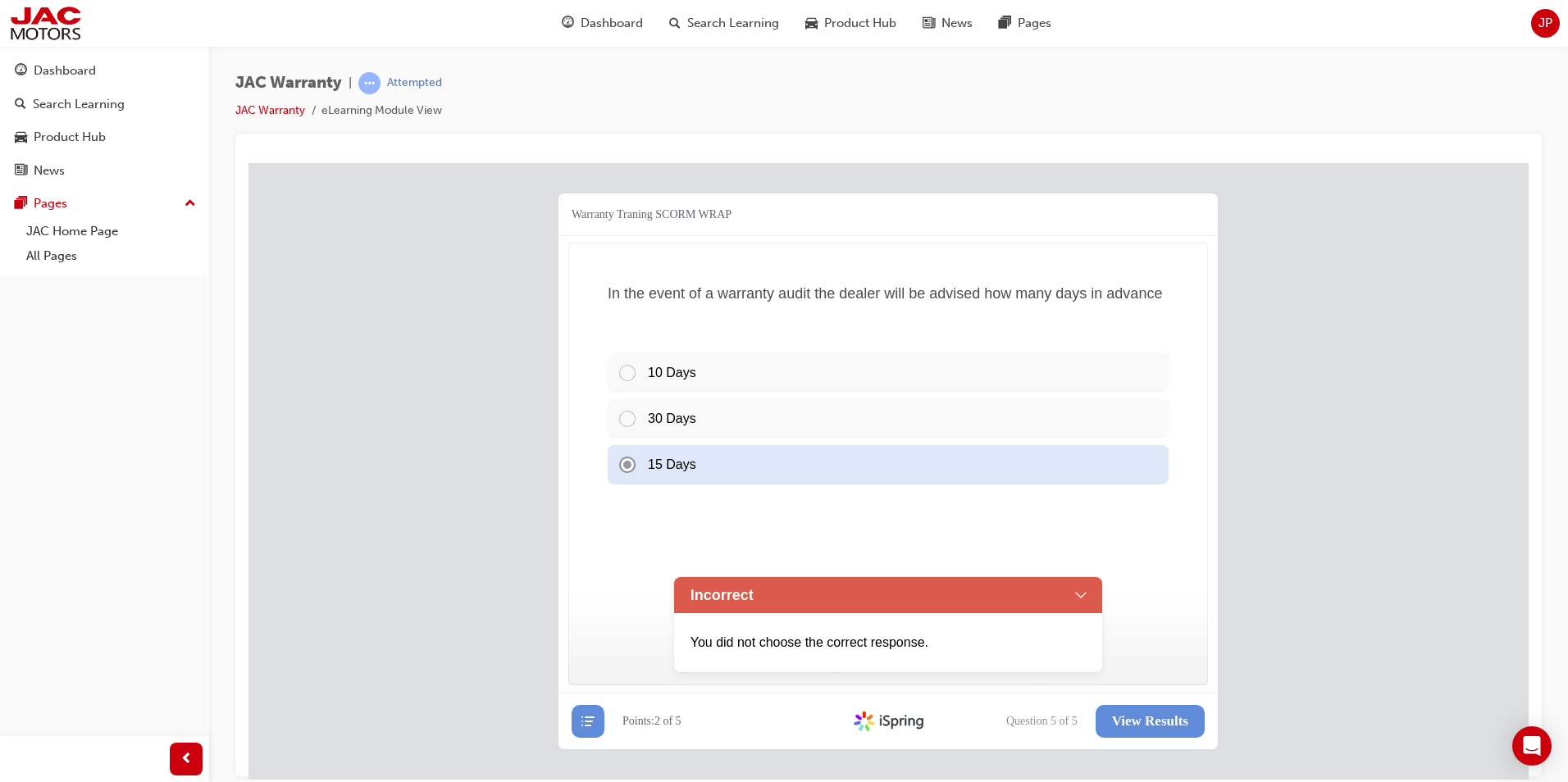
click at [1080, 588] on div "Incorrect" at bounding box center [889, 594] width 429 height 36
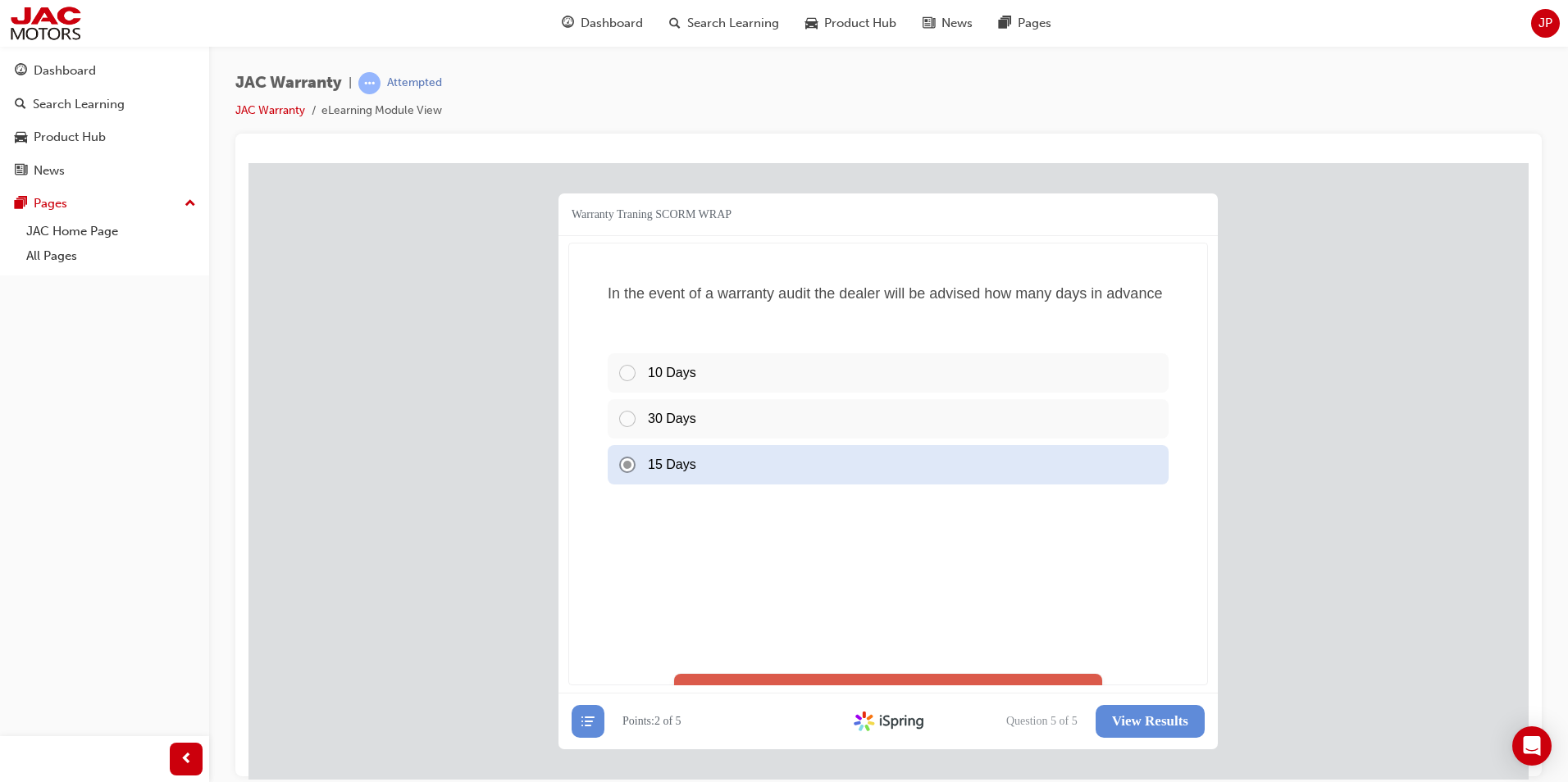
click at [625, 415] on div "30 Days" at bounding box center [888, 417] width 561 height 39
click at [1141, 715] on span "View Results" at bounding box center [1150, 720] width 77 height 17
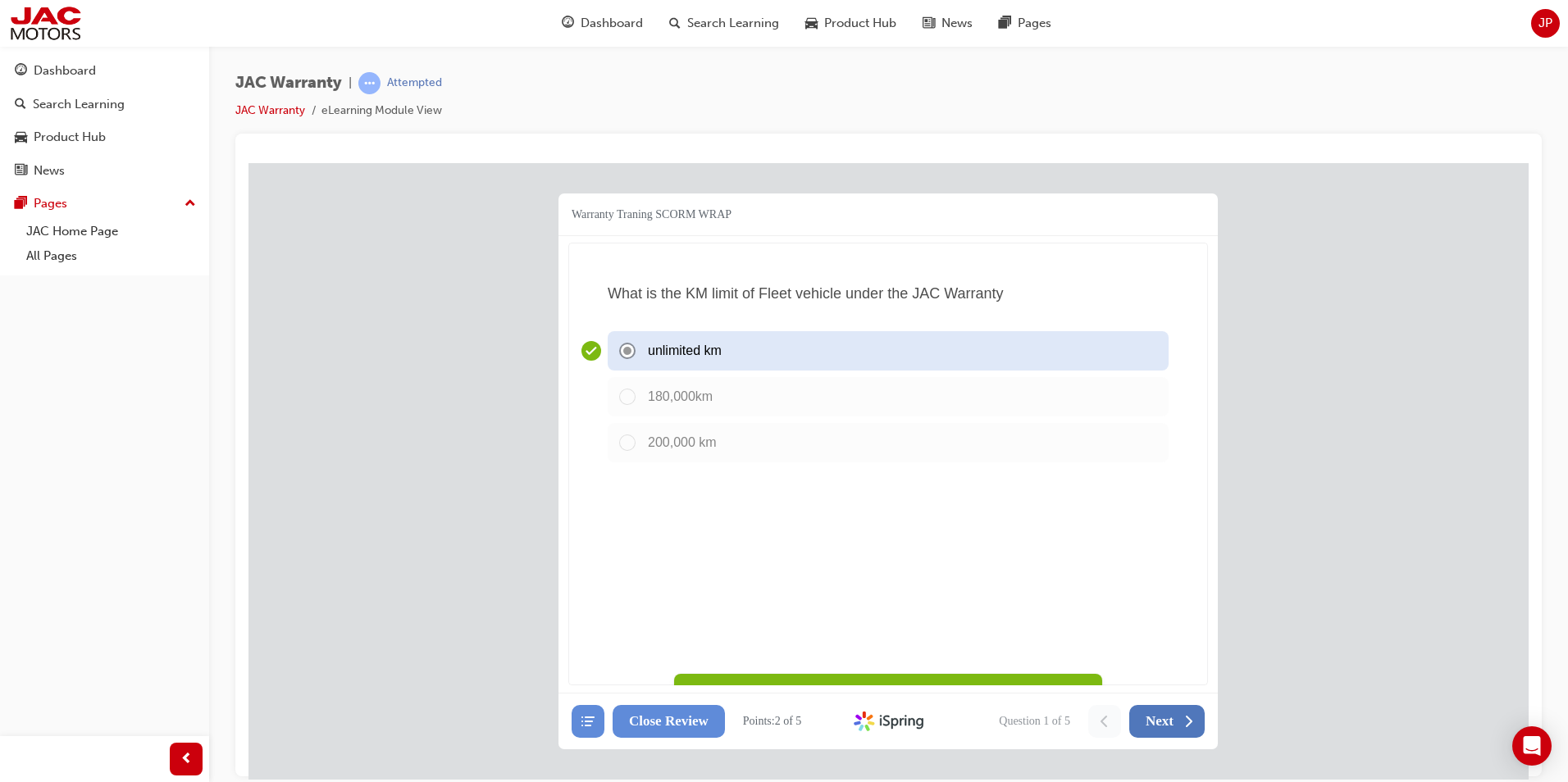
click at [1166, 719] on span "Next" at bounding box center [1159, 720] width 28 height 17
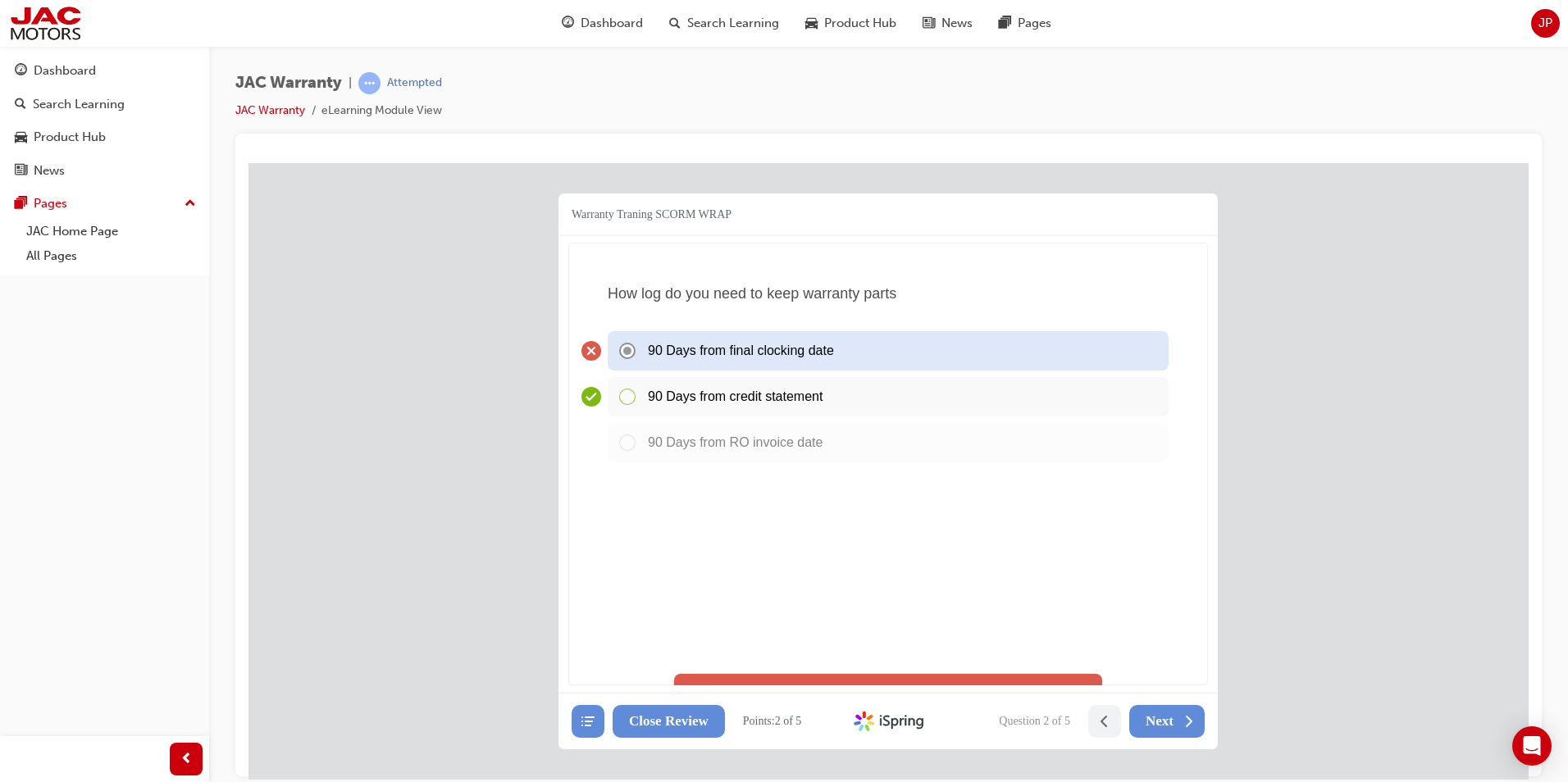
click at [625, 394] on div "90 Days from credit statement" at bounding box center [888, 395] width 561 height 39
click at [1154, 717] on span "Next" at bounding box center [1159, 720] width 28 height 17
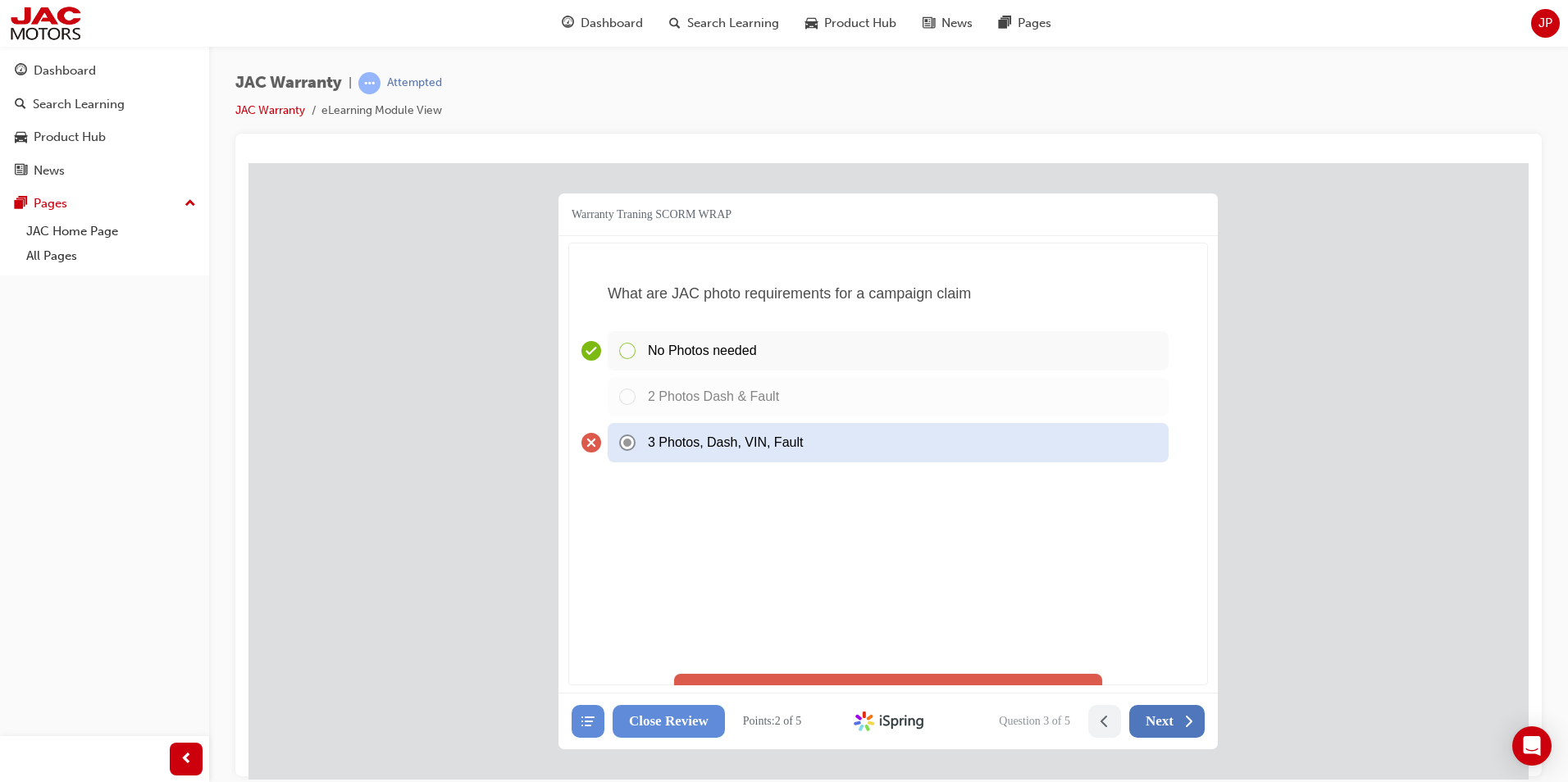
click at [1153, 716] on span "Next" at bounding box center [1159, 720] width 28 height 17
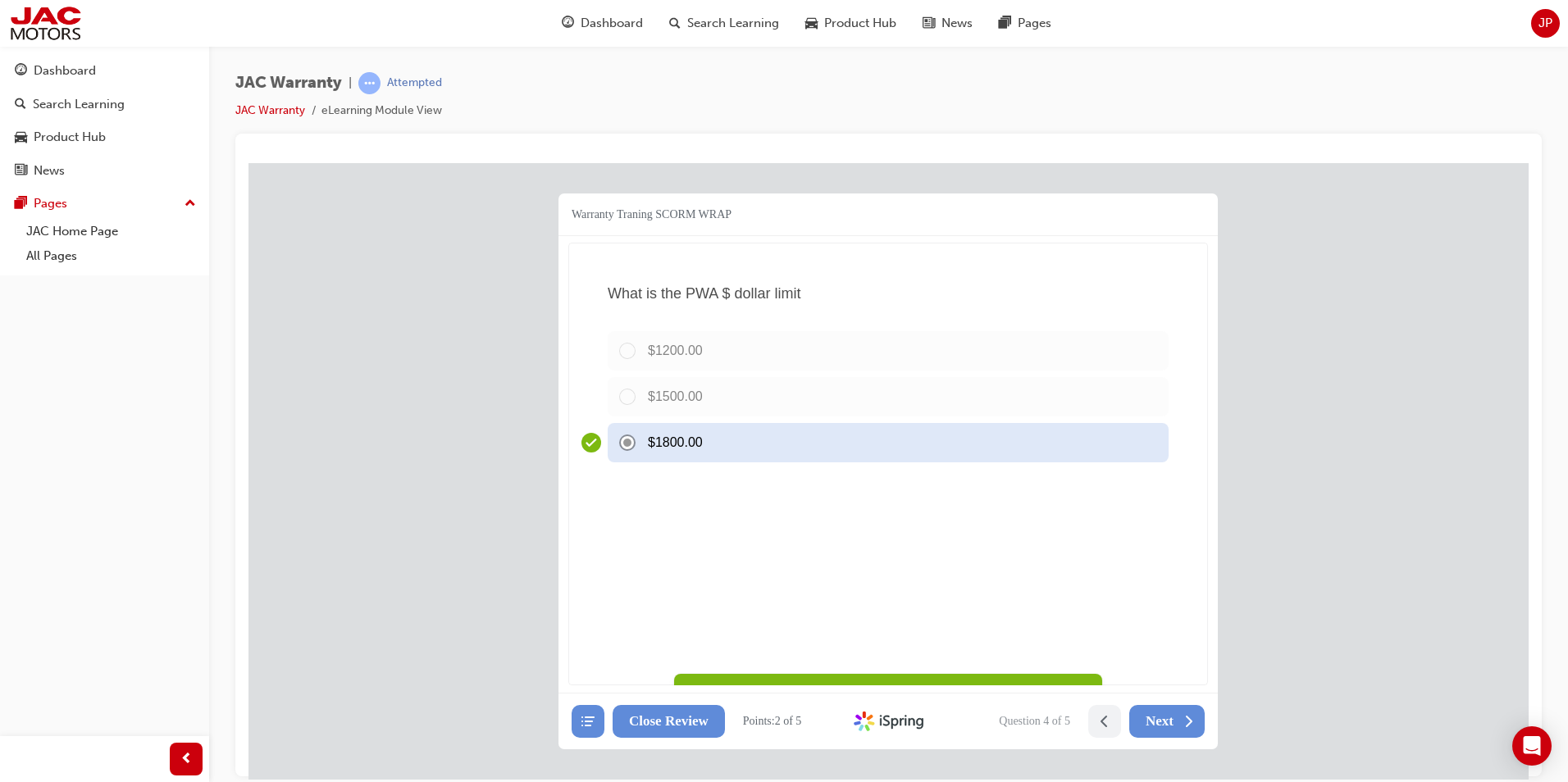
click at [1152, 713] on span "Next" at bounding box center [1159, 720] width 28 height 17
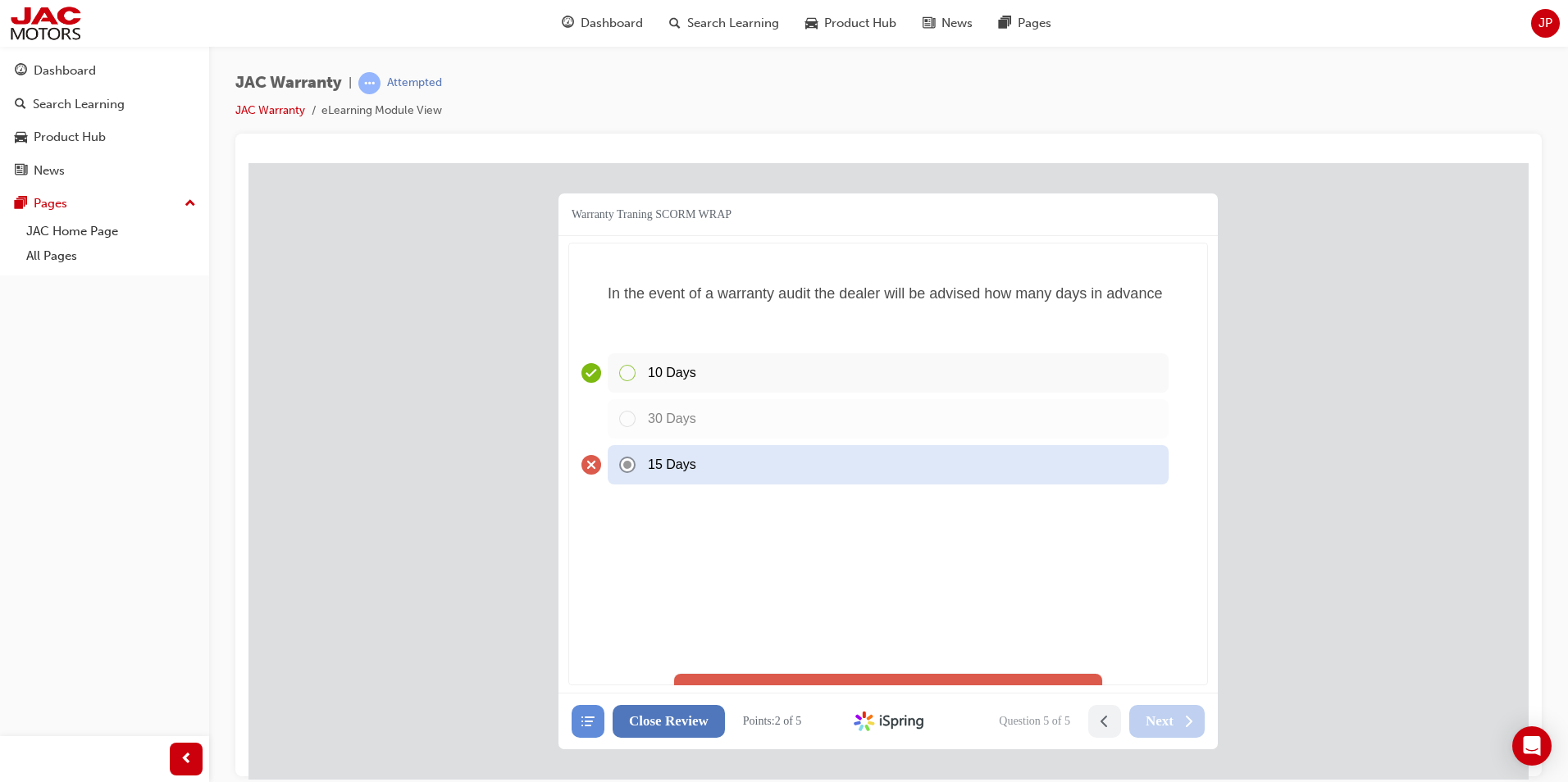
click at [677, 718] on span "Close Review" at bounding box center [668, 720] width 79 height 17
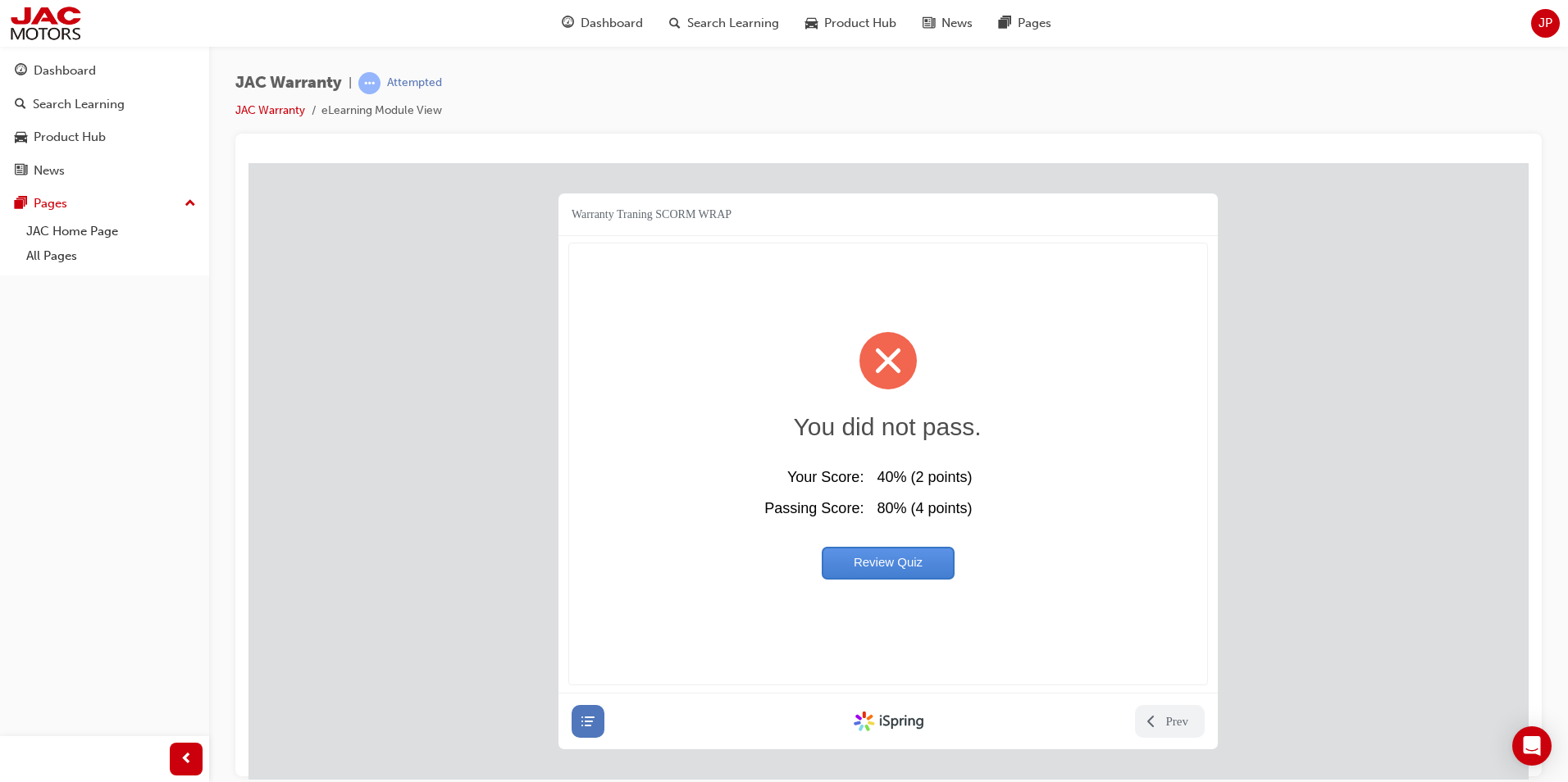
click at [591, 713] on icon at bounding box center [587, 720] width 17 height 17
click at [53, 69] on div "Dashboard" at bounding box center [65, 71] width 63 height 19
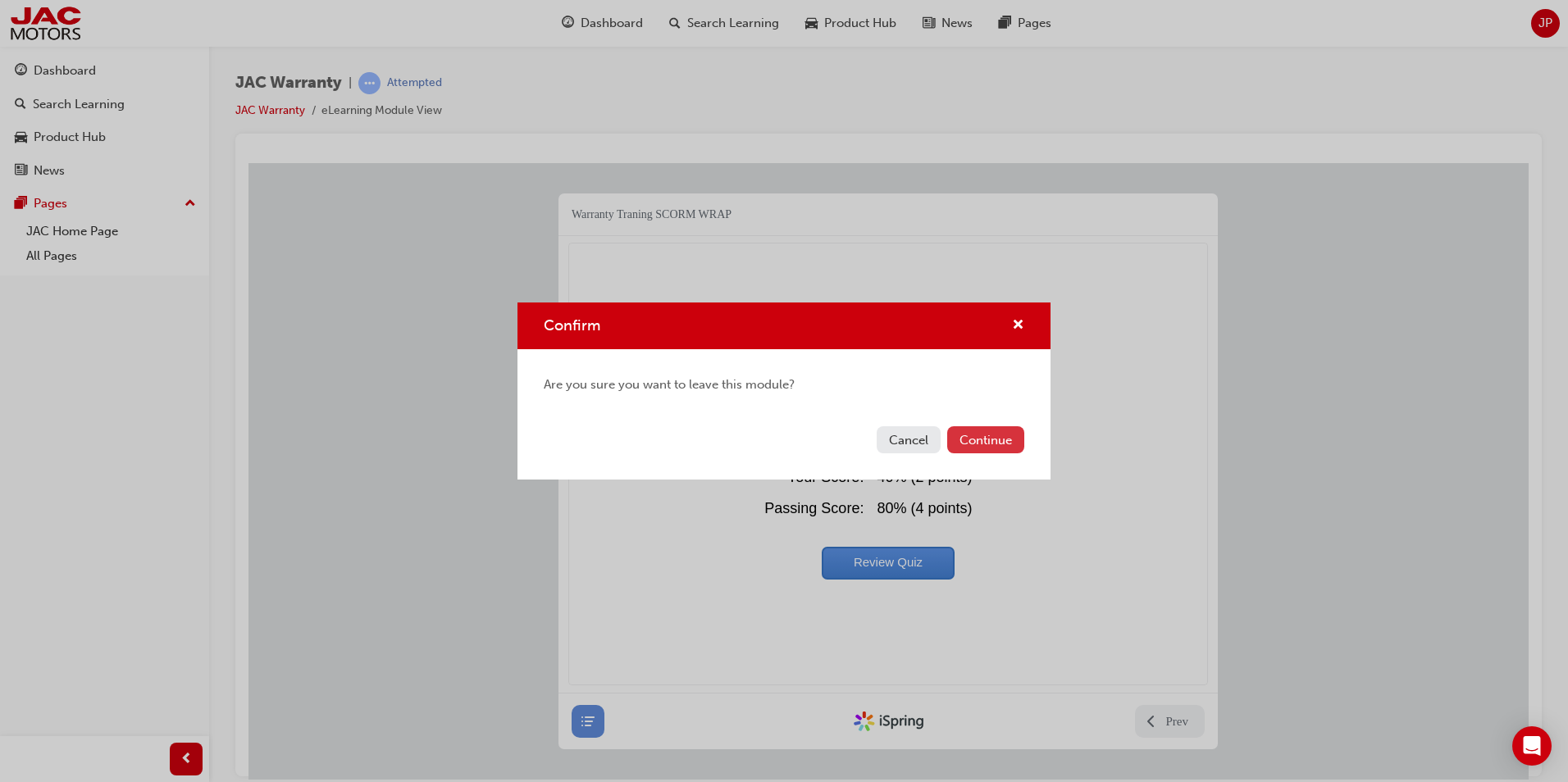
click at [999, 435] on button "Continue" at bounding box center [985, 439] width 77 height 27
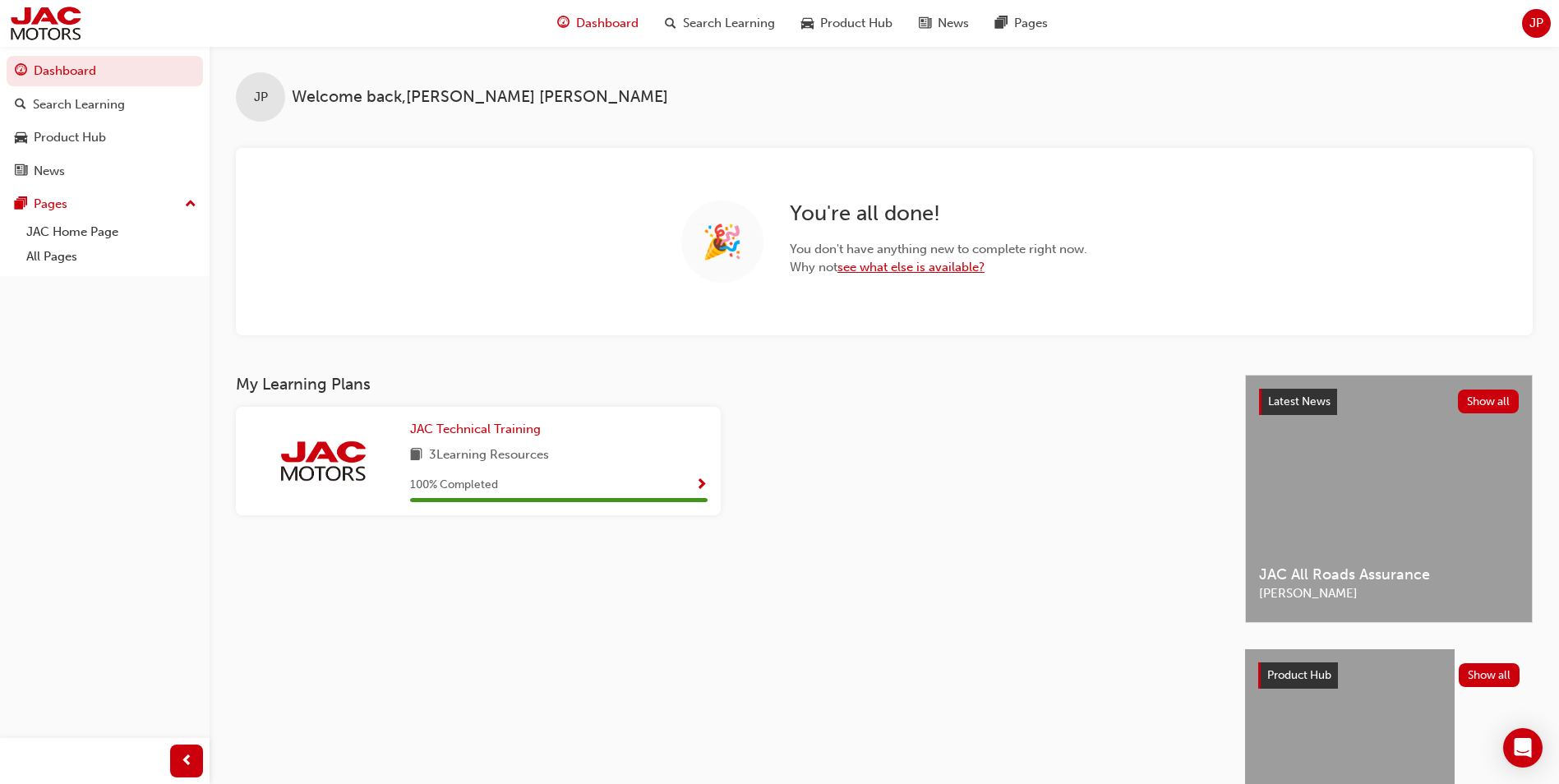
click at [893, 264] on link "see what else is available?" at bounding box center [911, 266] width 147 height 15
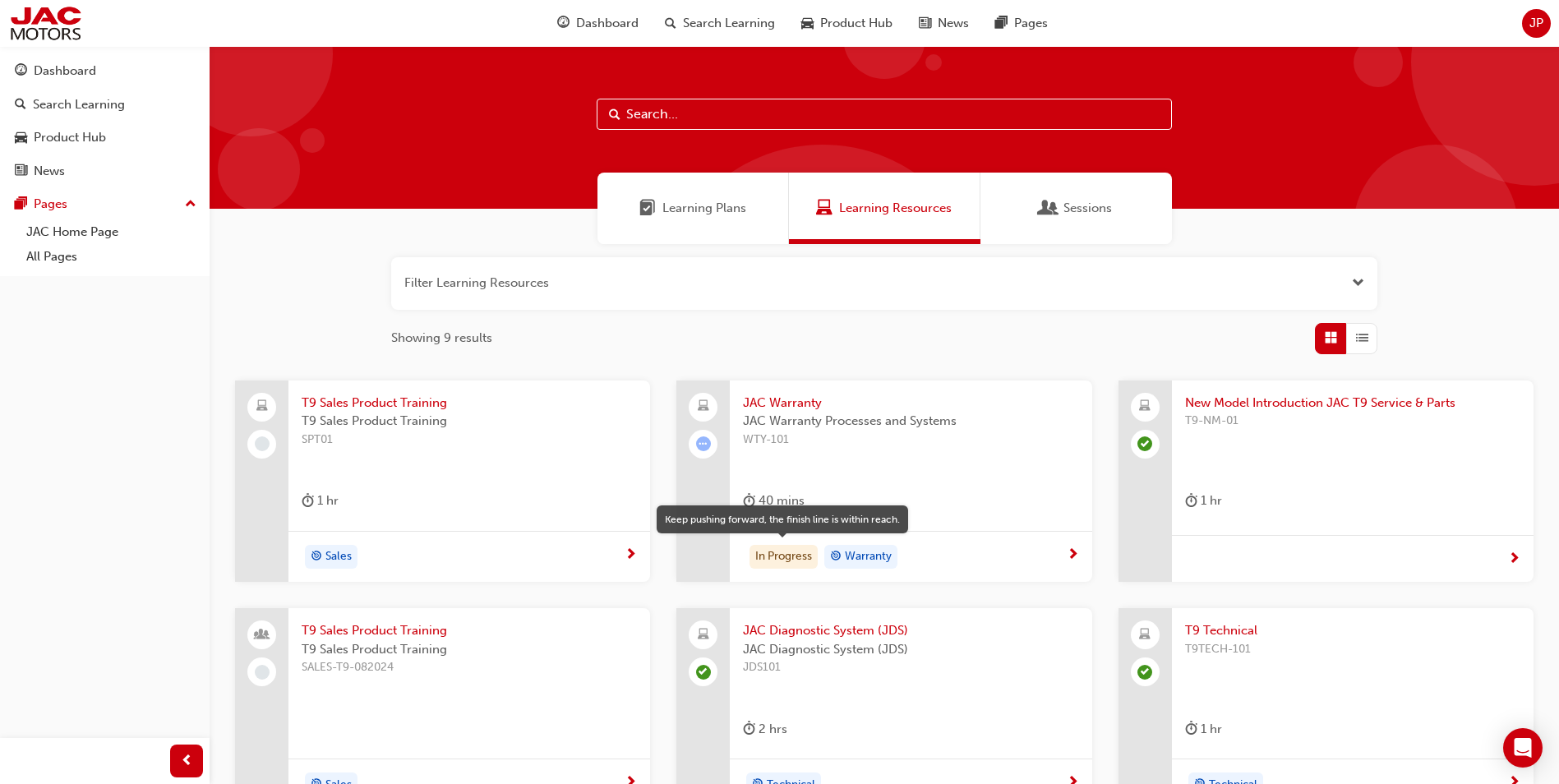
click at [783, 554] on div "In Progress" at bounding box center [783, 557] width 68 height 24
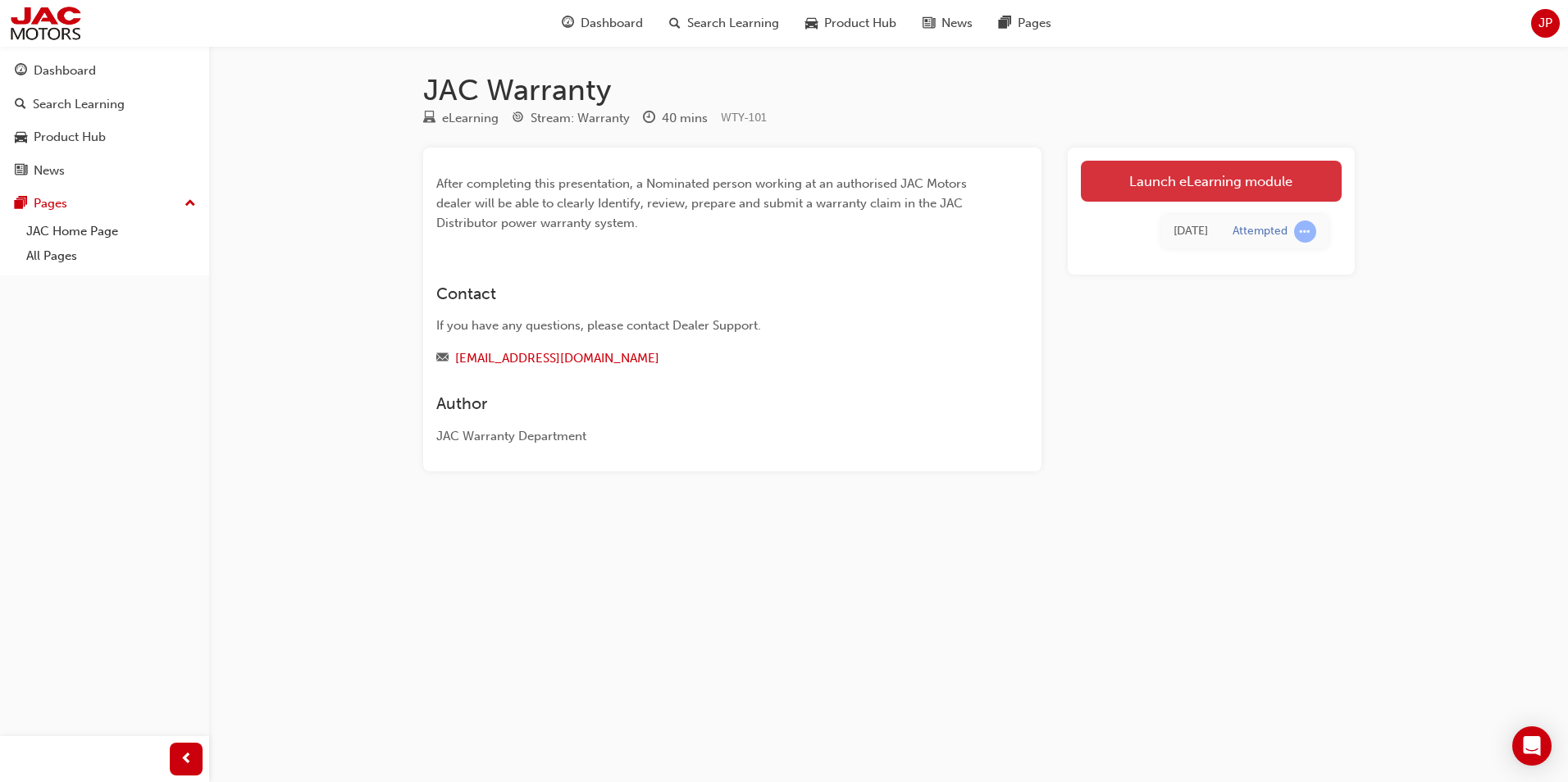
click at [1196, 176] on link "Launch eLearning module" at bounding box center [1211, 180] width 260 height 41
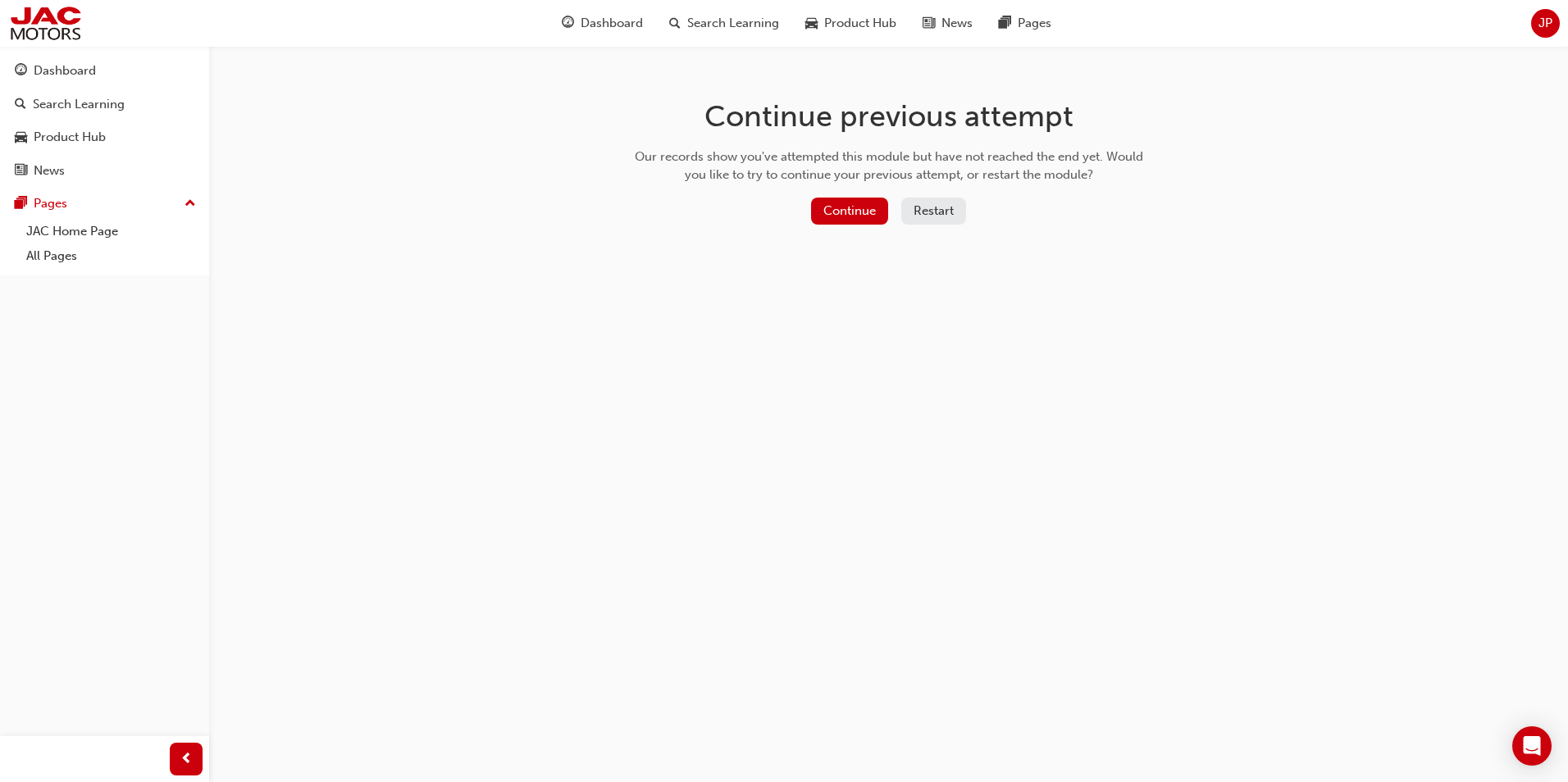
click at [927, 210] on button "Restart" at bounding box center [933, 211] width 64 height 27
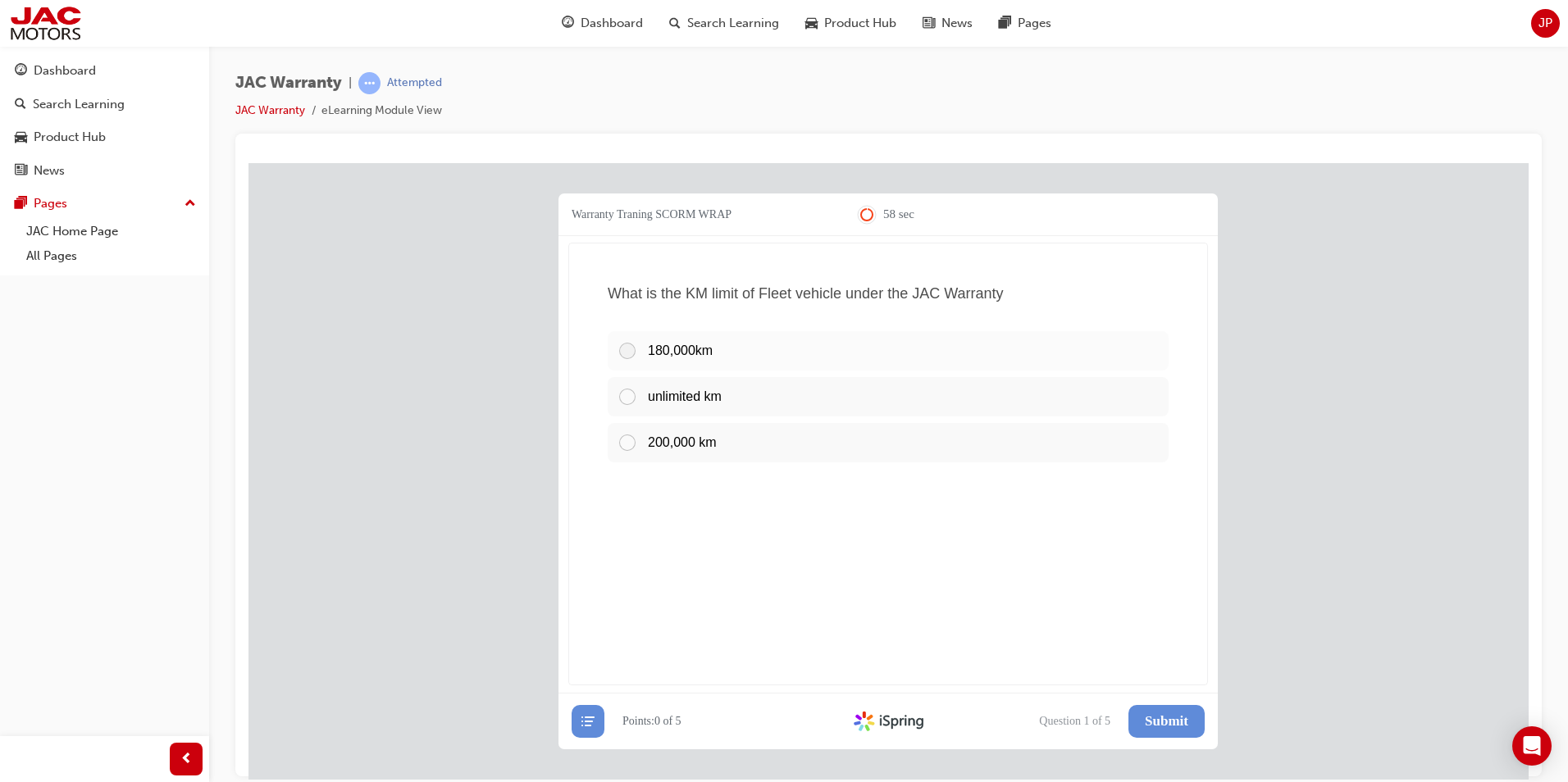
click at [623, 354] on div at bounding box center [632, 350] width 30 height 20
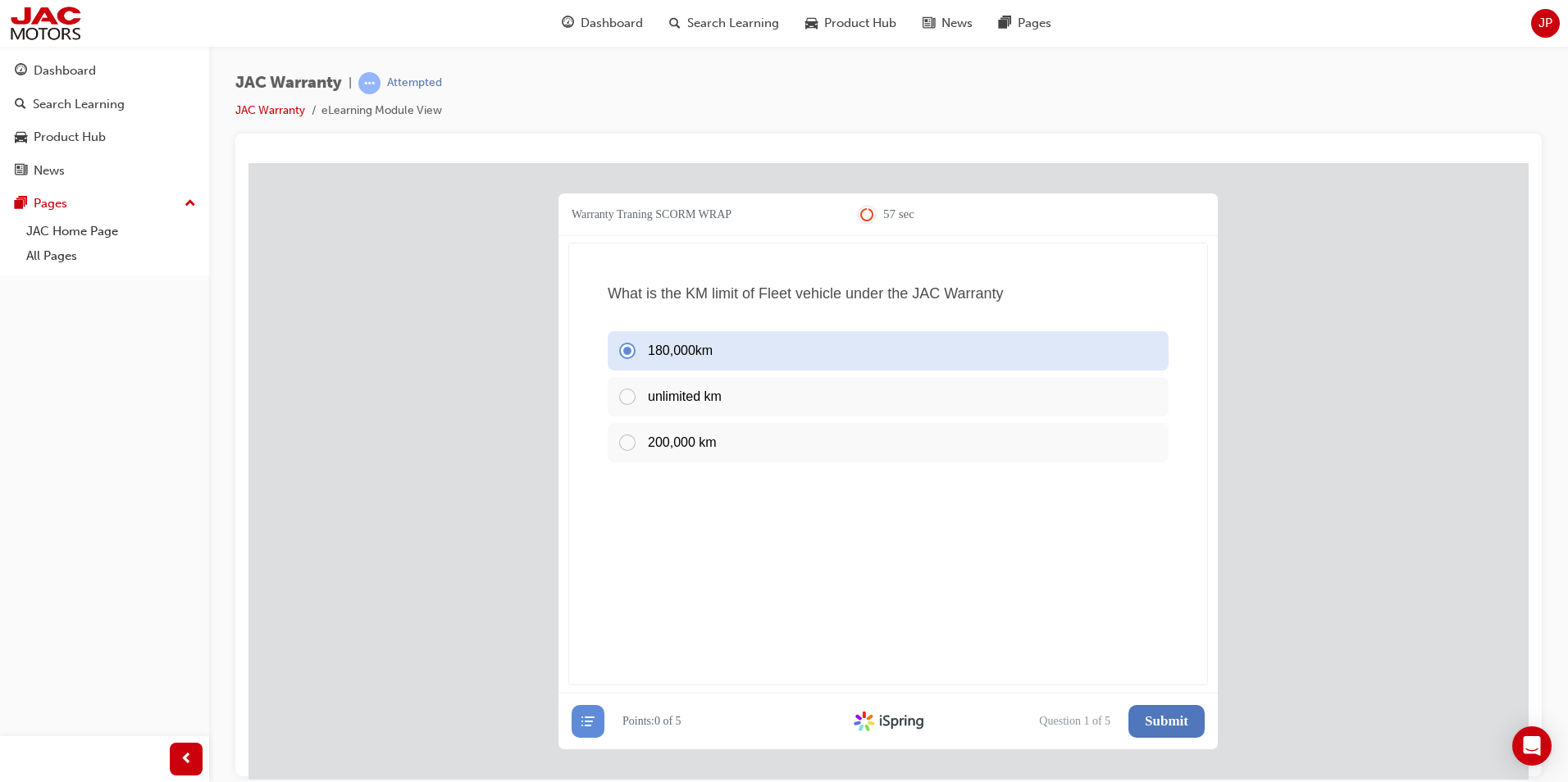
click at [1165, 709] on button "Submit" at bounding box center [1166, 721] width 77 height 33
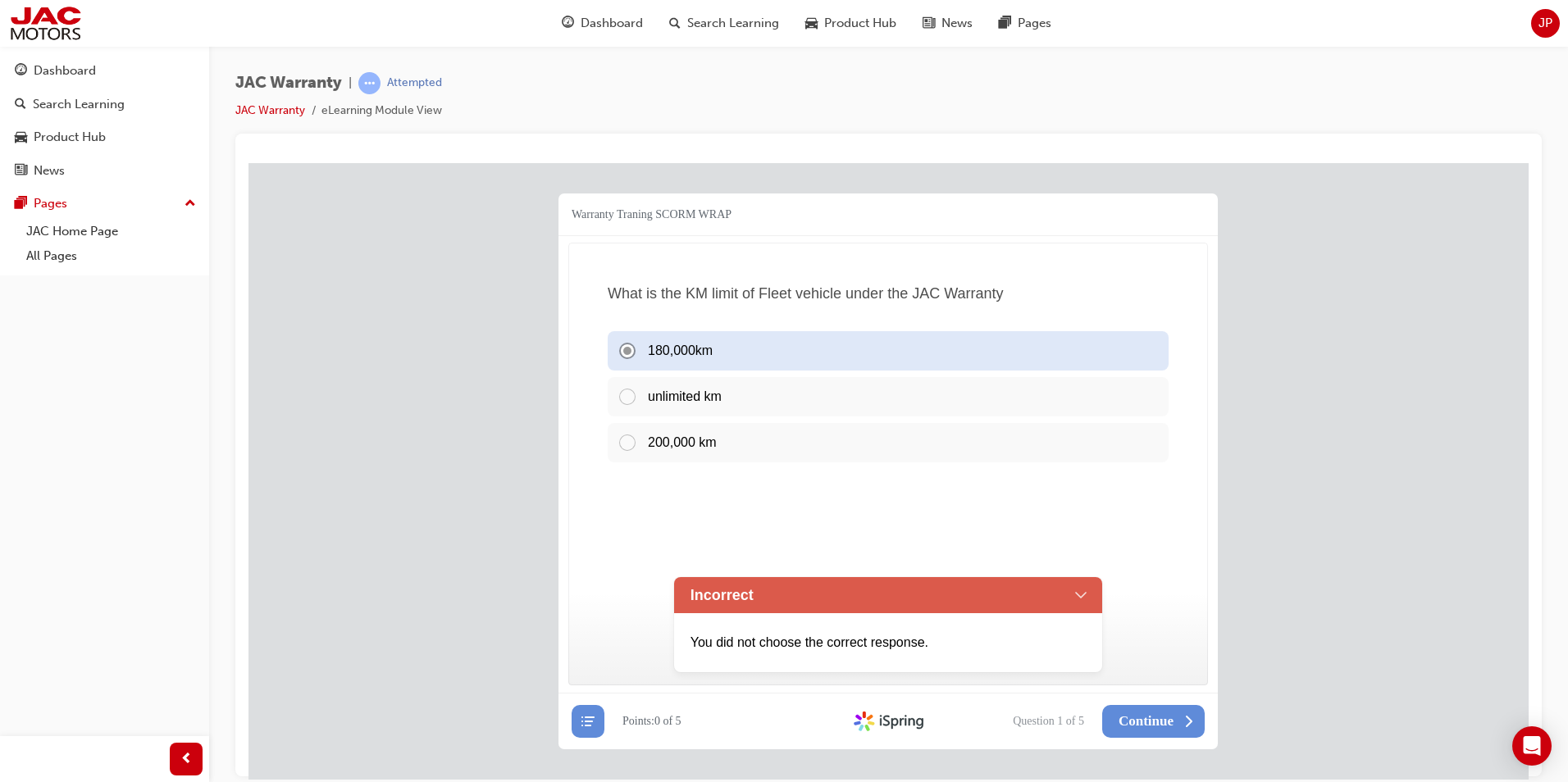
click at [1077, 585] on div "Incorrect" at bounding box center [889, 594] width 429 height 36
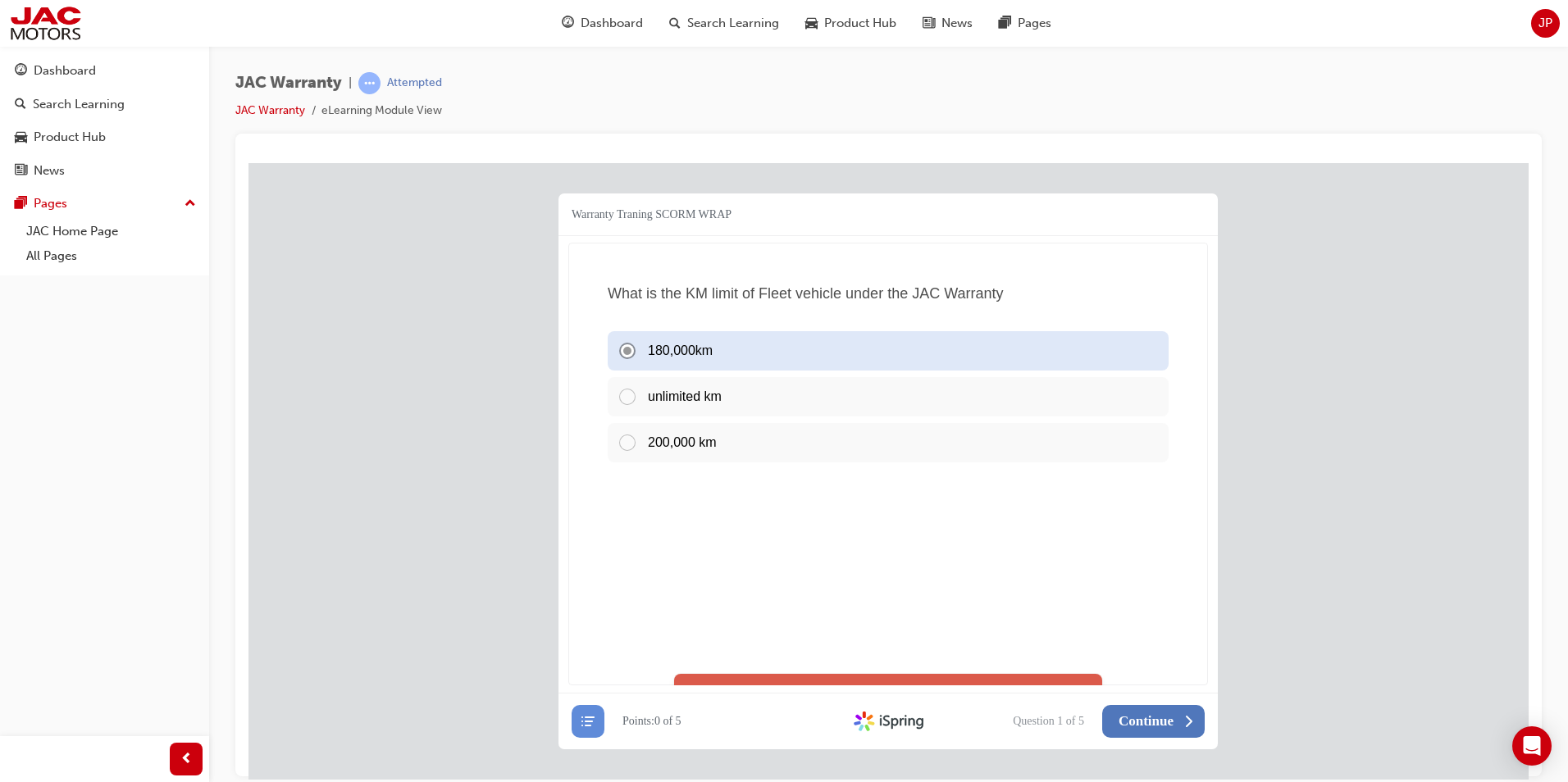
click at [1142, 718] on span "Continue" at bounding box center [1146, 720] width 55 height 17
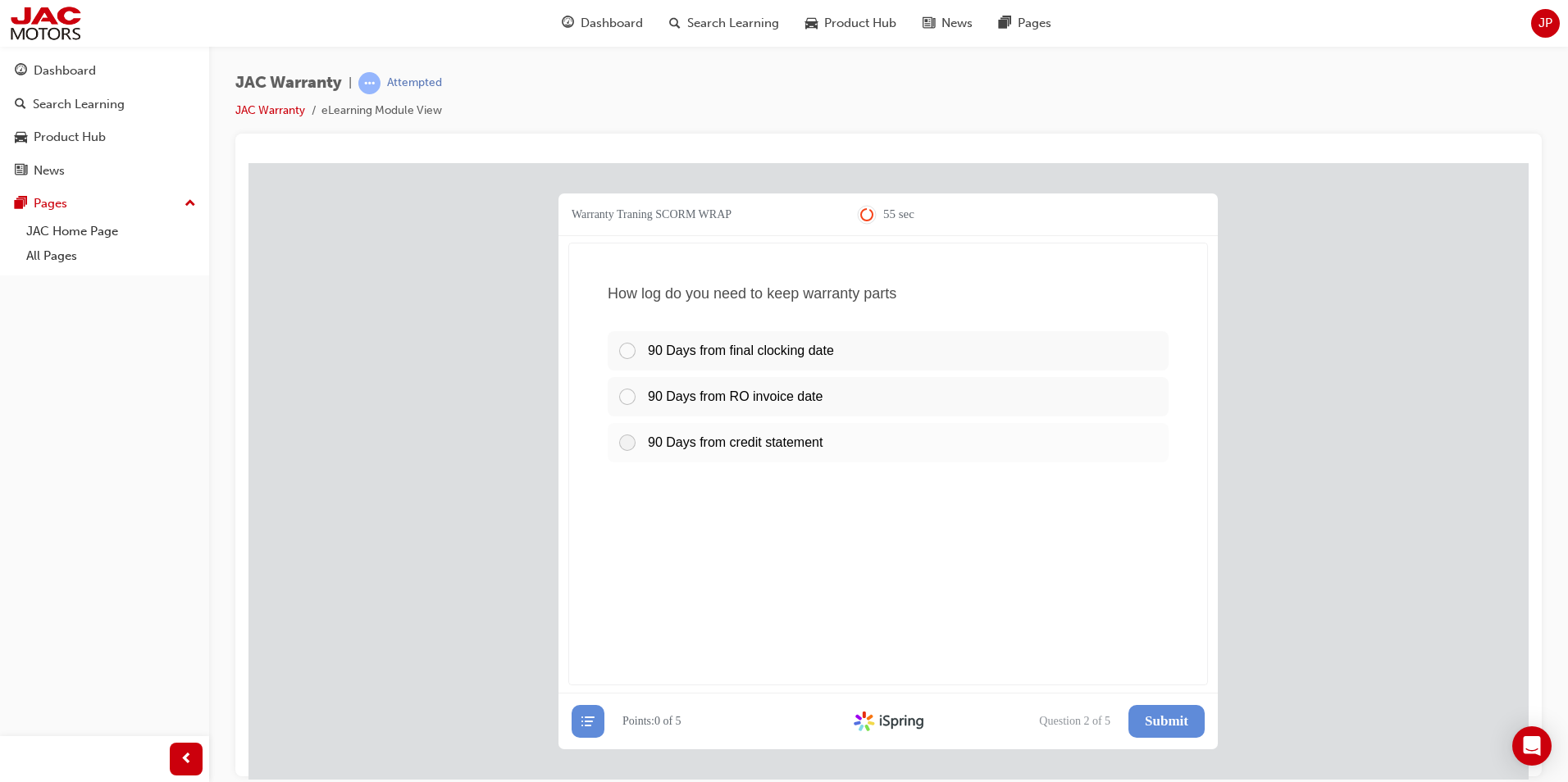
click at [626, 446] on div at bounding box center [632, 442] width 30 height 20
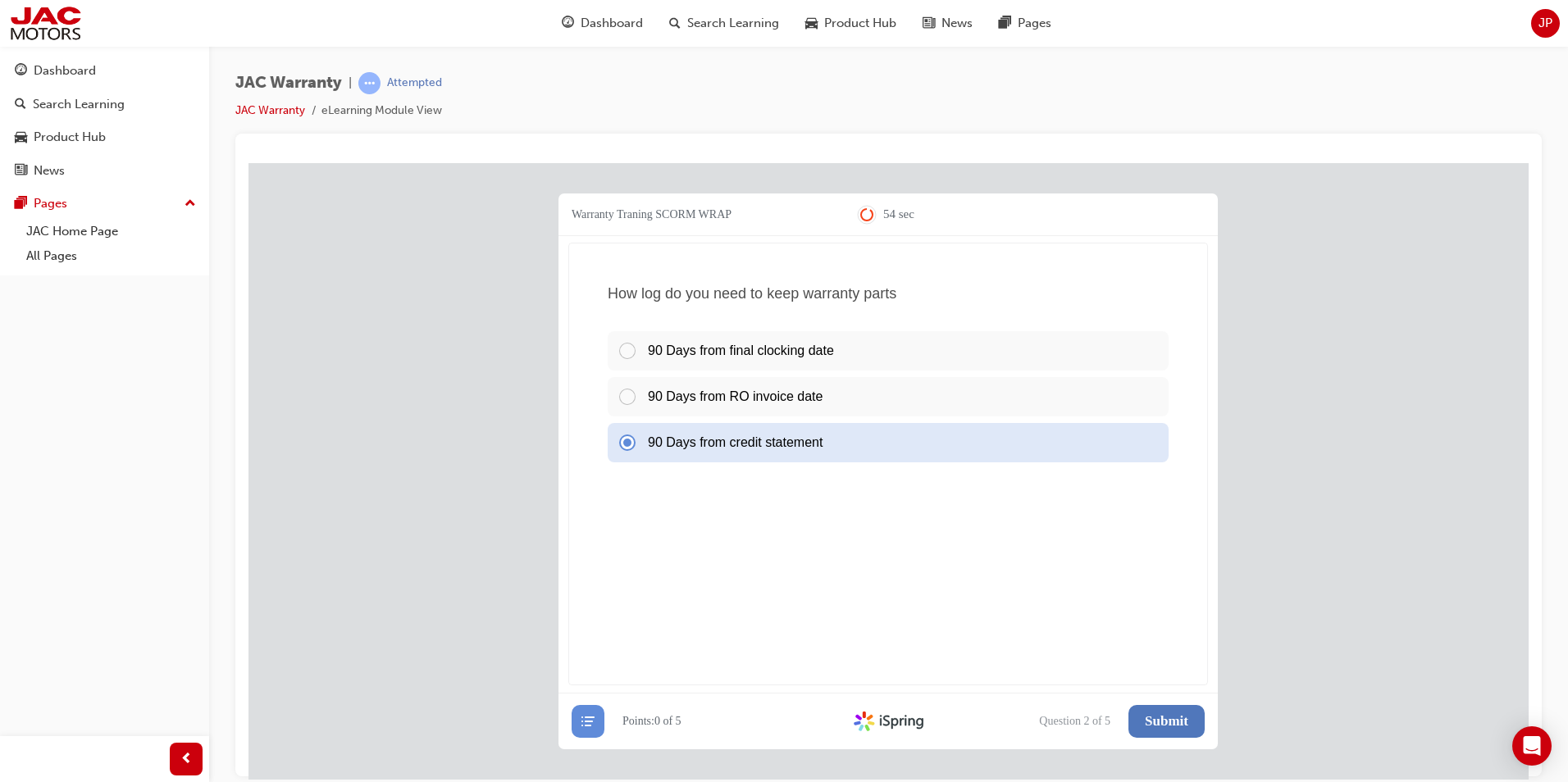
click at [1159, 712] on span "Submit" at bounding box center [1166, 720] width 44 height 17
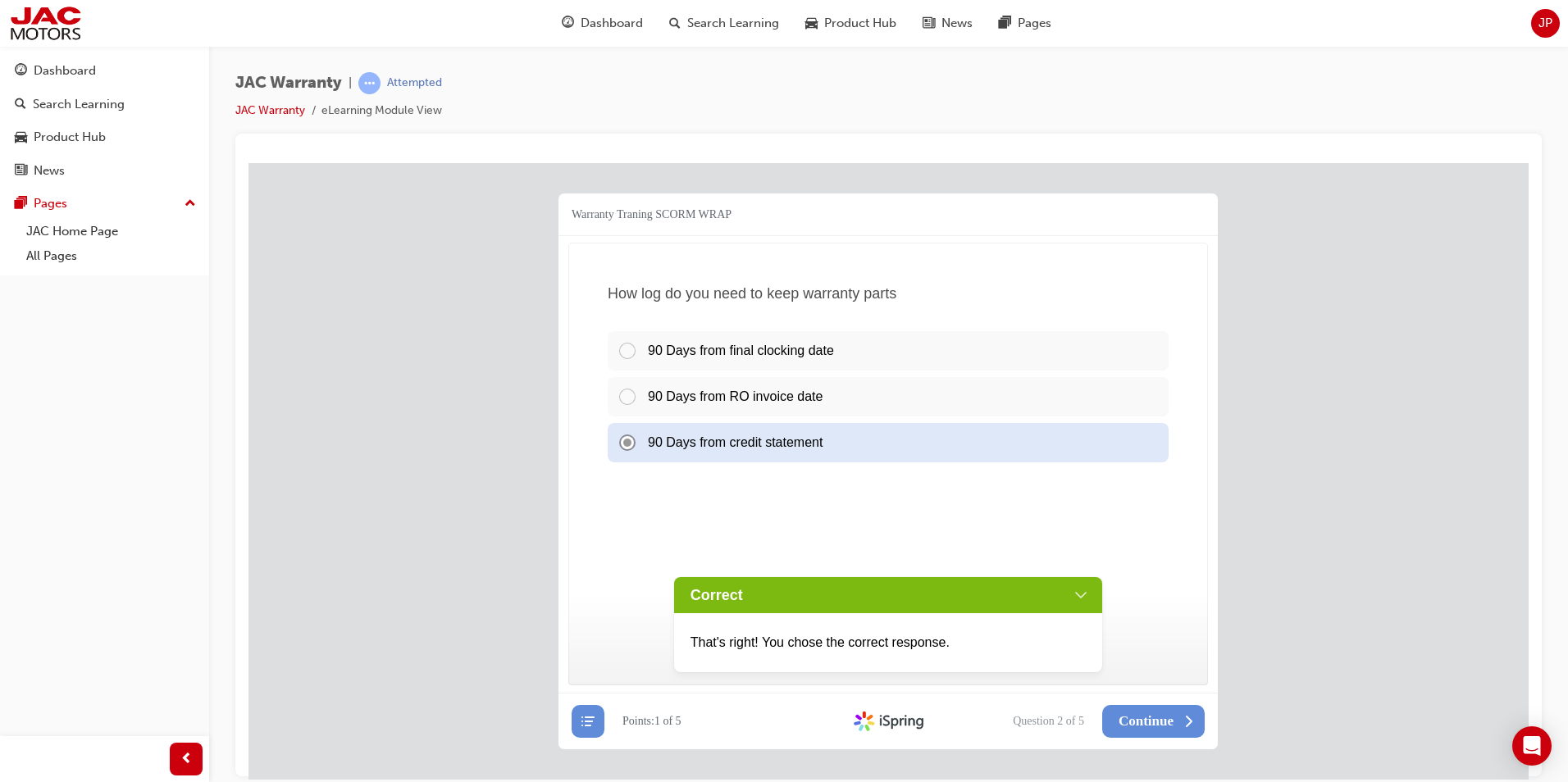
click at [1077, 588] on div "Correct" at bounding box center [889, 594] width 429 height 36
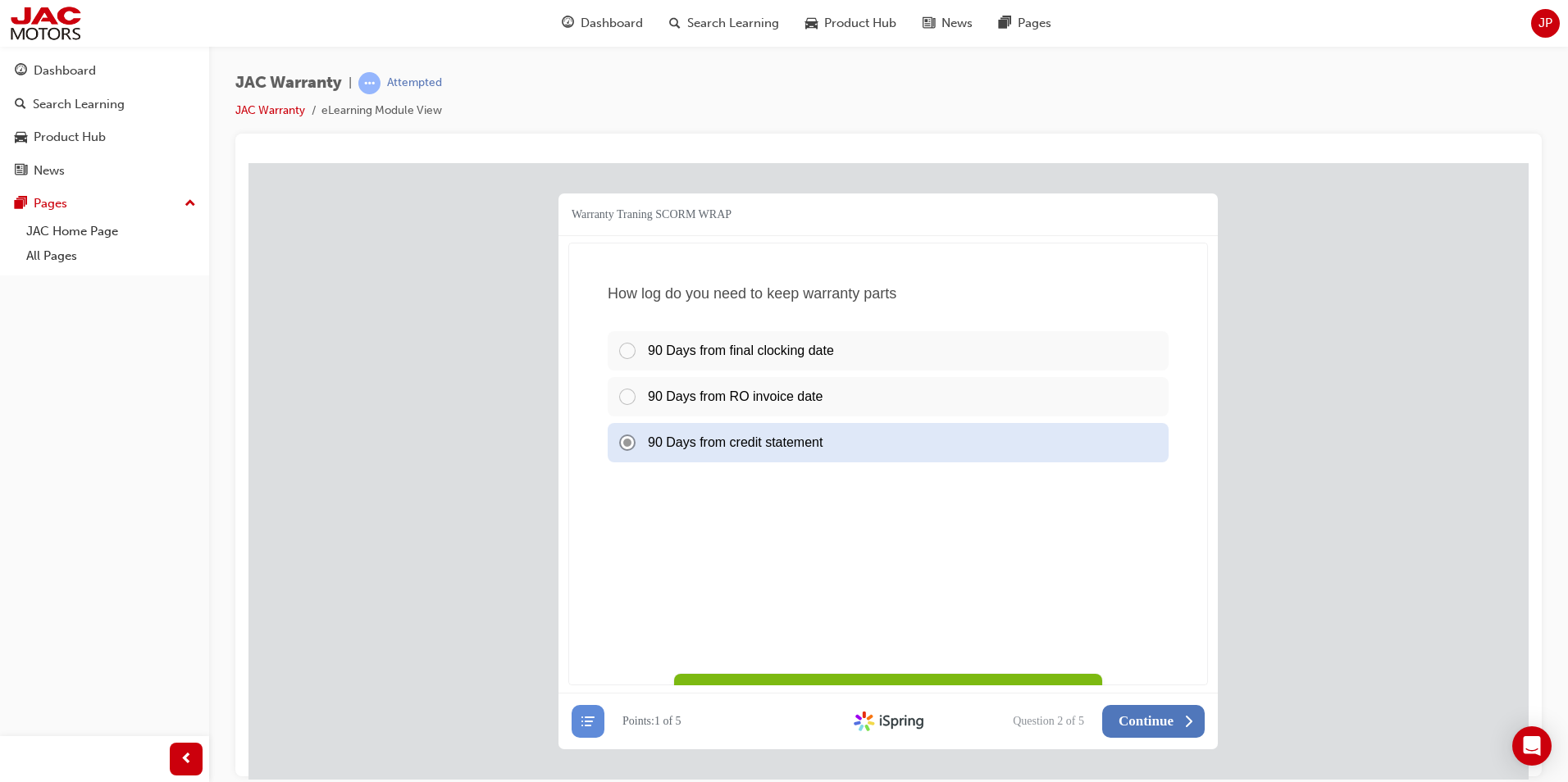
click at [1158, 705] on button "Continue" at bounding box center [1153, 721] width 103 height 33
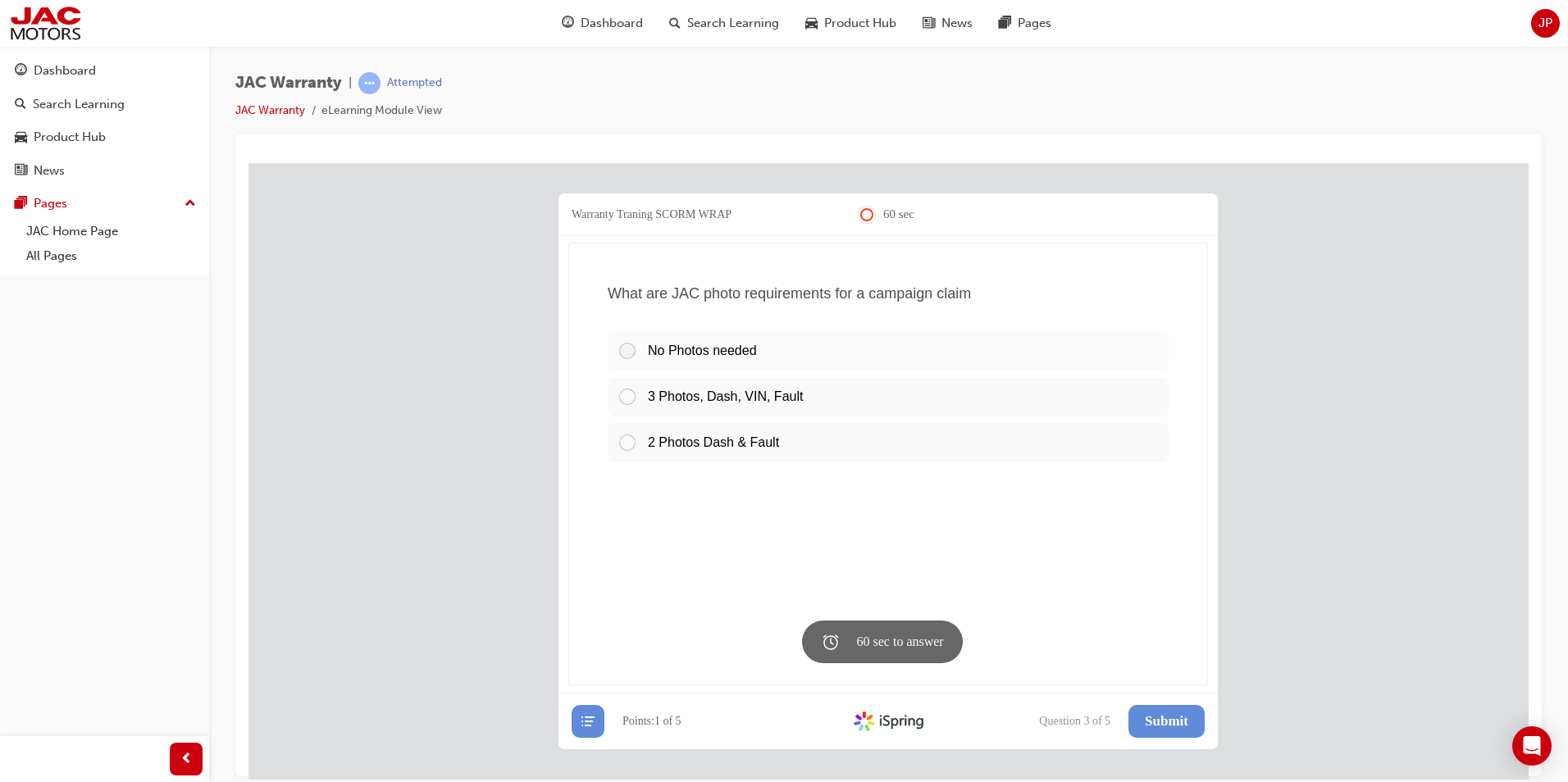
click at [630, 347] on div at bounding box center [632, 350] width 30 height 20
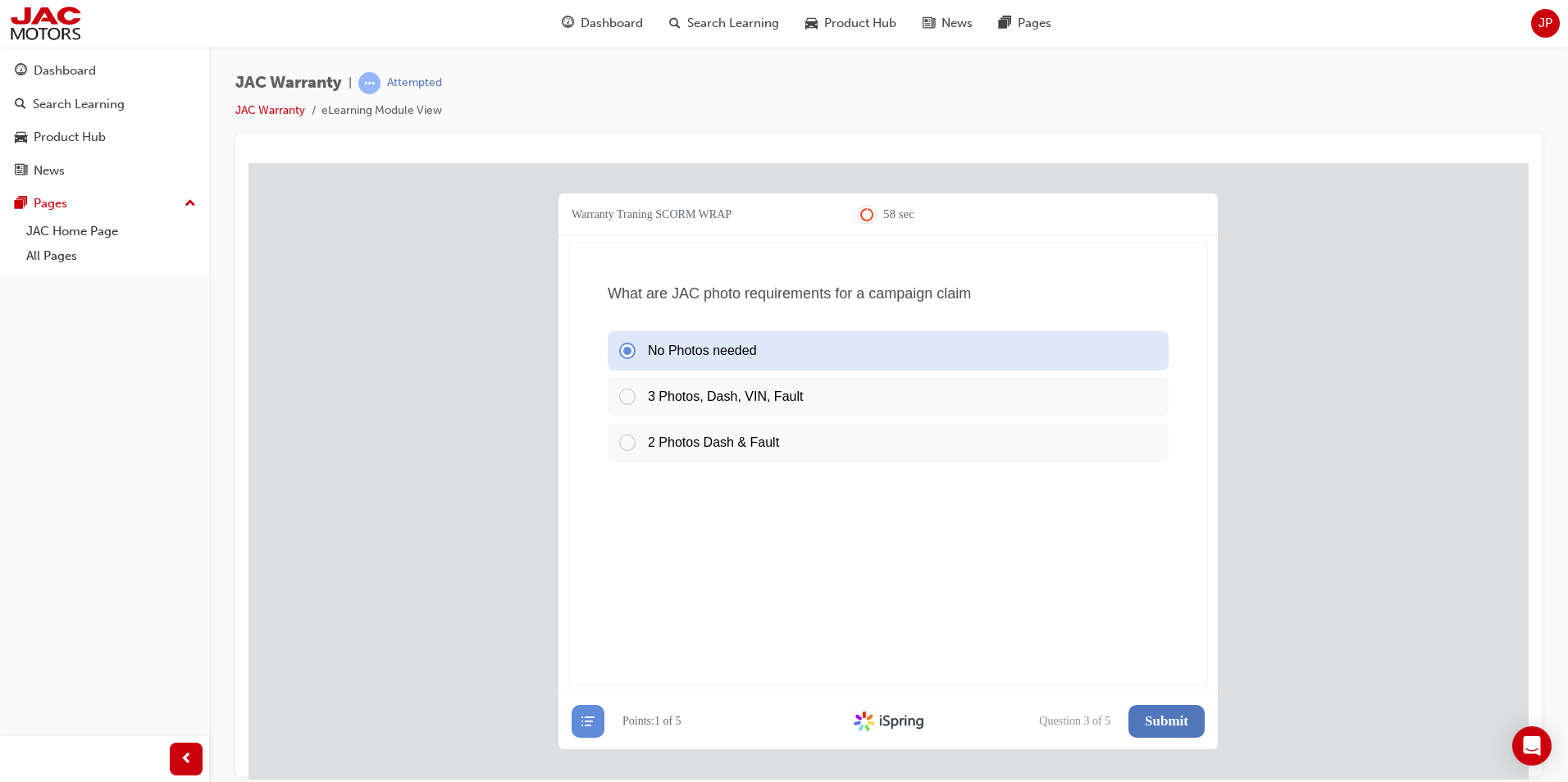
click at [1166, 713] on span "Submit" at bounding box center [1166, 720] width 44 height 17
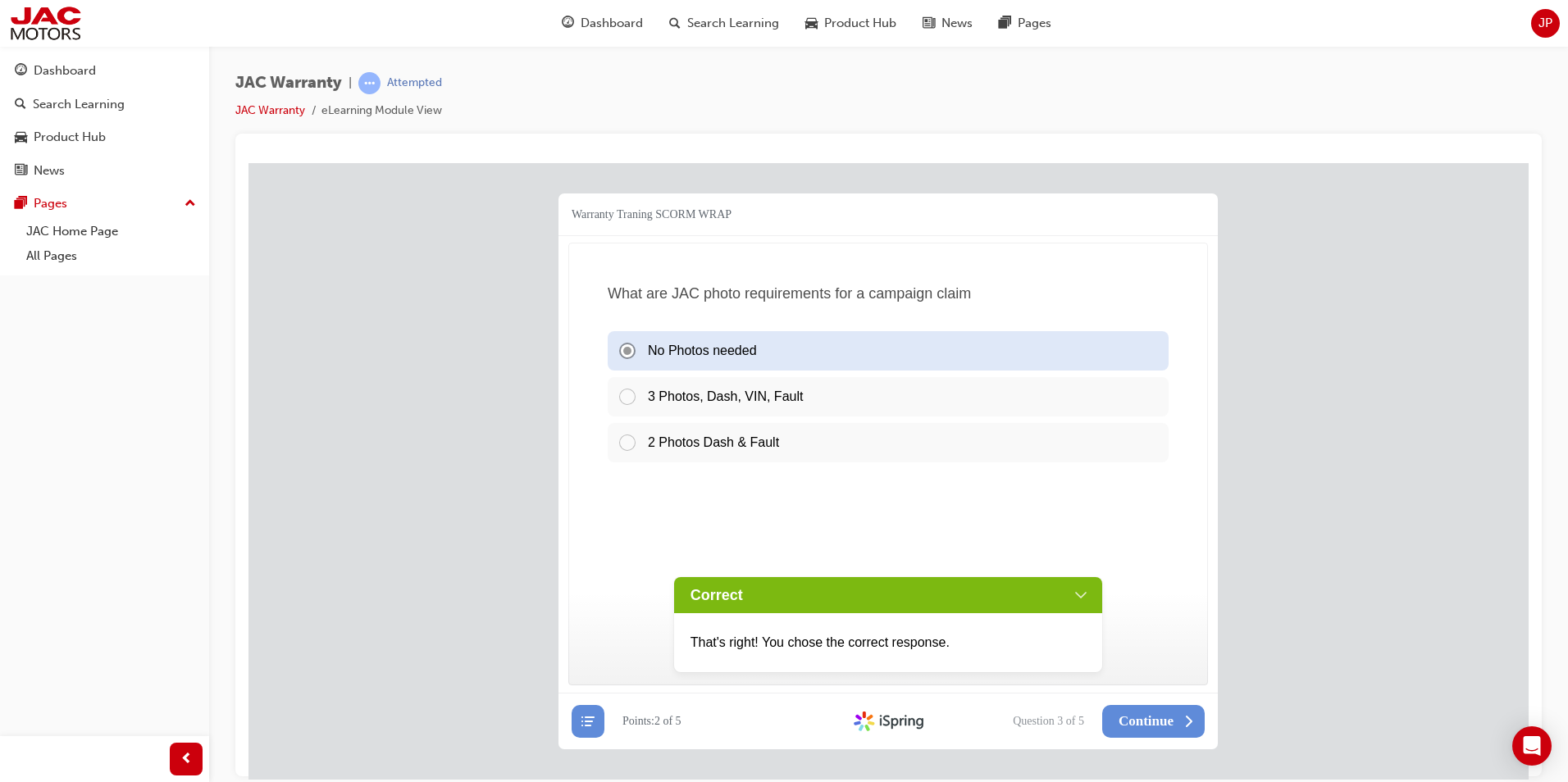
click at [1078, 588] on div "Correct" at bounding box center [889, 594] width 429 height 36
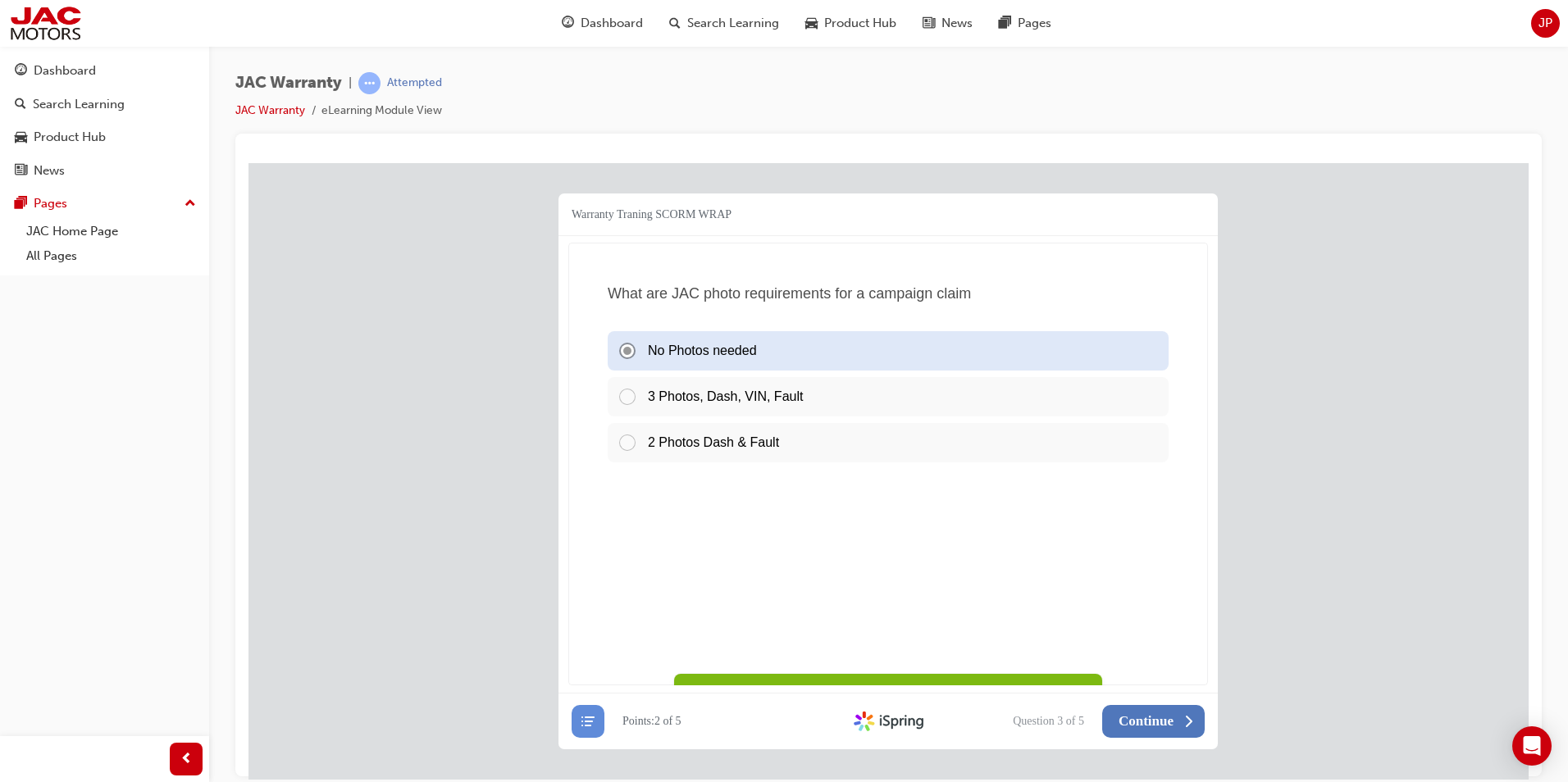
click at [1150, 718] on span "Continue" at bounding box center [1146, 720] width 55 height 17
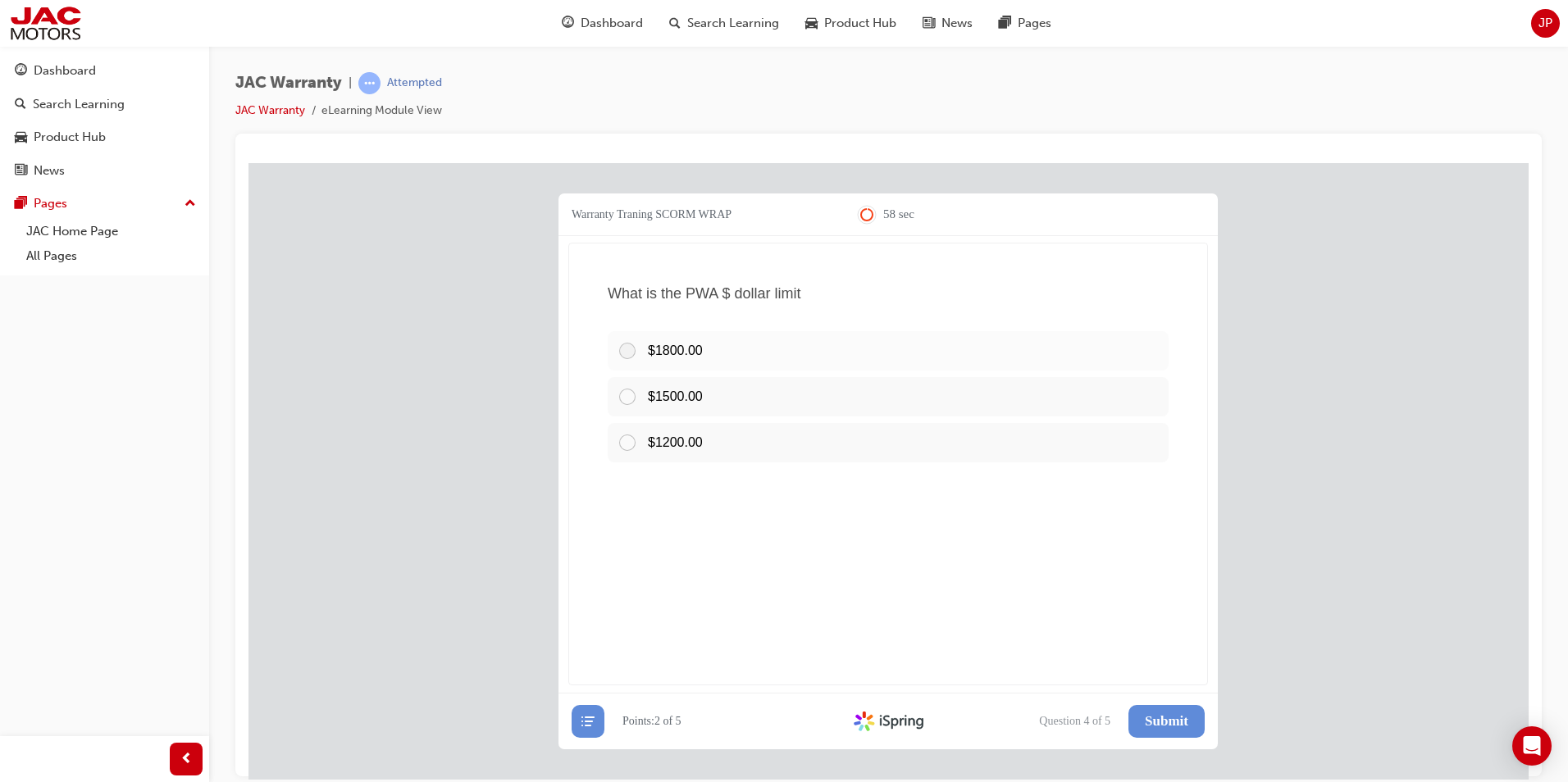
click at [634, 348] on div at bounding box center [632, 350] width 30 height 20
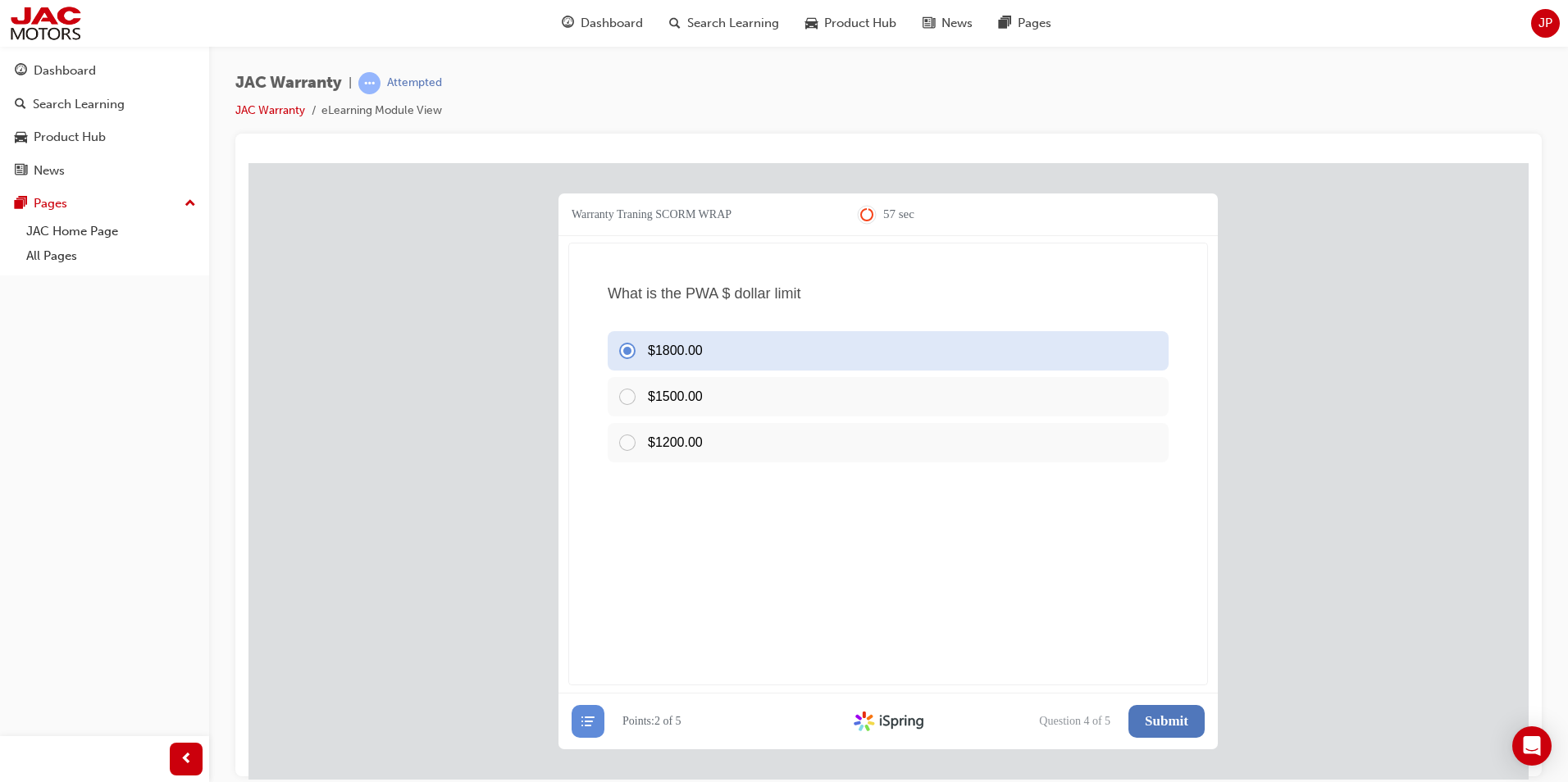
click at [1152, 718] on span "Submit" at bounding box center [1166, 720] width 44 height 17
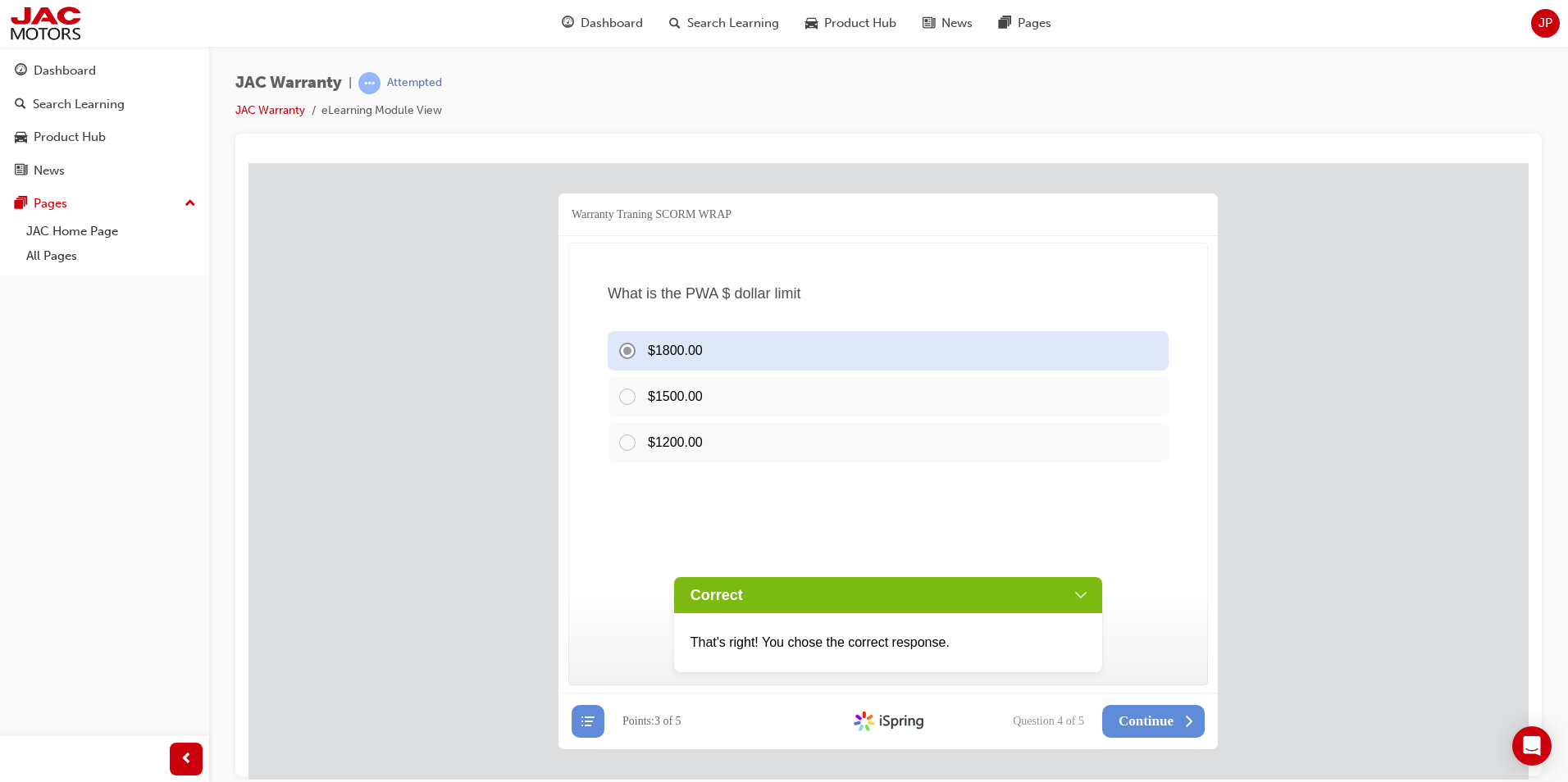
click at [1077, 591] on div "Correct" at bounding box center [889, 594] width 429 height 36
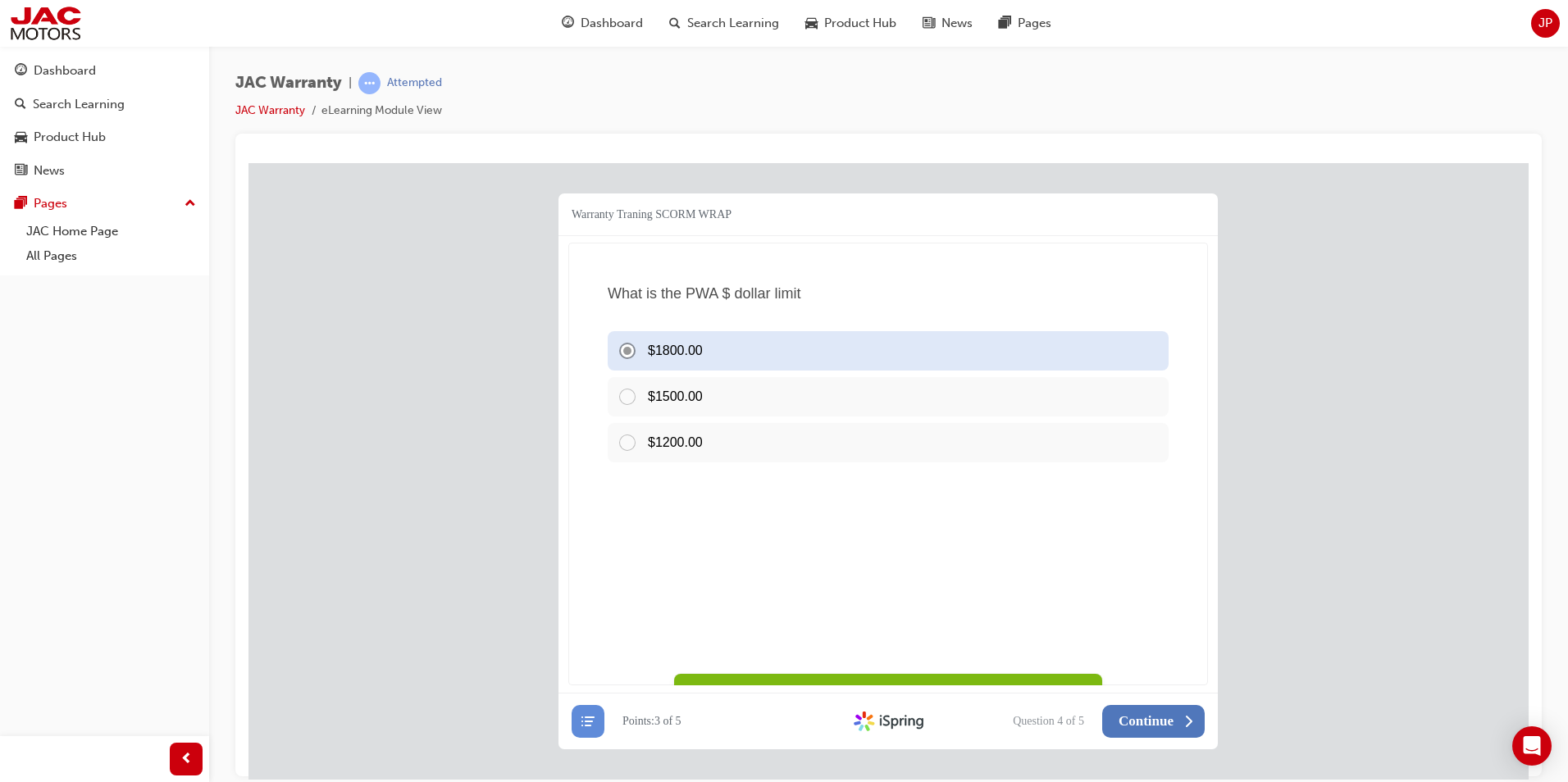
click at [1152, 713] on span "Continue" at bounding box center [1146, 720] width 55 height 17
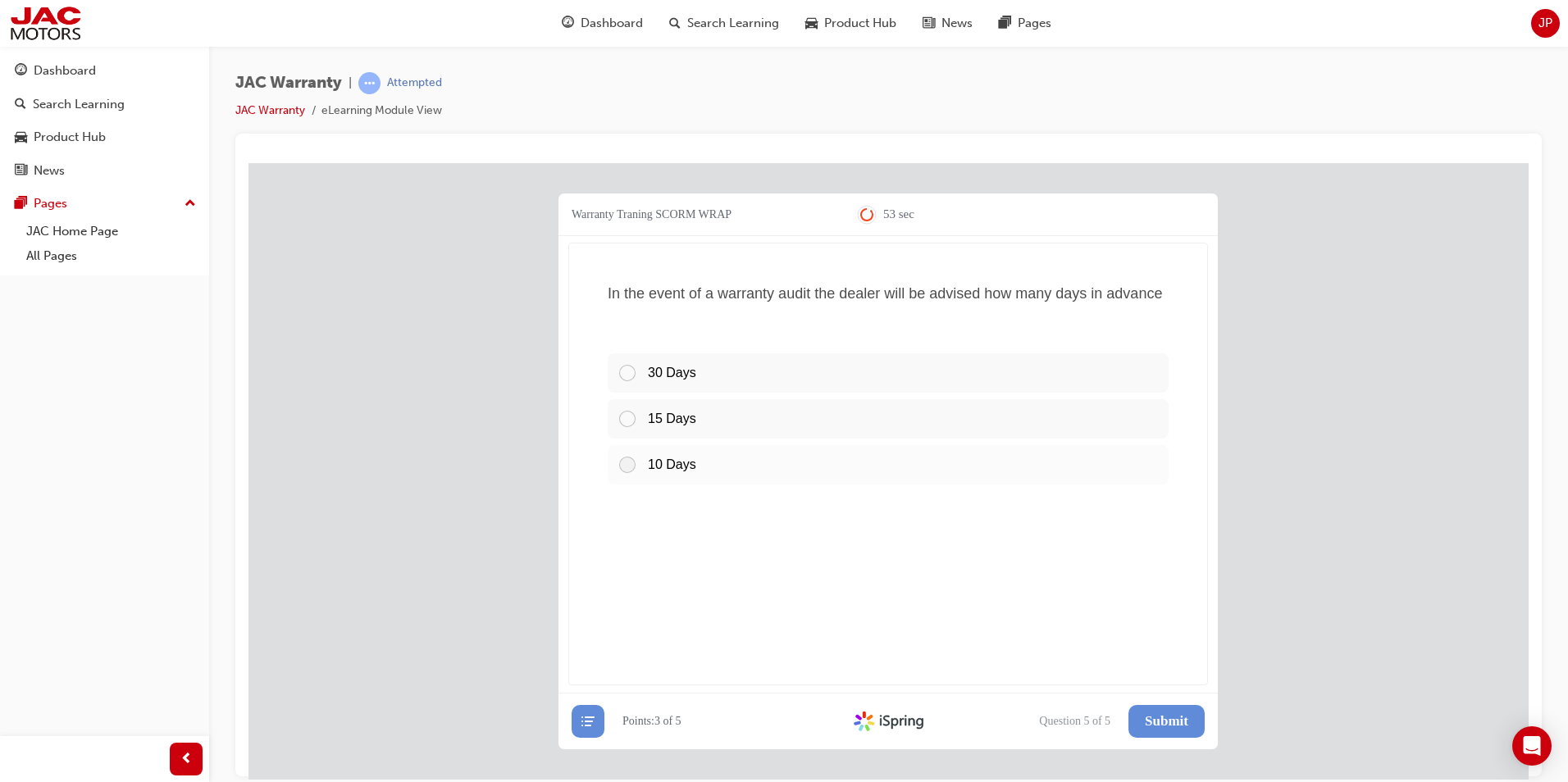
click at [632, 463] on div at bounding box center [632, 463] width 30 height 20
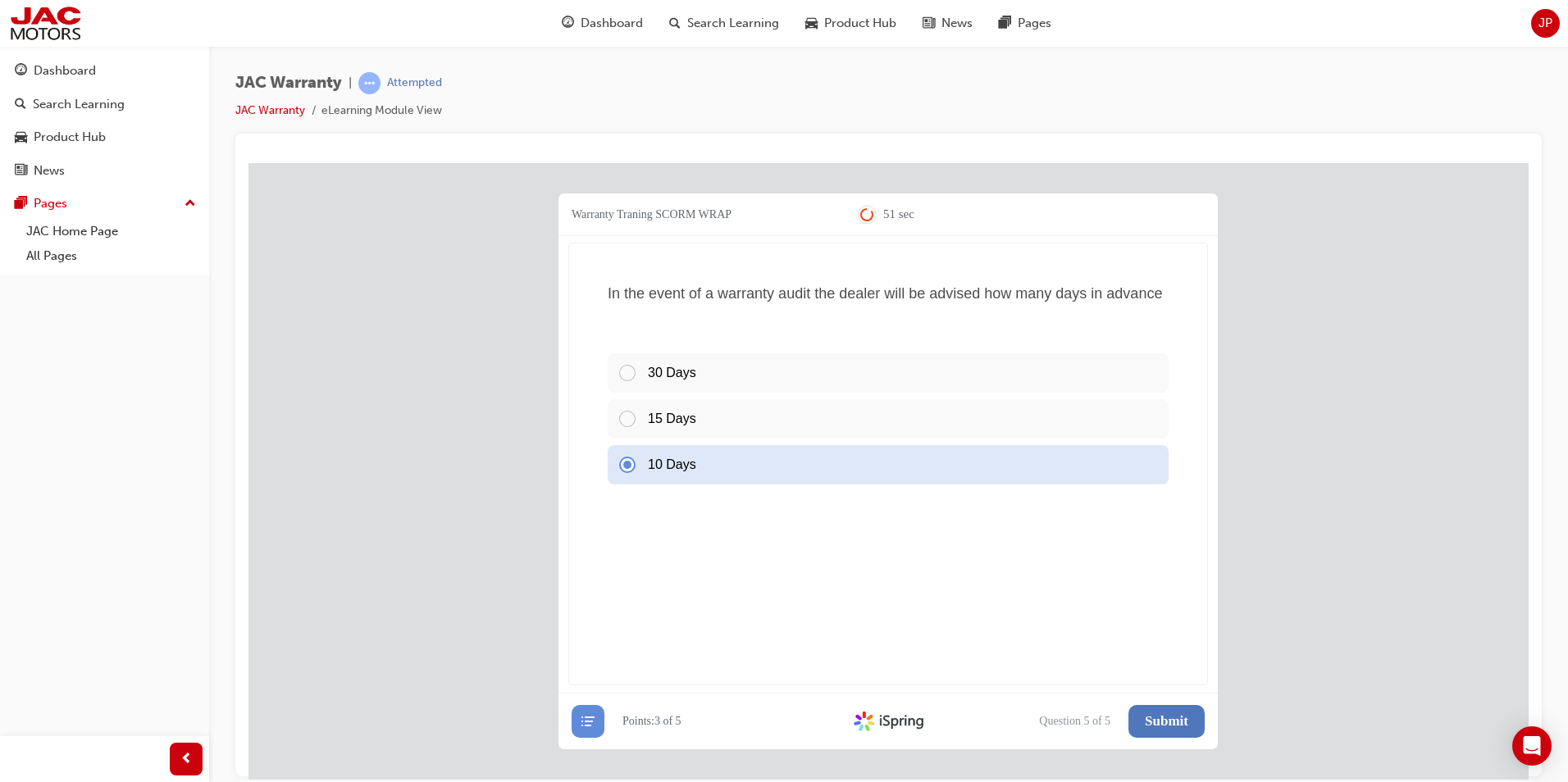
click at [1172, 718] on span "Submit" at bounding box center [1166, 720] width 44 height 17
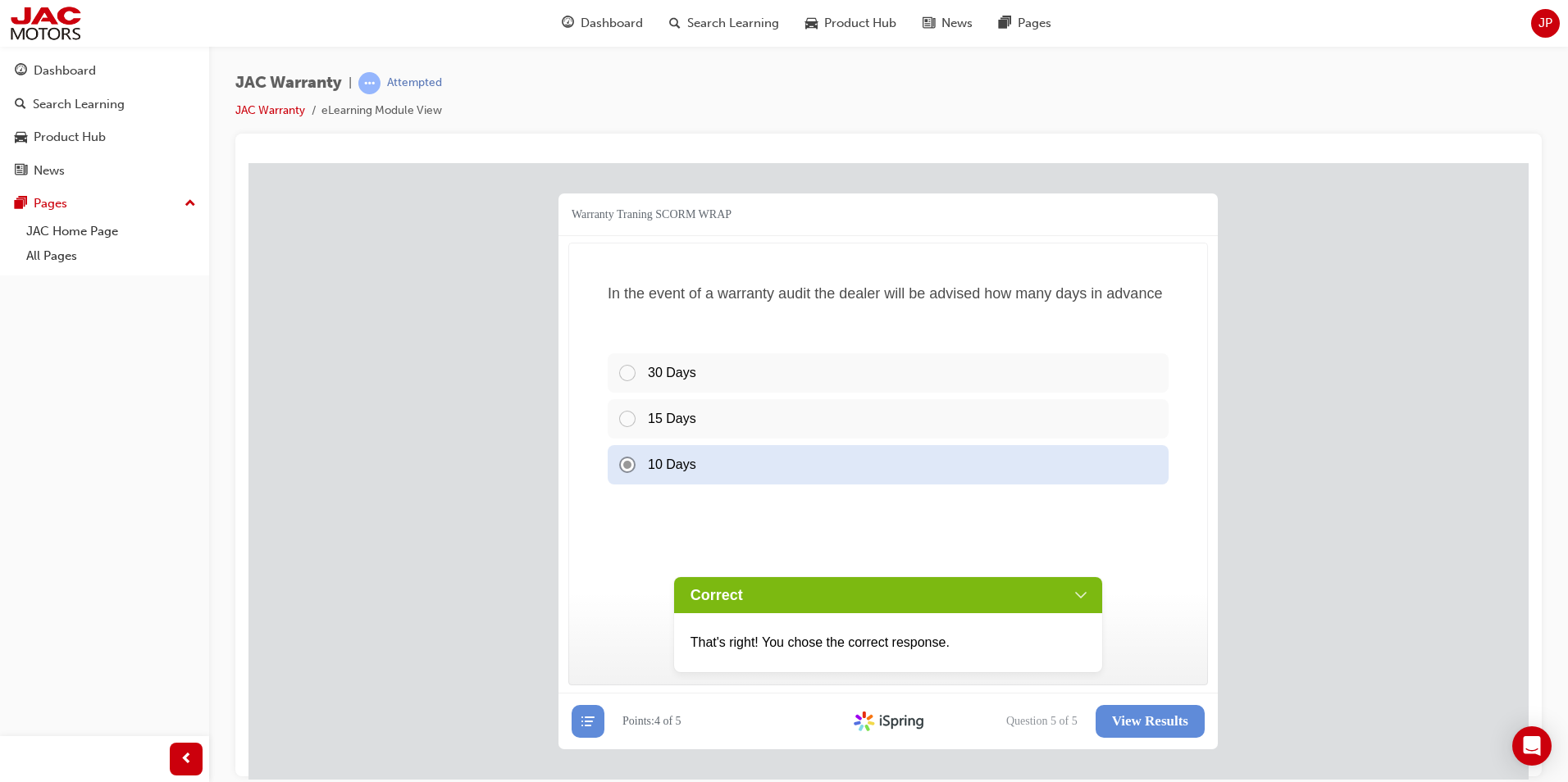
click at [1078, 586] on div "Correct" at bounding box center [889, 594] width 429 height 36
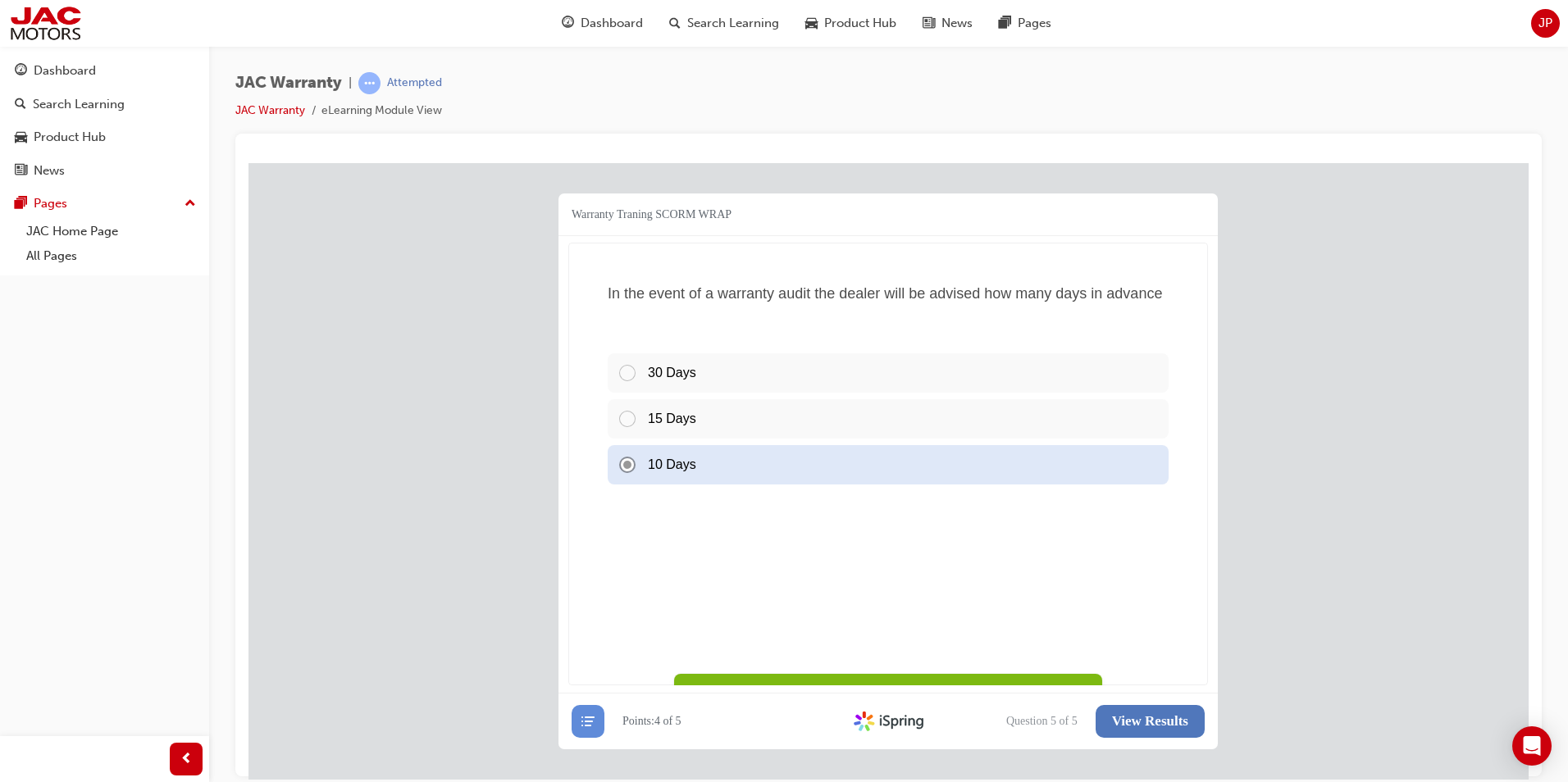
click at [1138, 711] on button "View Results" at bounding box center [1149, 721] width 109 height 33
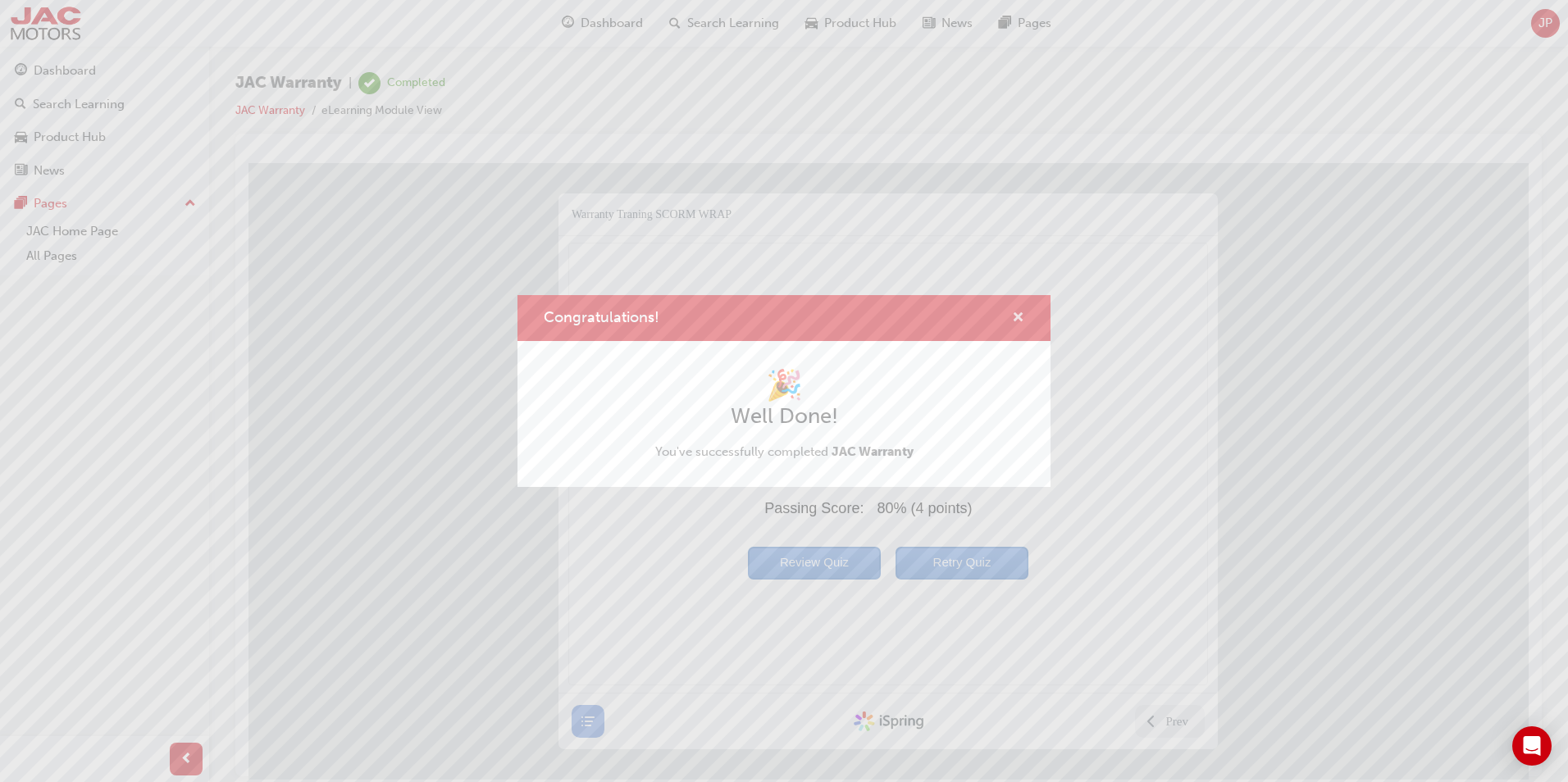
click at [1020, 316] on span "cross-icon" at bounding box center [1017, 319] width 12 height 15
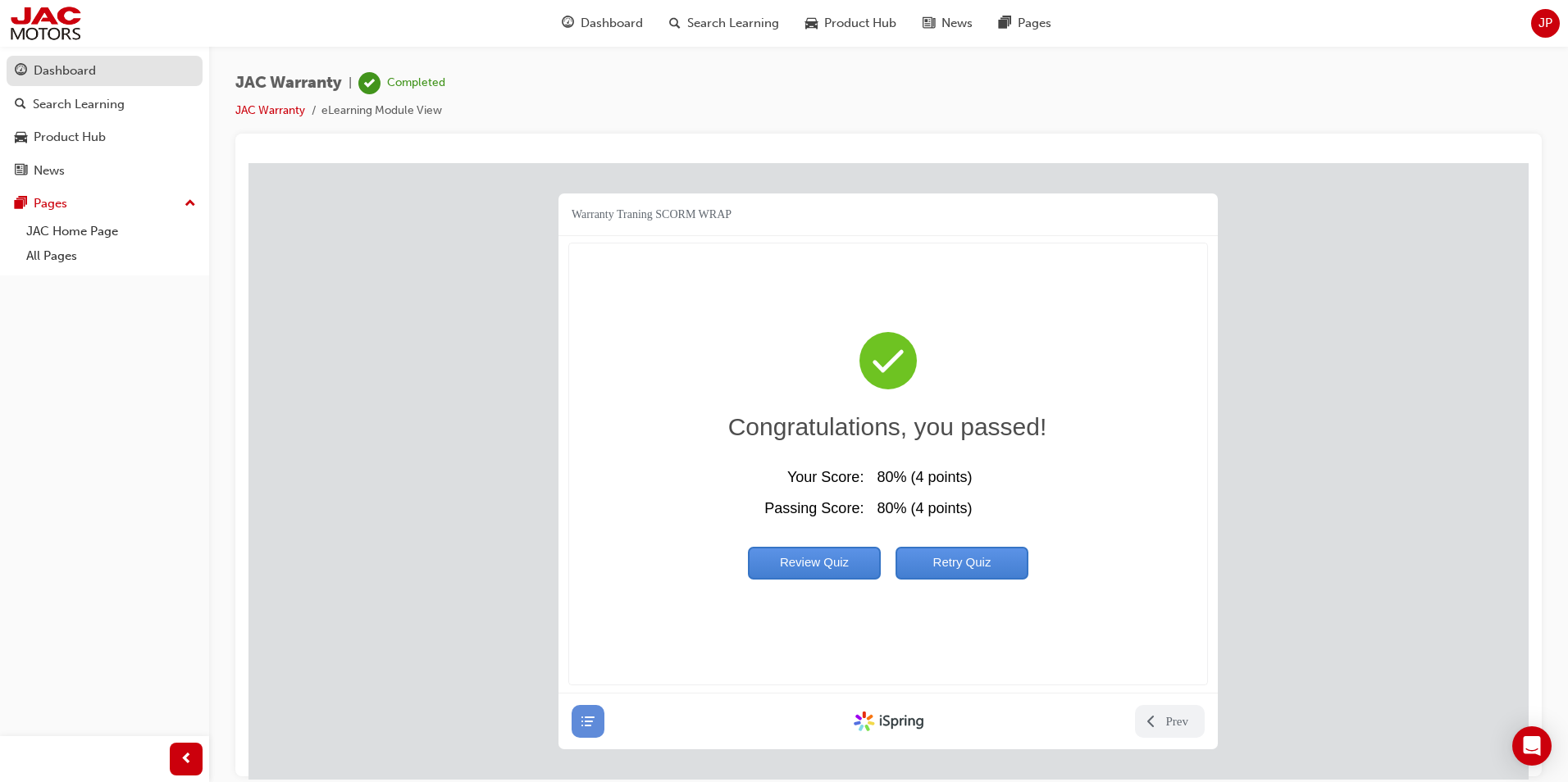
click at [46, 78] on div "Dashboard" at bounding box center [65, 71] width 63 height 19
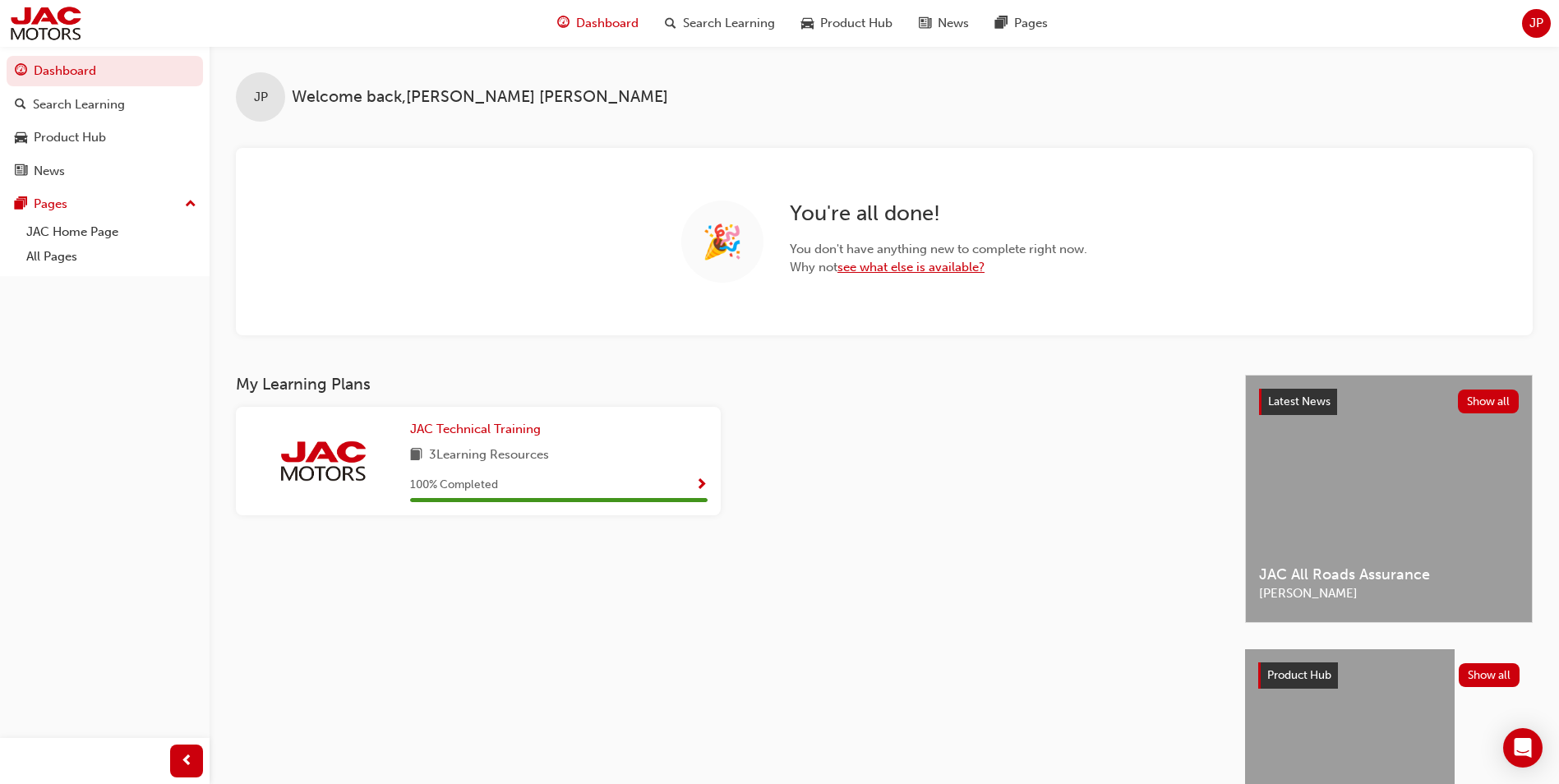
click at [885, 265] on link "see what else is available?" at bounding box center [911, 266] width 147 height 15
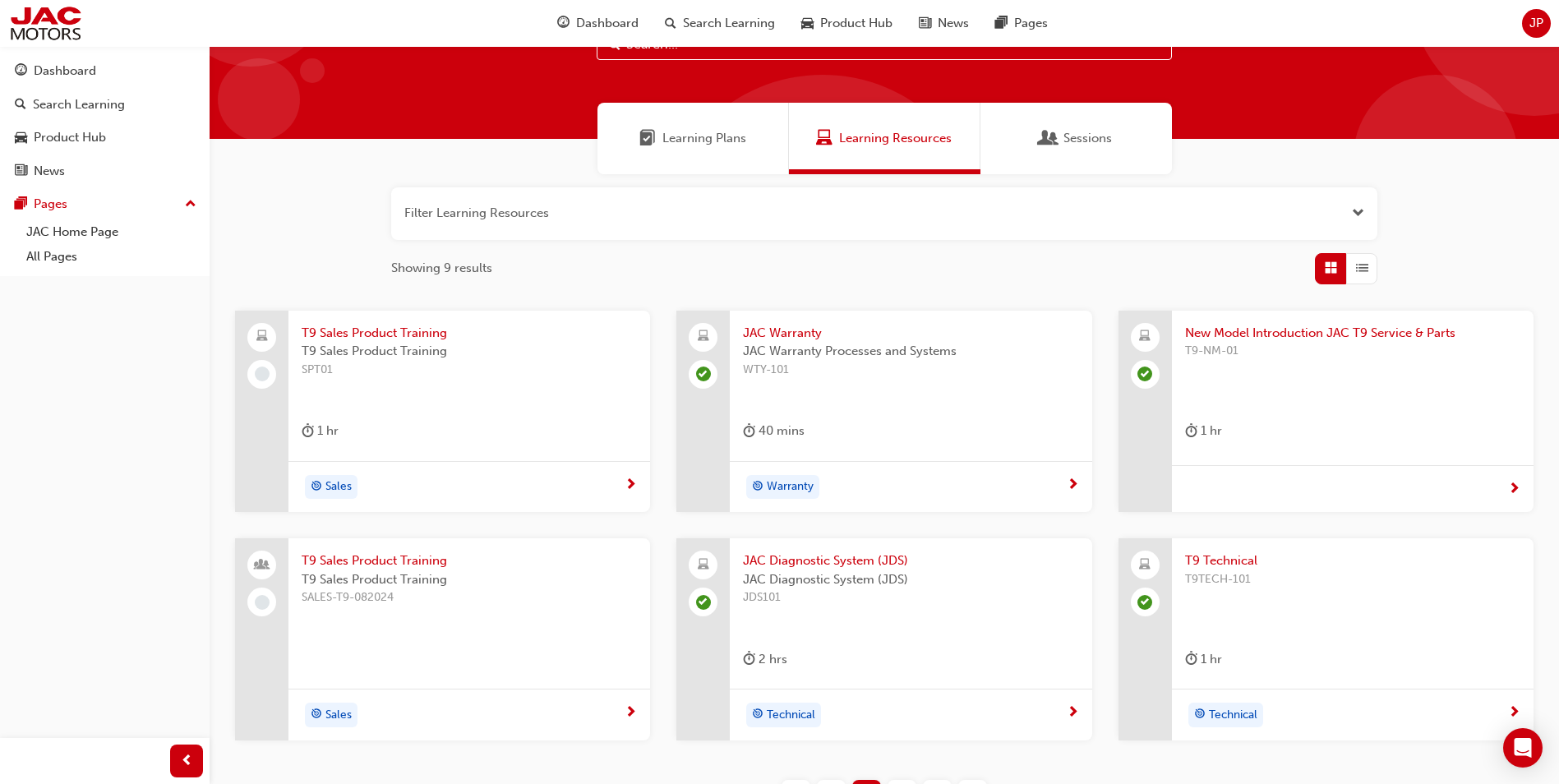
scroll to position [164, 0]
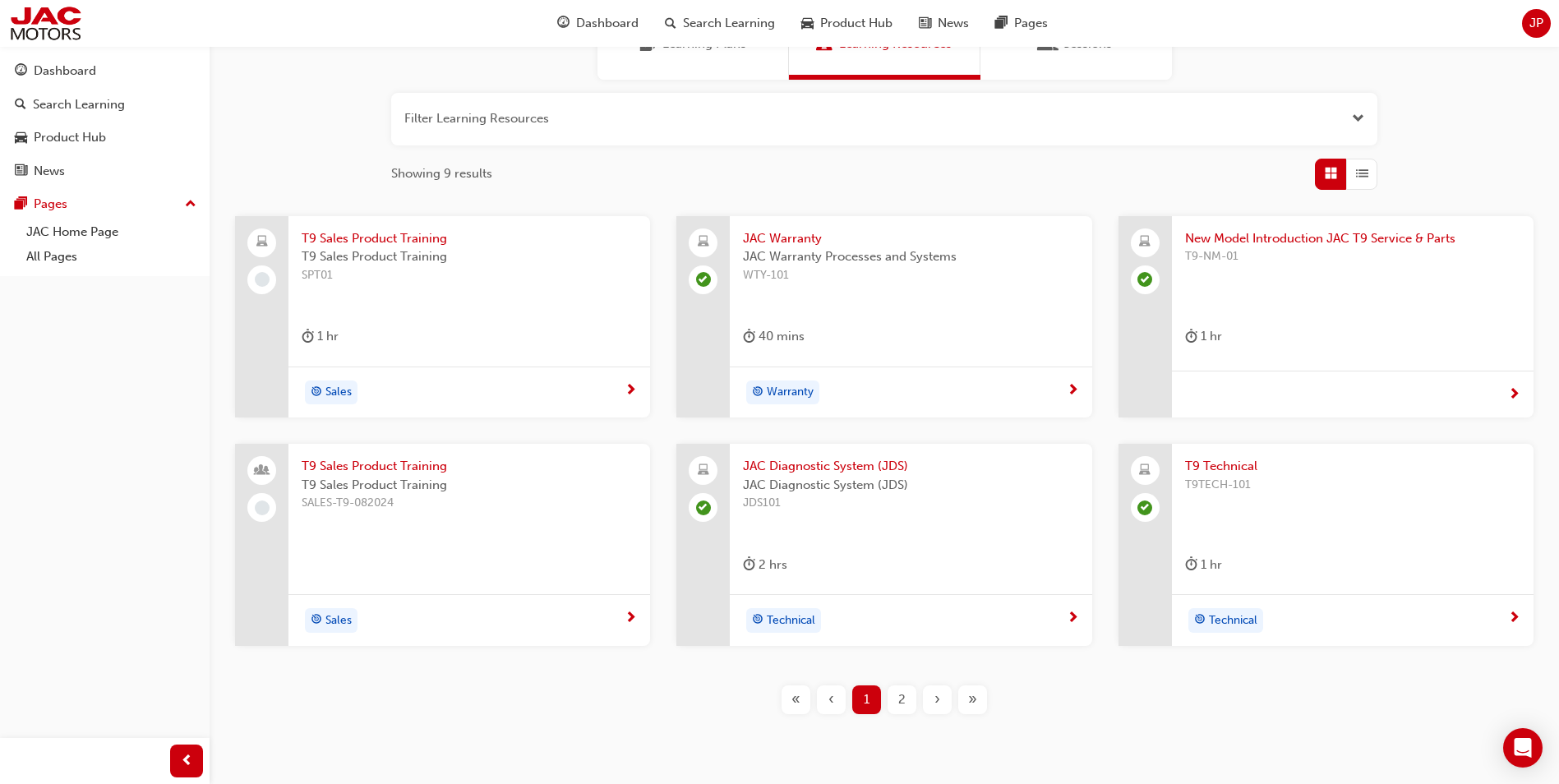
click at [903, 700] on span "2" at bounding box center [902, 700] width 7 height 19
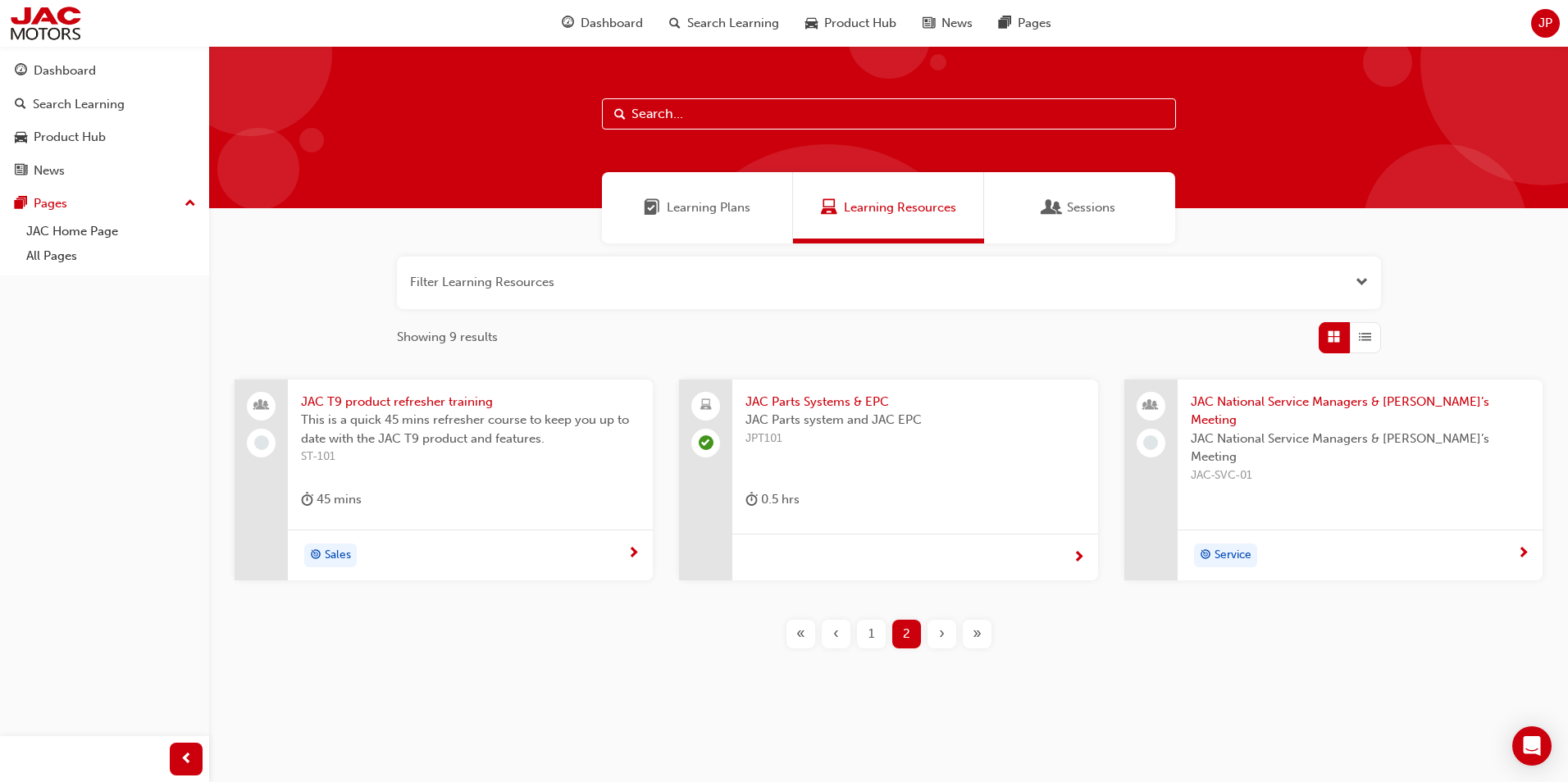
click at [800, 634] on span "«" at bounding box center [801, 634] width 9 height 19
